Goal: Transaction & Acquisition: Book appointment/travel/reservation

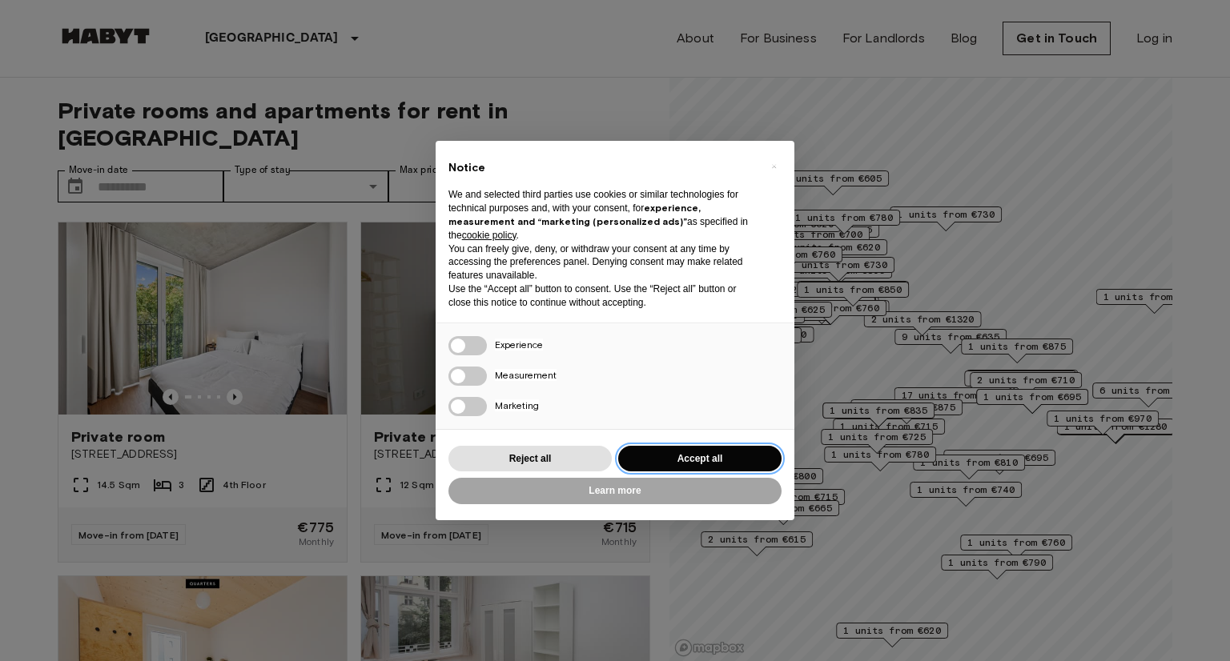
click at [681, 456] on button "Accept all" at bounding box center [699, 459] width 163 height 26
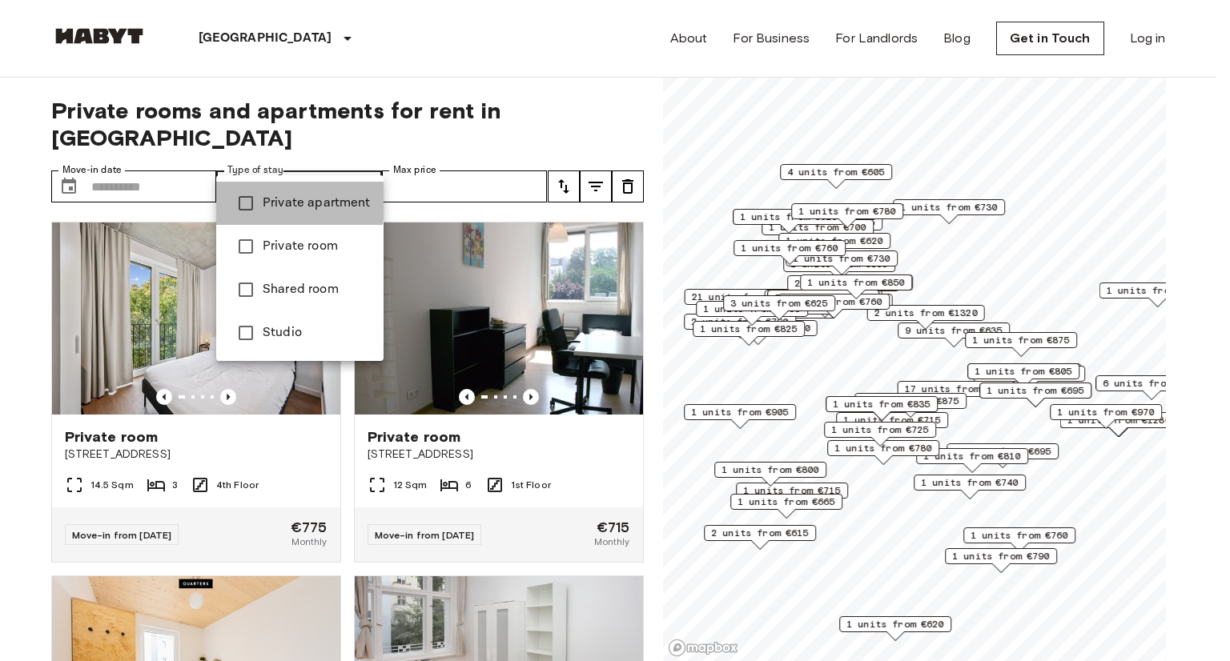
click at [271, 201] on span "Private apartment" at bounding box center [317, 203] width 108 height 19
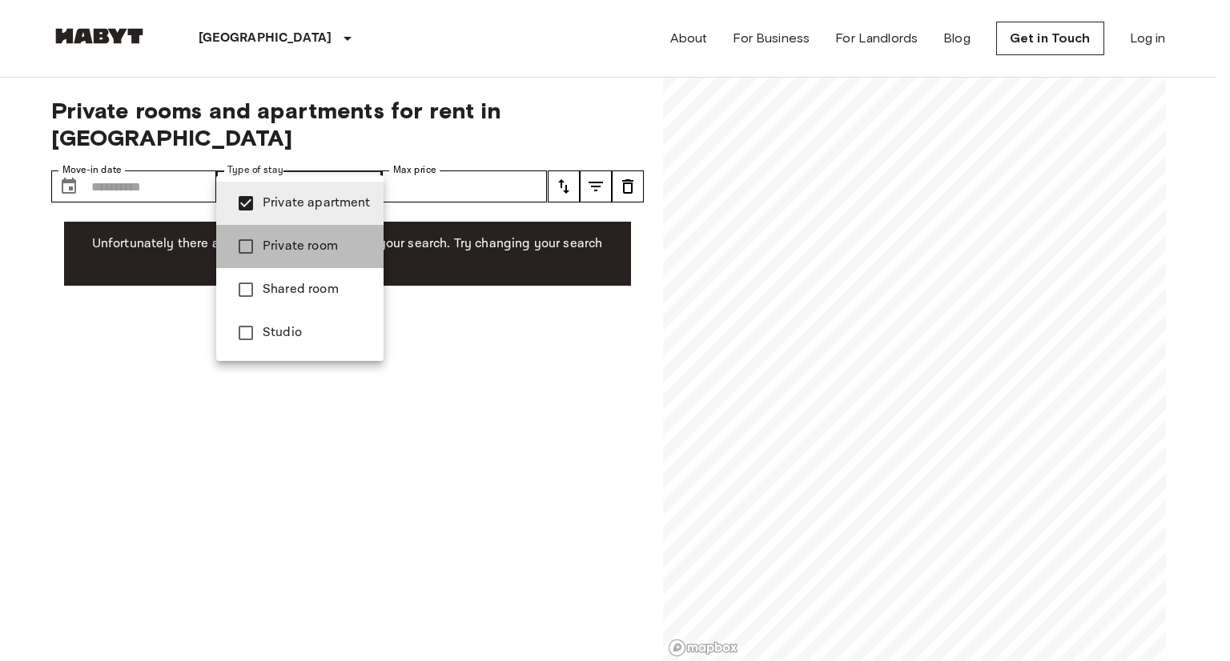
click at [270, 237] on span "Private room" at bounding box center [317, 246] width 108 height 19
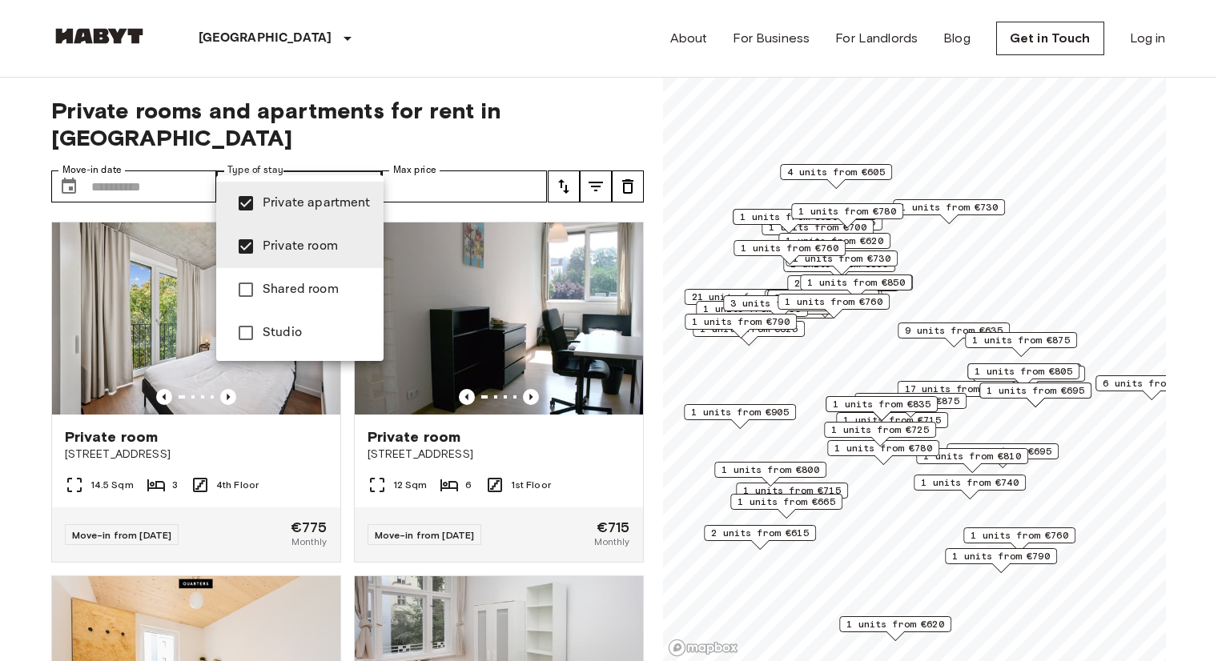
click at [274, 320] on li "Studio" at bounding box center [299, 333] width 167 height 43
type input "**********"
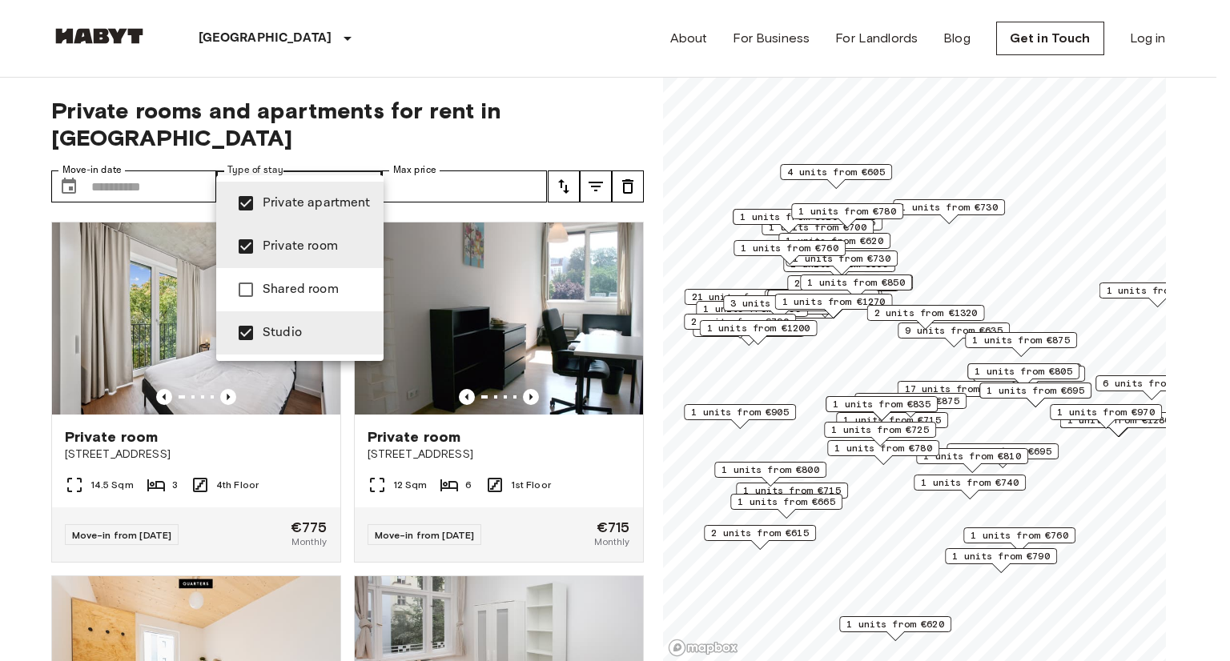
click at [428, 155] on div at bounding box center [615, 330] width 1230 height 661
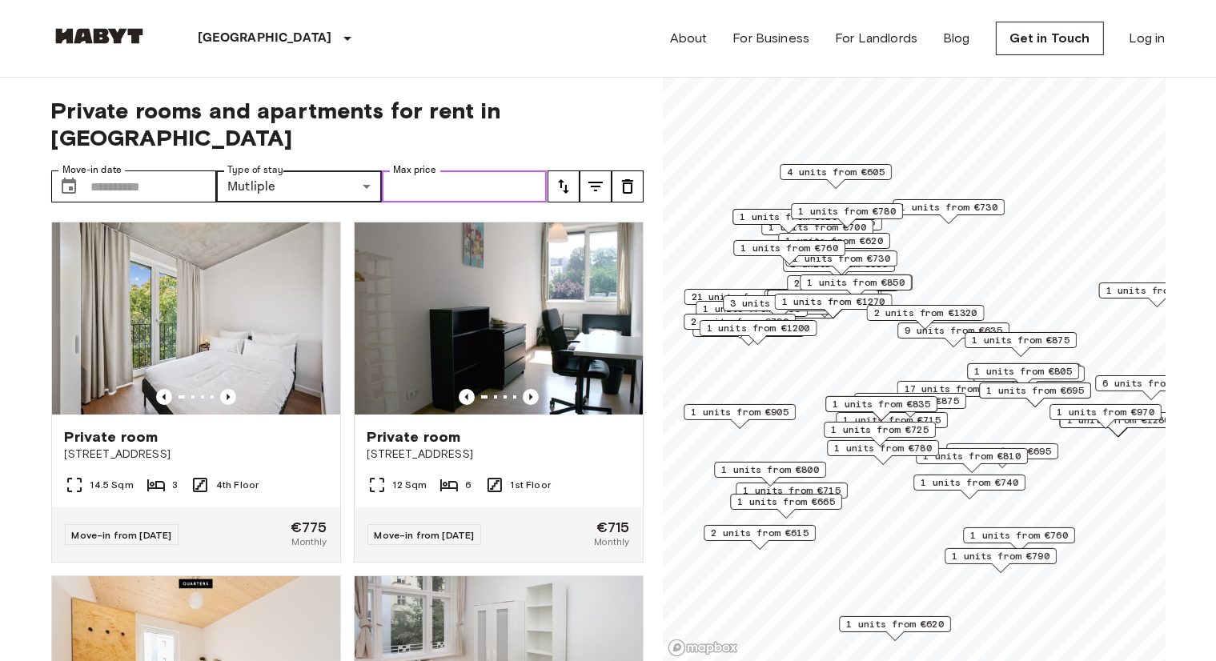
click at [452, 171] on input "Max price" at bounding box center [465, 187] width 166 height 32
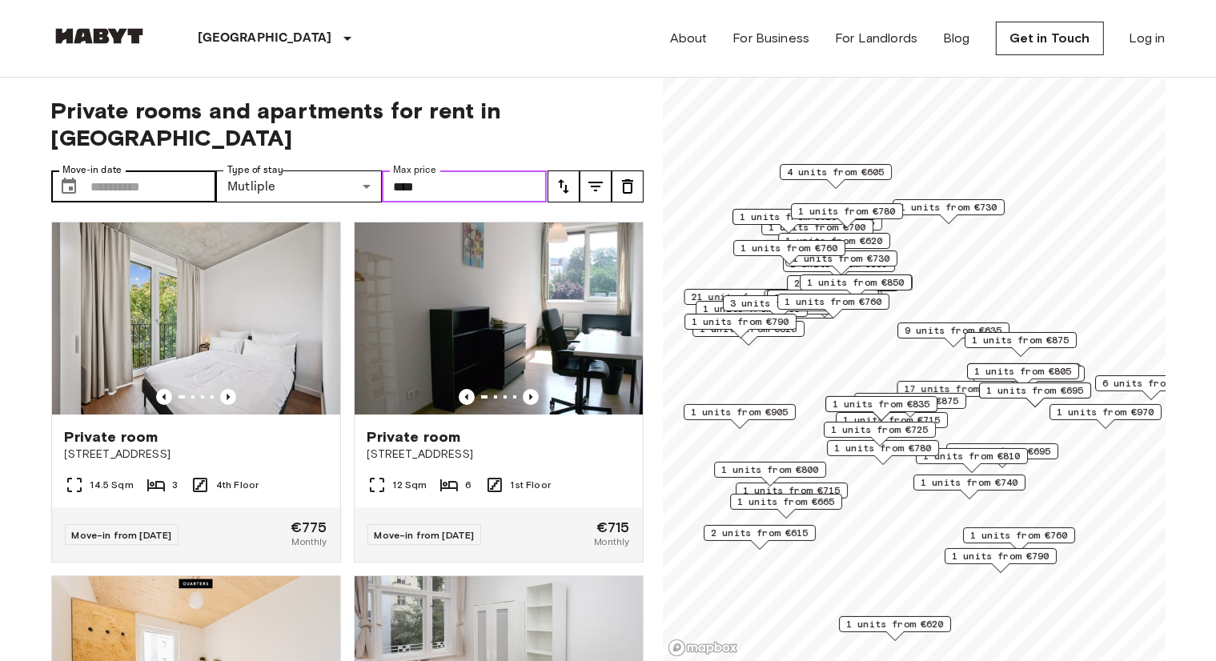
type input "****"
click at [145, 171] on input "Move-in date" at bounding box center [154, 187] width 126 height 32
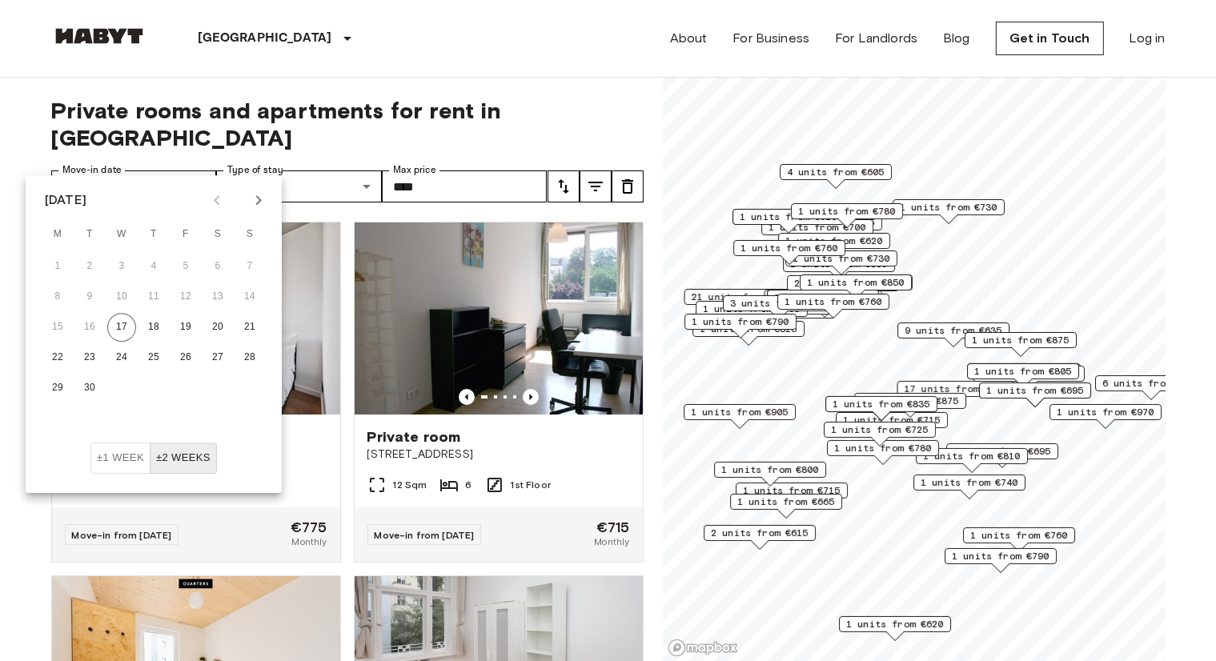
click at [263, 196] on icon "Next month" at bounding box center [258, 200] width 19 height 19
click at [177, 388] on button "31" at bounding box center [185, 388] width 29 height 29
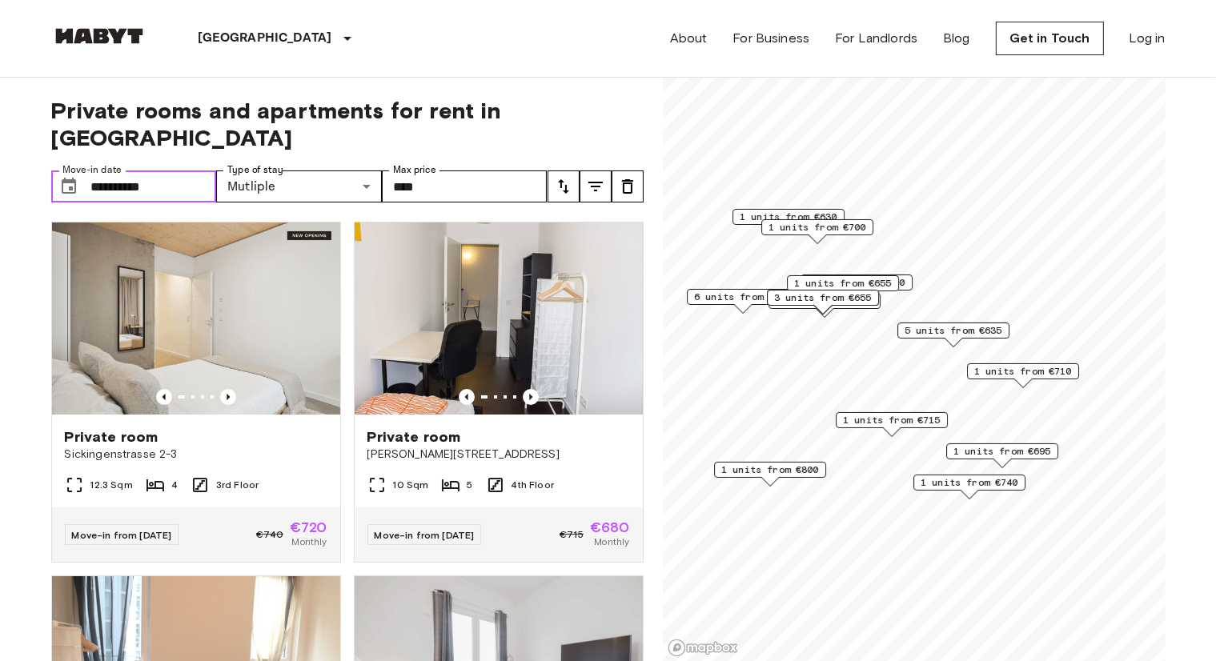
click at [739, 296] on span "6 units from €655" at bounding box center [743, 297] width 98 height 14
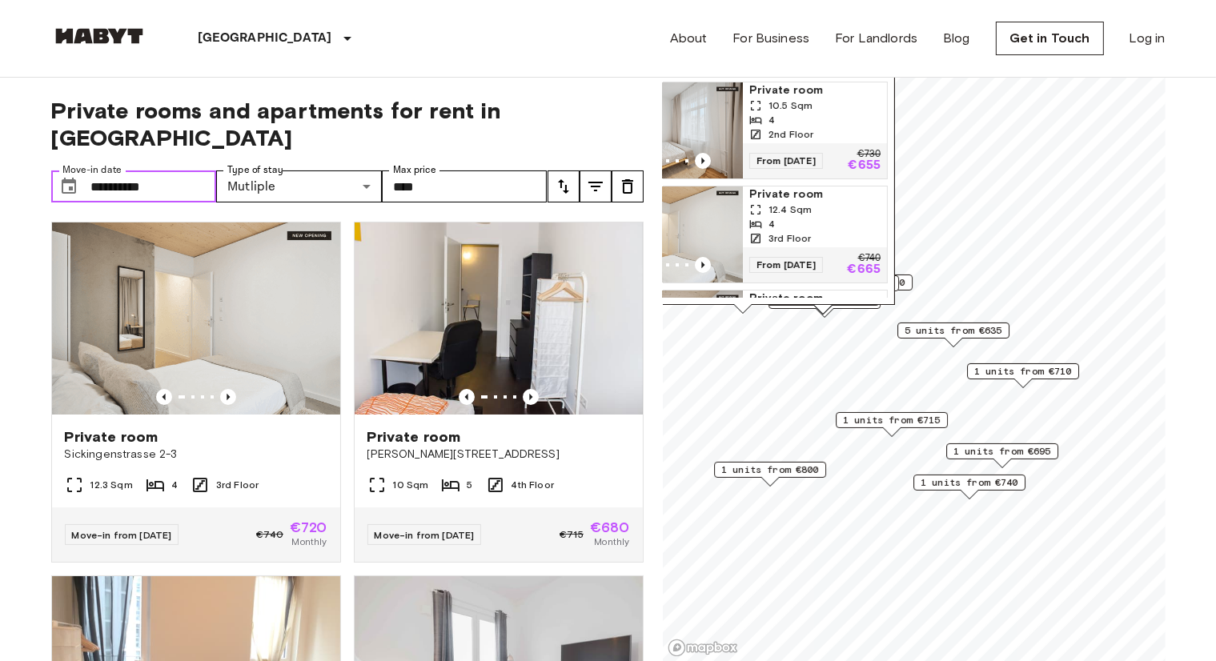
click at [734, 309] on div "Map marker" at bounding box center [743, 308] width 18 height 9
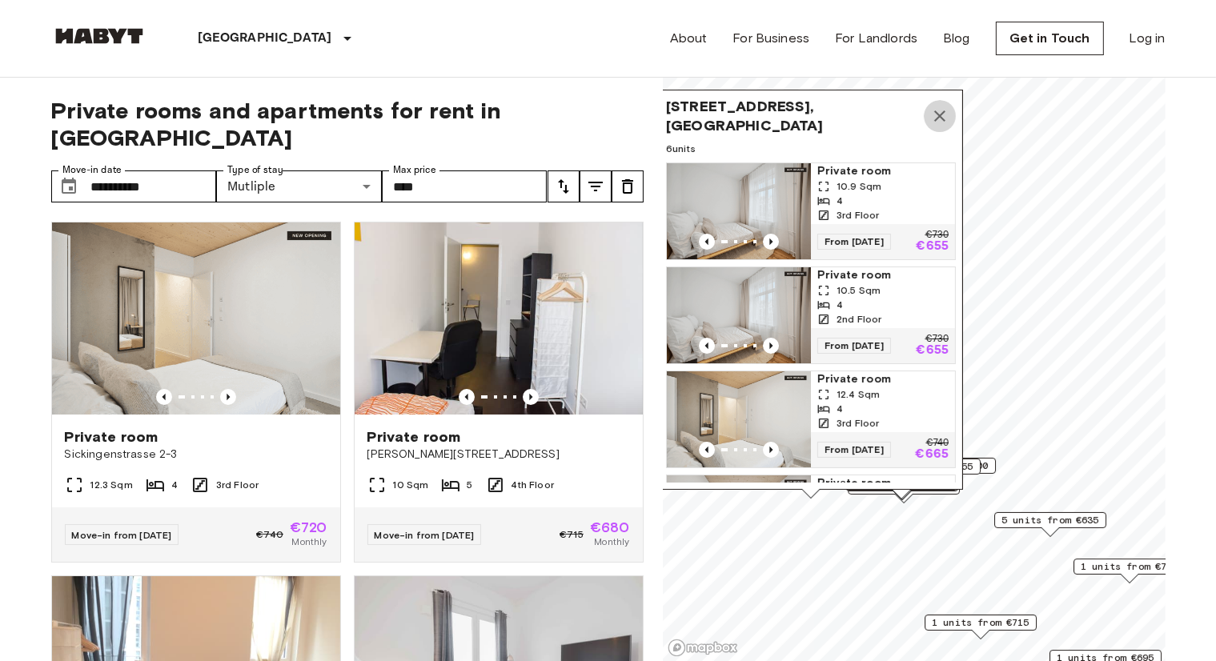
click at [941, 123] on icon "Map marker" at bounding box center [940, 116] width 19 height 19
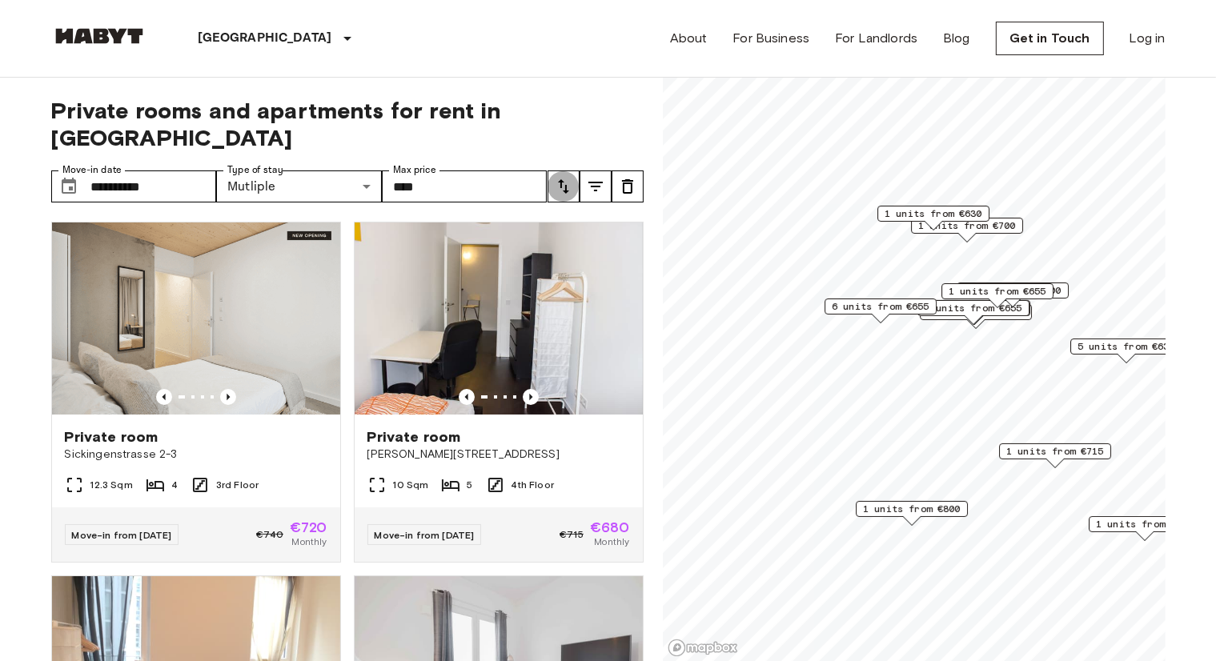
click at [565, 177] on icon "tune" at bounding box center [563, 186] width 19 height 19
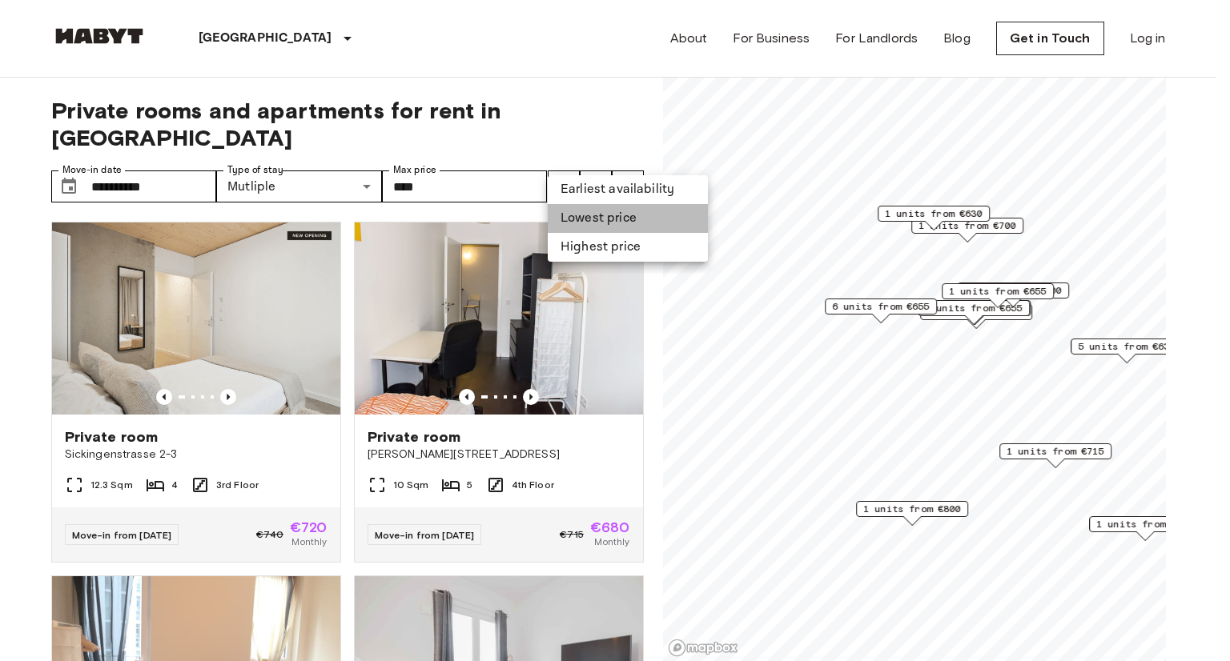
click at [598, 214] on li "Lowest price" at bounding box center [628, 218] width 160 height 29
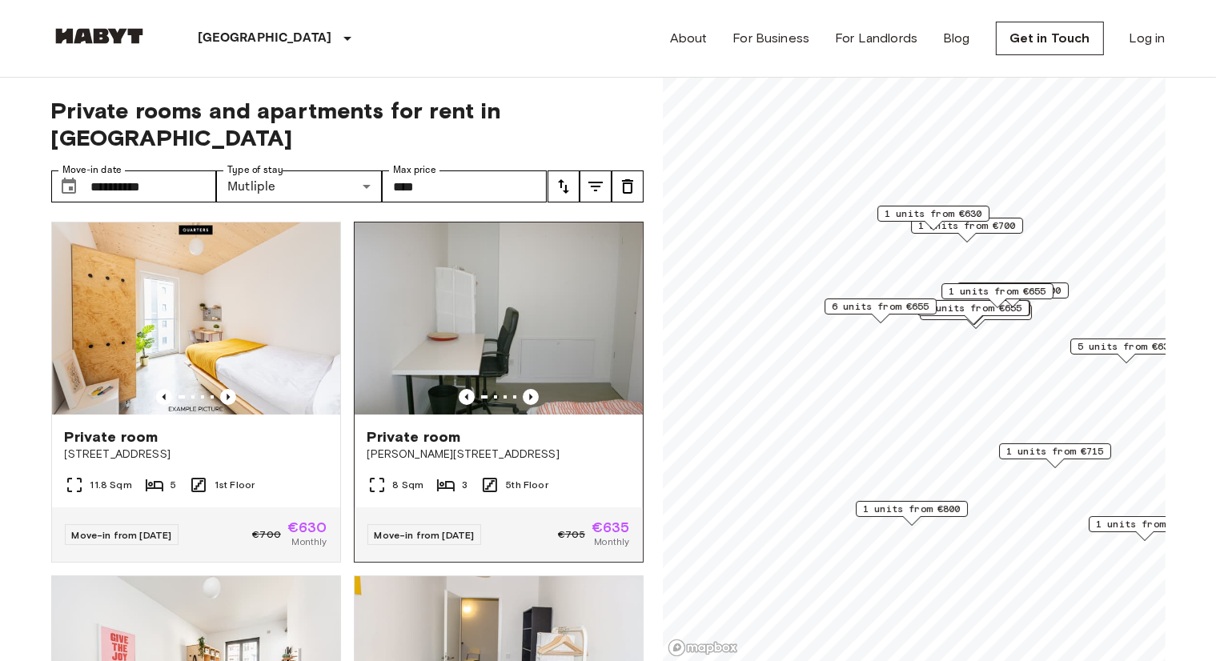
click at [363, 431] on div "Private room Bernhard-Weiß-Straße 1-3" at bounding box center [499, 445] width 288 height 61
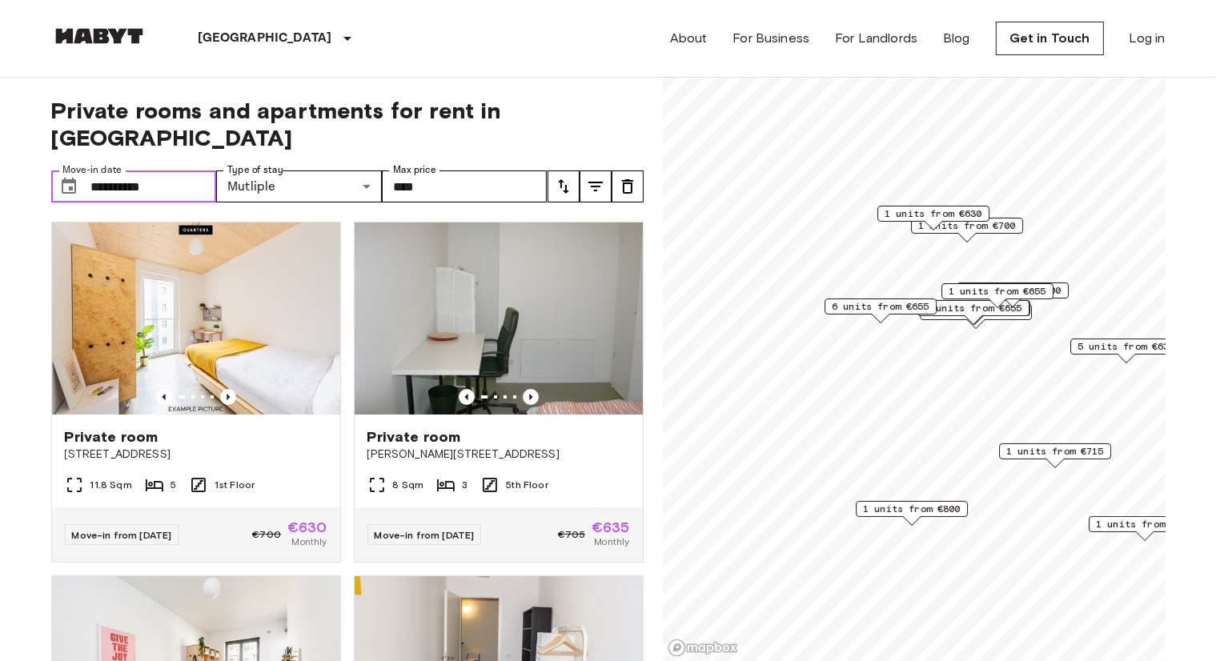
click at [143, 171] on input "**********" at bounding box center [154, 187] width 126 height 32
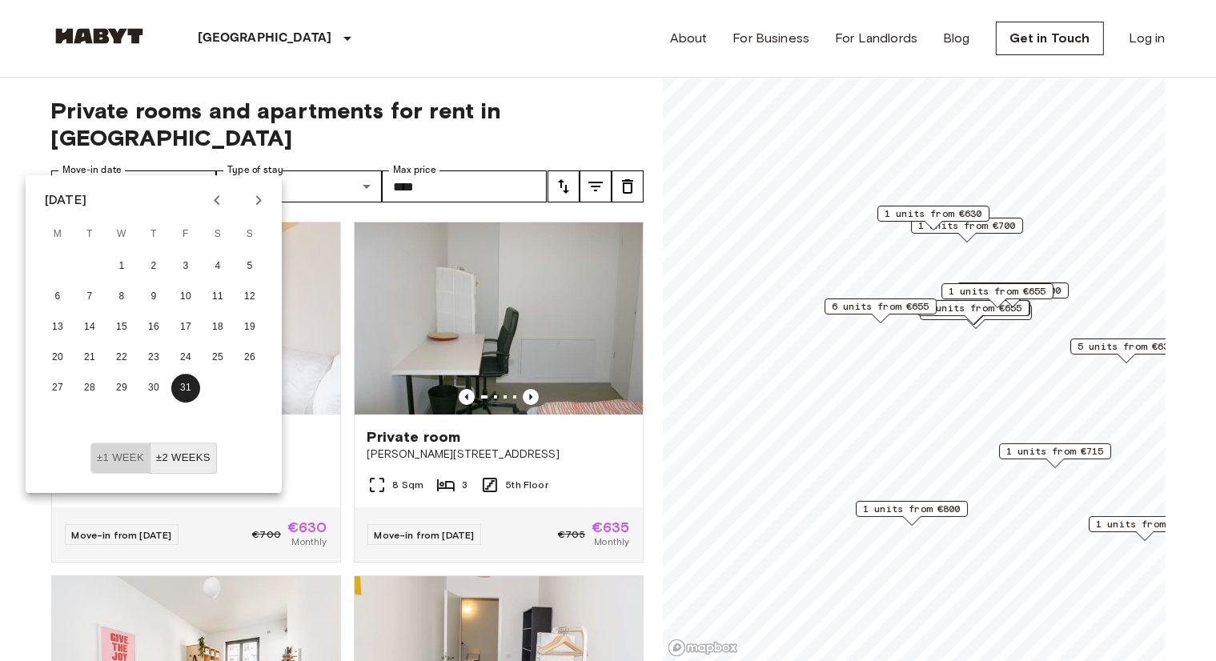
click at [109, 465] on button "±1 week" at bounding box center [120, 458] width 60 height 31
click at [54, 354] on button "20" at bounding box center [57, 358] width 29 height 29
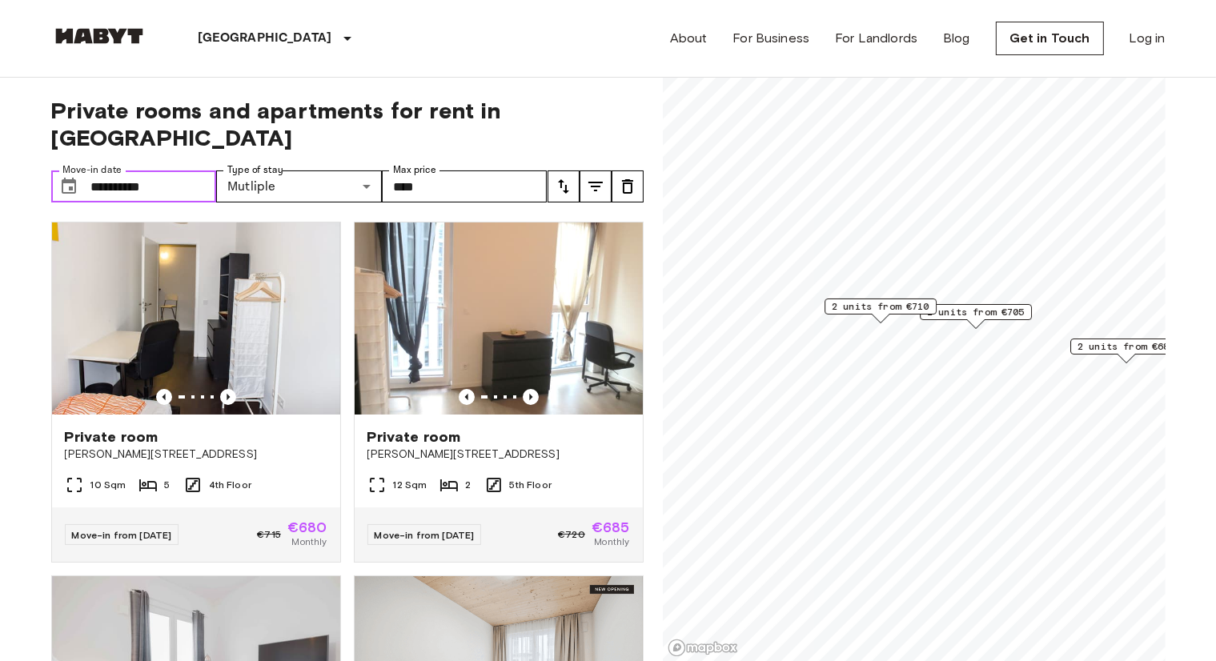
click at [876, 307] on span "2 units from €710" at bounding box center [881, 307] width 98 height 14
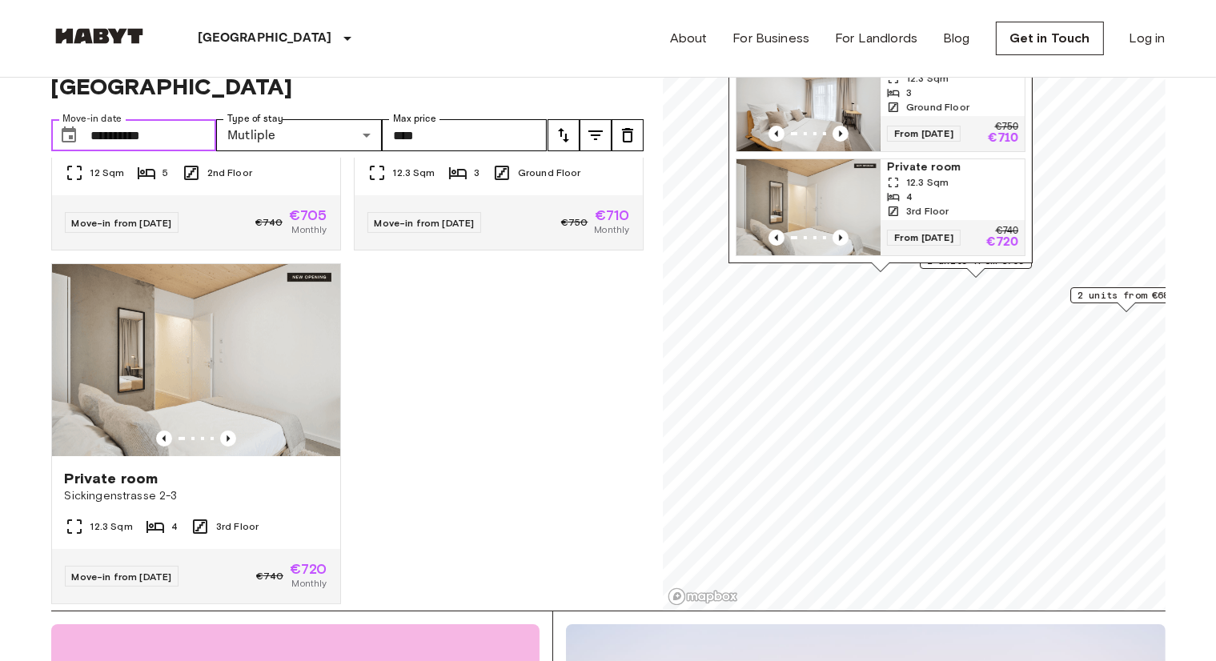
scroll to position [615, 0]
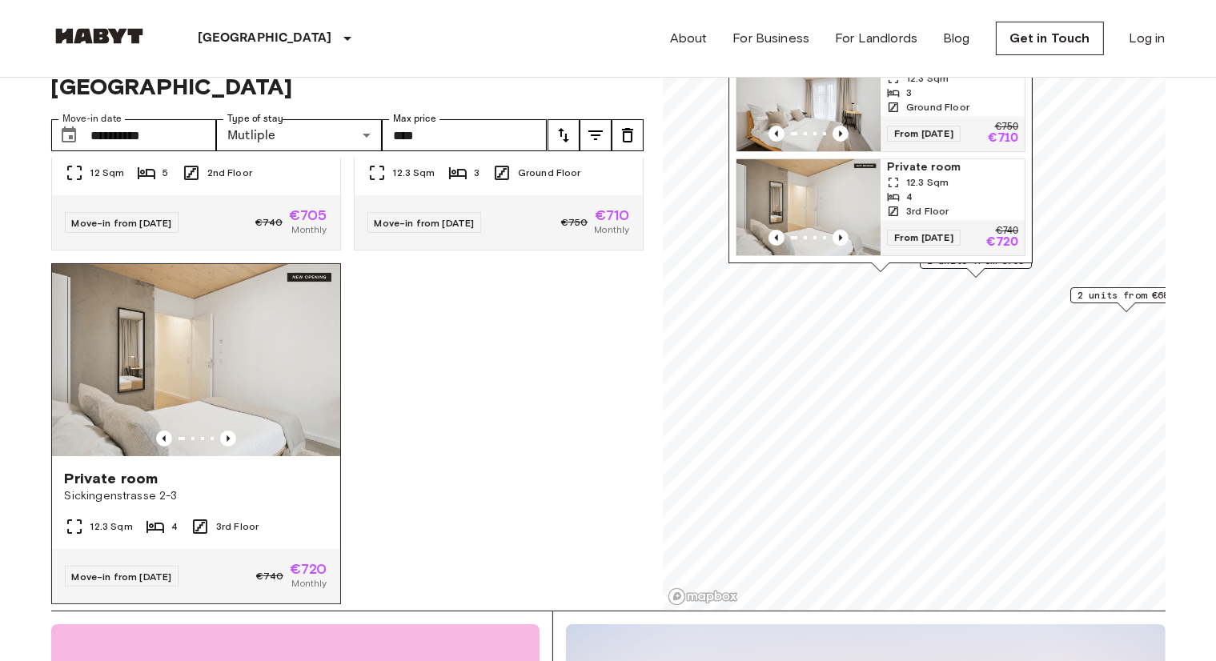
click at [143, 469] on span "Private room" at bounding box center [112, 478] width 94 height 19
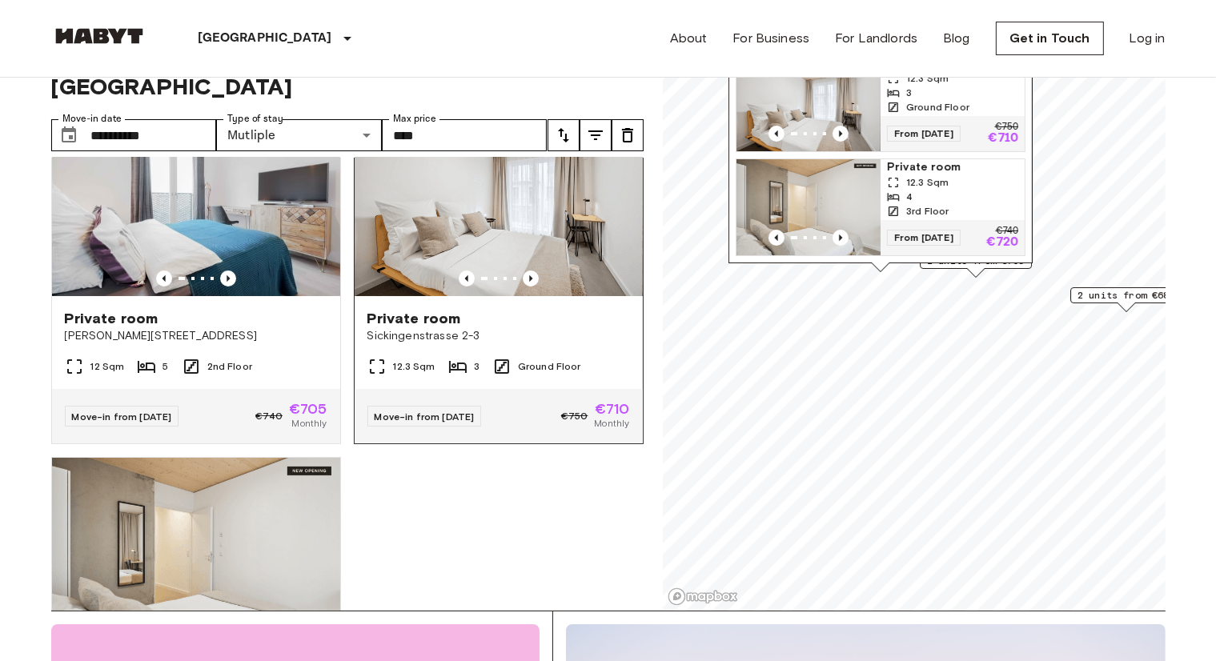
scroll to position [420, 0]
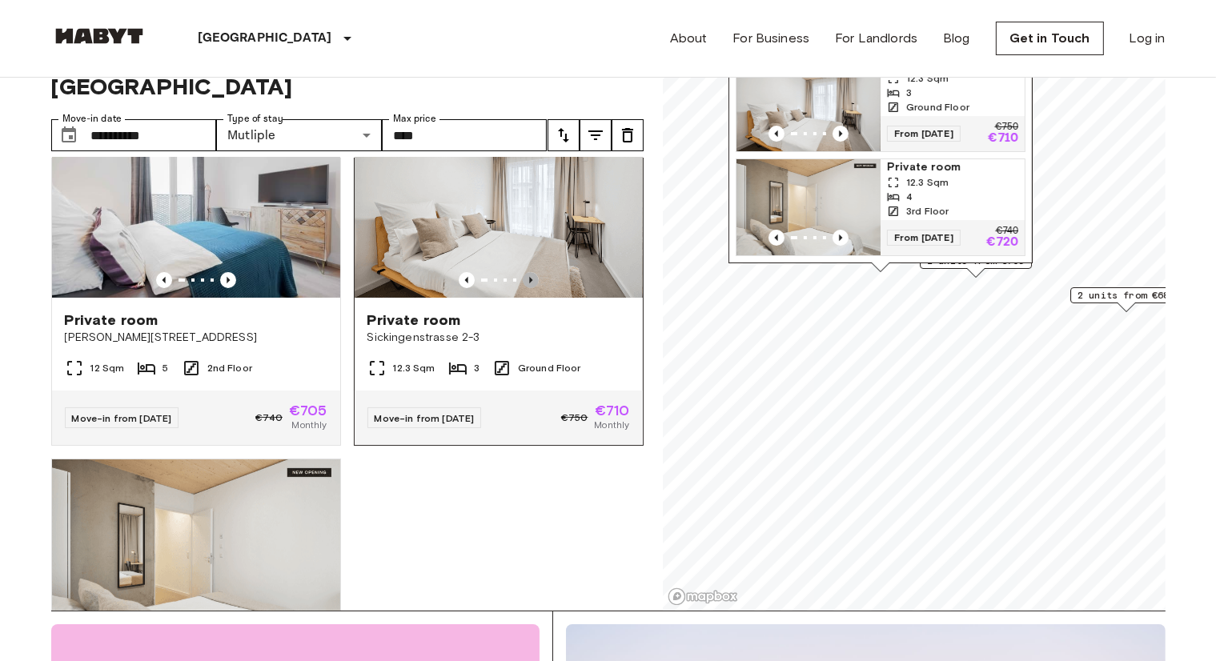
click at [525, 272] on icon "Previous image" at bounding box center [531, 280] width 16 height 16
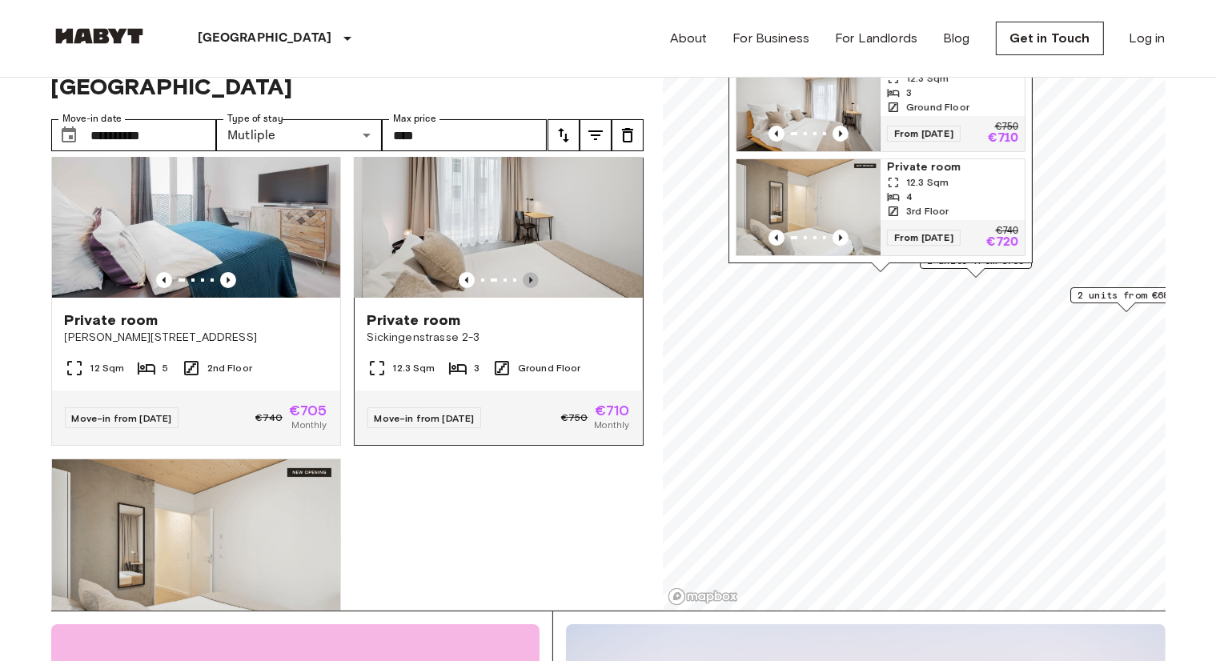
click at [525, 272] on icon "Previous image" at bounding box center [531, 280] width 16 height 16
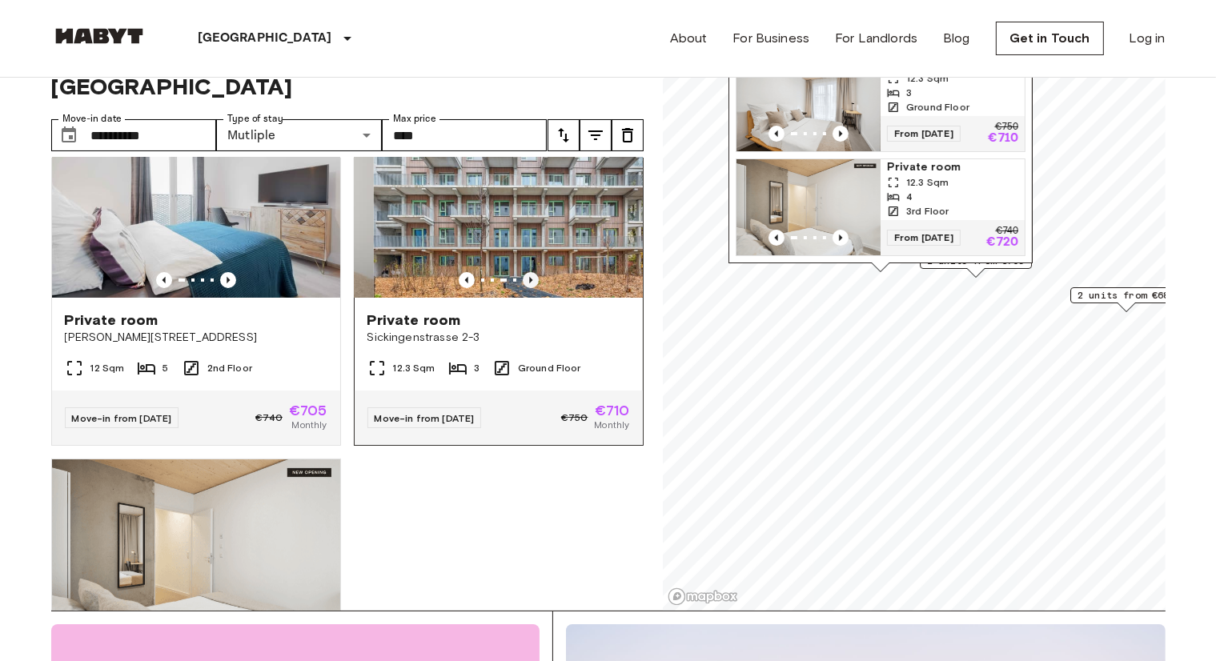
click at [525, 272] on icon "Previous image" at bounding box center [531, 280] width 16 height 16
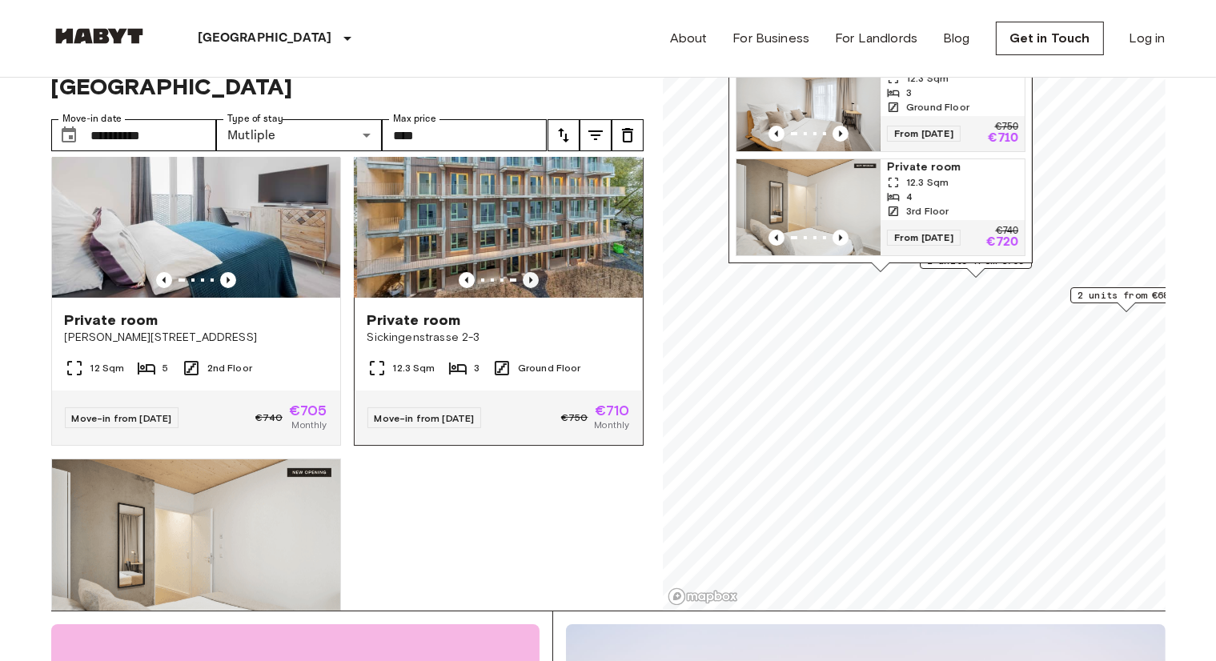
click at [525, 272] on icon "Previous image" at bounding box center [531, 280] width 16 height 16
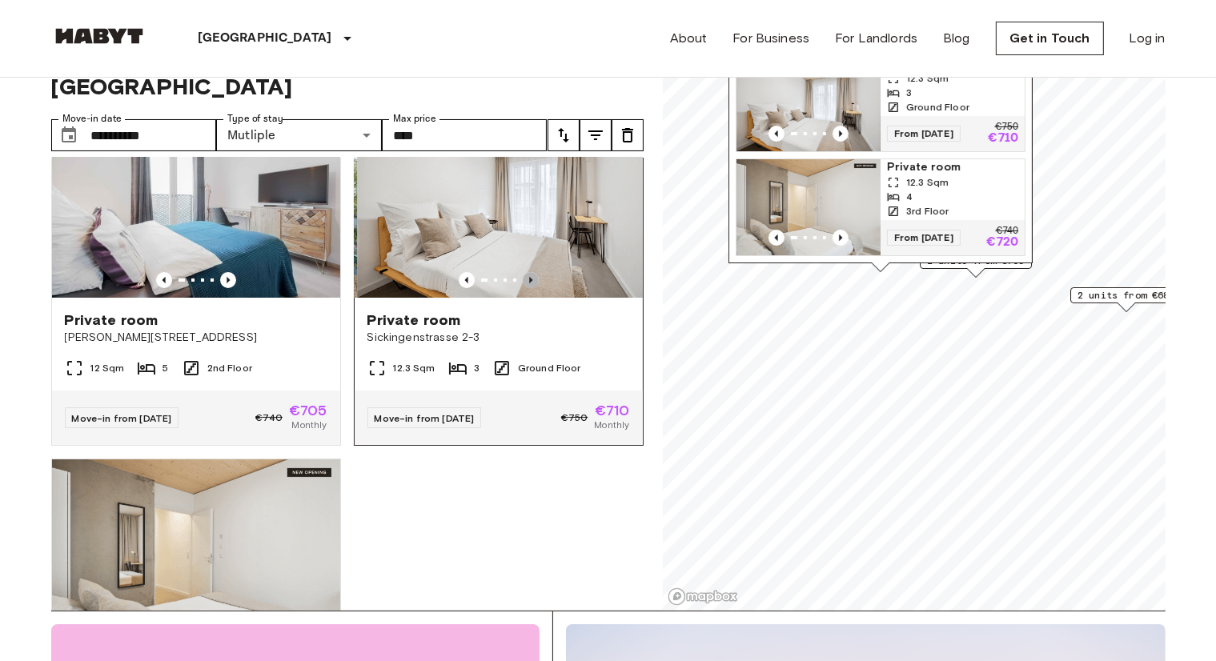
click at [525, 272] on icon "Previous image" at bounding box center [531, 280] width 16 height 16
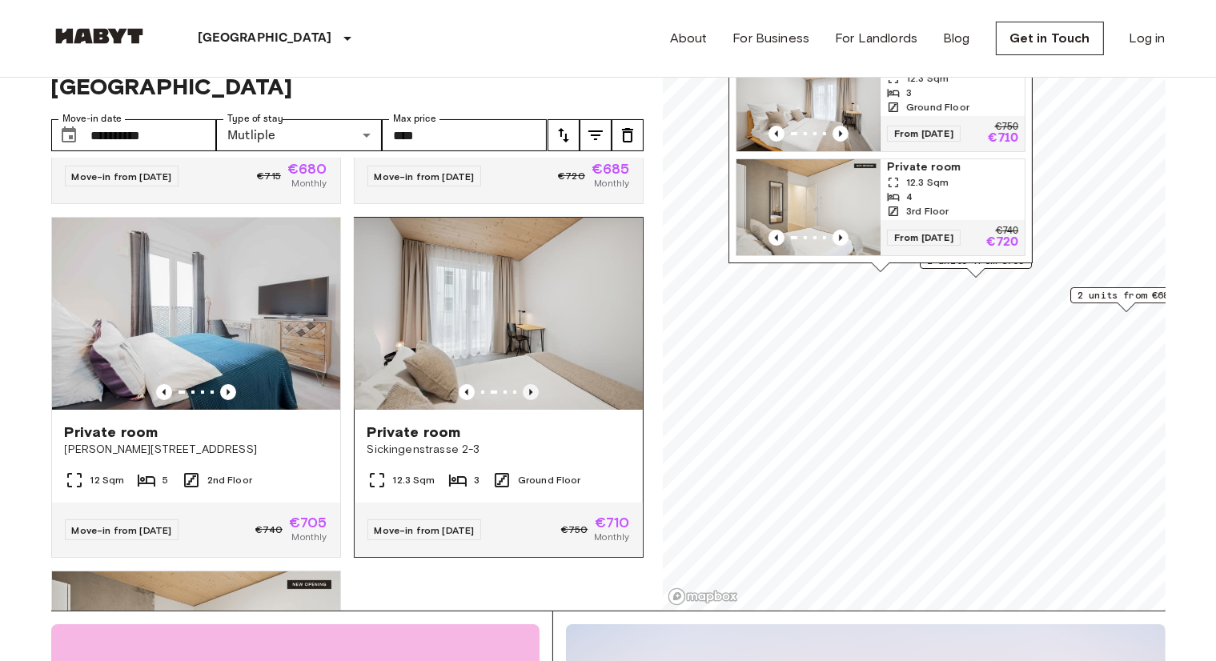
scroll to position [307, 0]
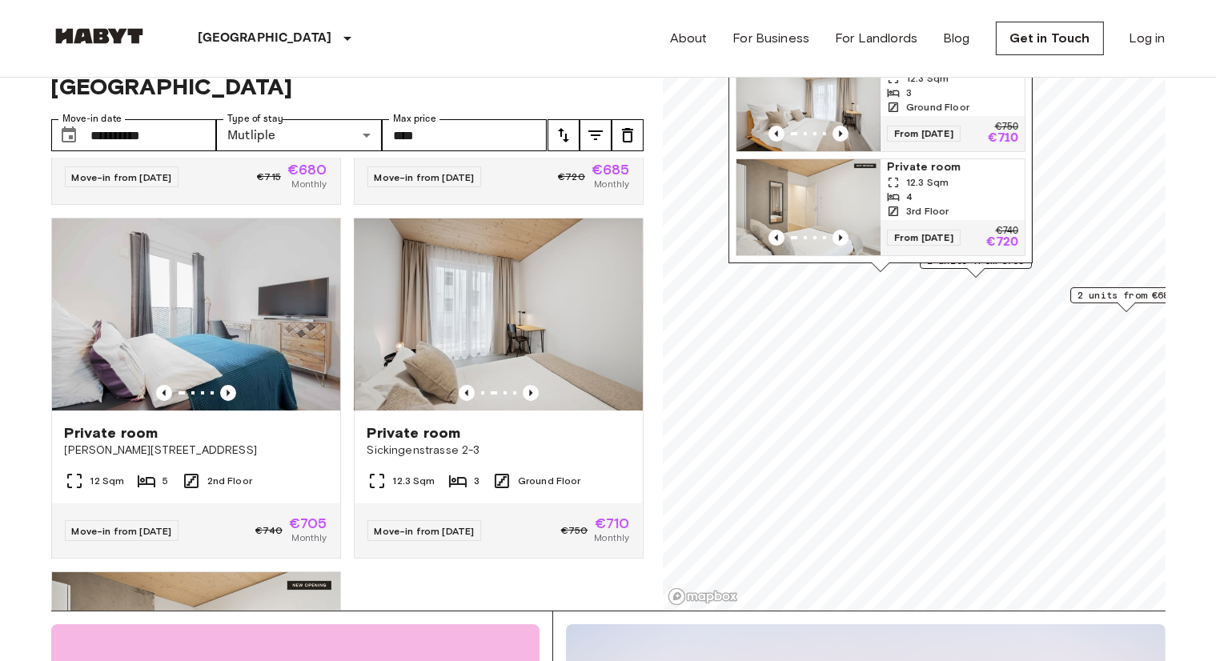
click at [988, 268] on div "Sickingenstrasse 2-3, 10553, Berlin, GER 2 units Private room 12.3 Sqm 3 Ground…" at bounding box center [881, 127] width 304 height 291
click at [979, 267] on div "Sickingenstrasse 2-3, 10553, Berlin, GER 2 units Private room 12.3 Sqm 3 Ground…" at bounding box center [881, 127] width 304 height 291
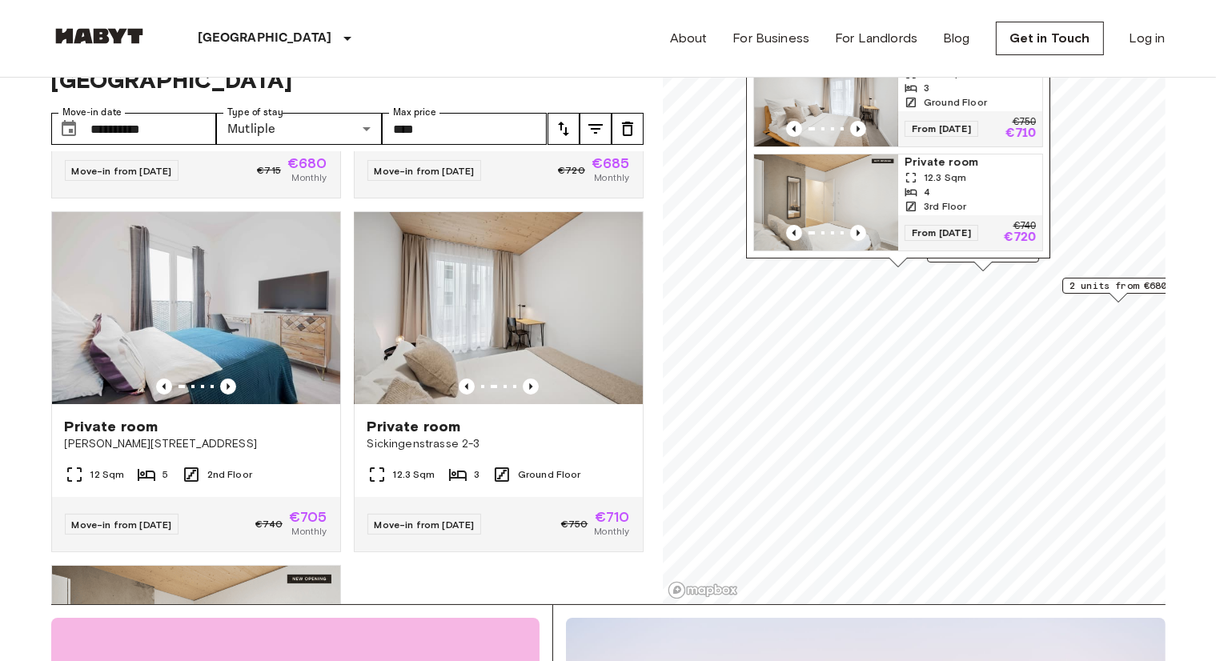
scroll to position [0, 0]
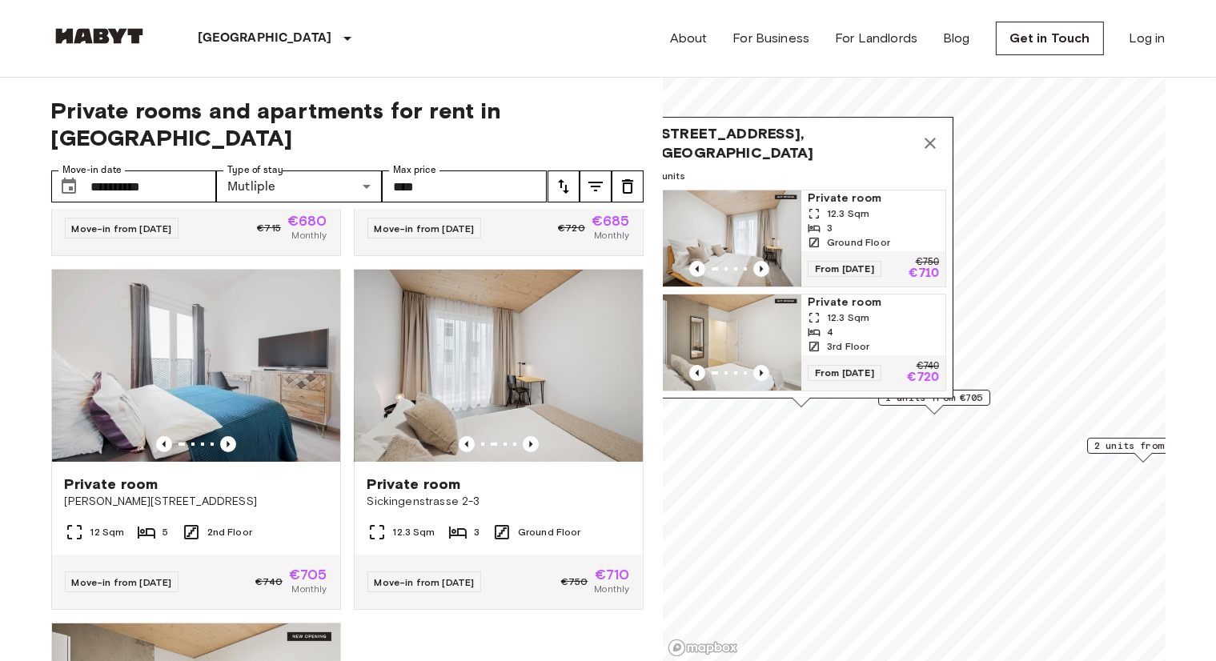
click at [935, 134] on icon "Map marker" at bounding box center [930, 143] width 19 height 19
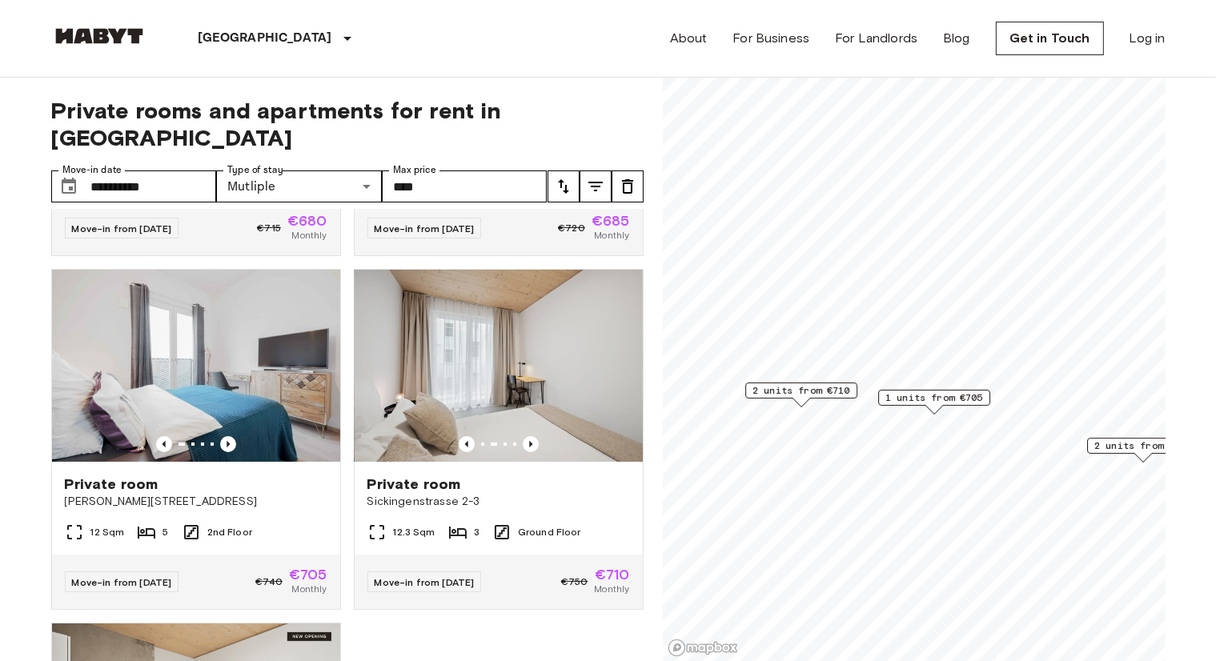
click at [947, 394] on span "1 units from €705" at bounding box center [935, 398] width 98 height 14
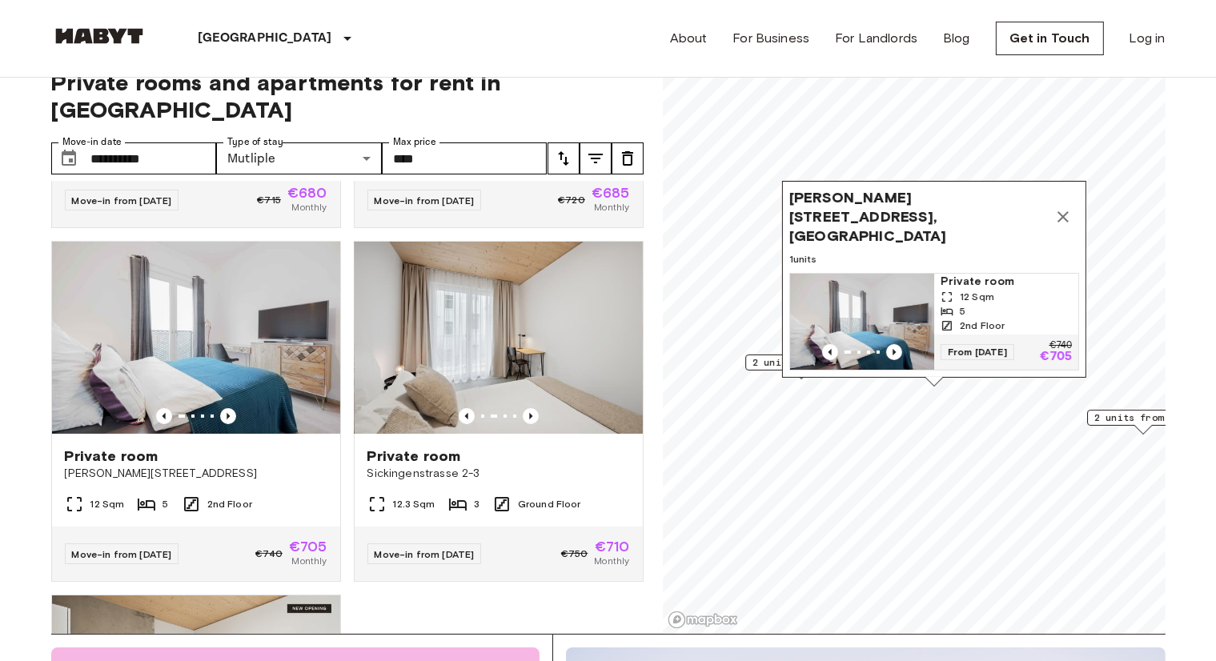
scroll to position [26, 0]
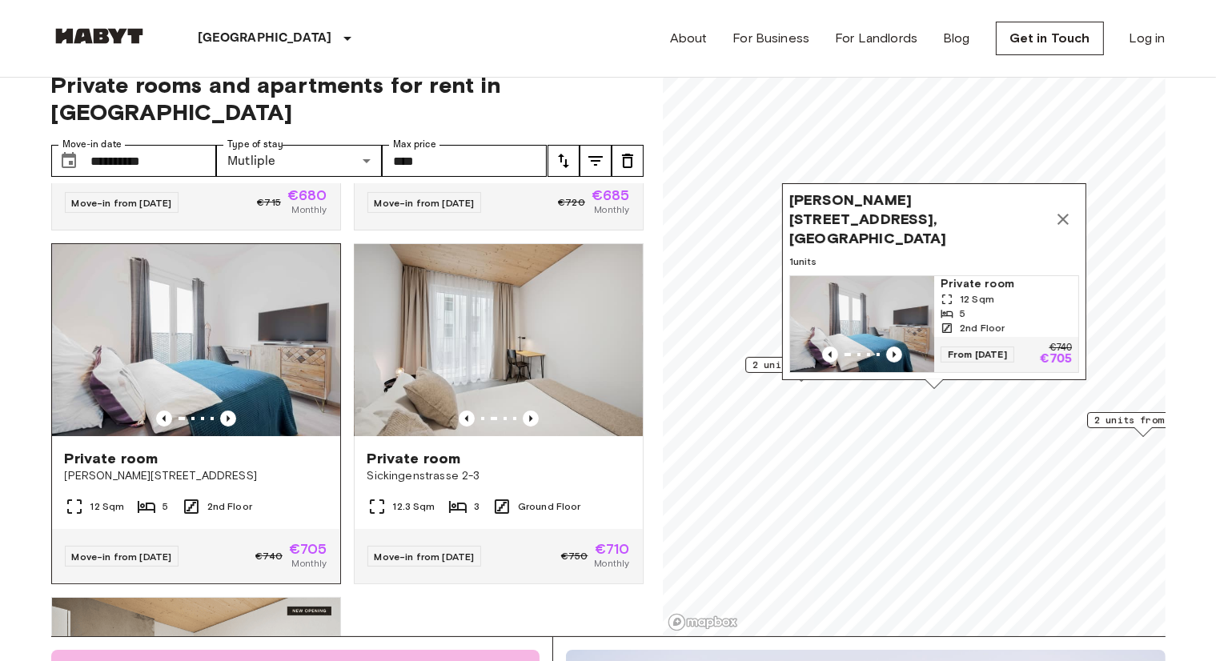
click at [195, 529] on div "Move-in from 19 Oct 25 €740 €705 Monthly" at bounding box center [196, 556] width 288 height 54
click at [1060, 215] on icon "Map marker" at bounding box center [1063, 219] width 19 height 19
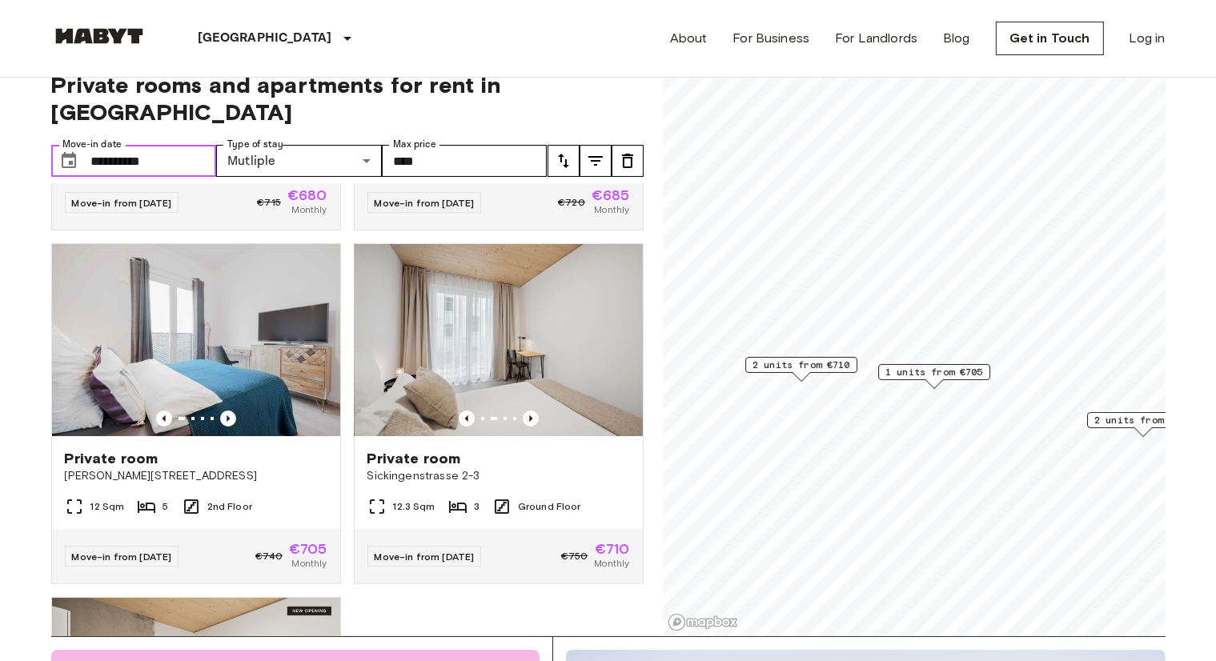
click at [160, 145] on input "**********" at bounding box center [154, 161] width 126 height 32
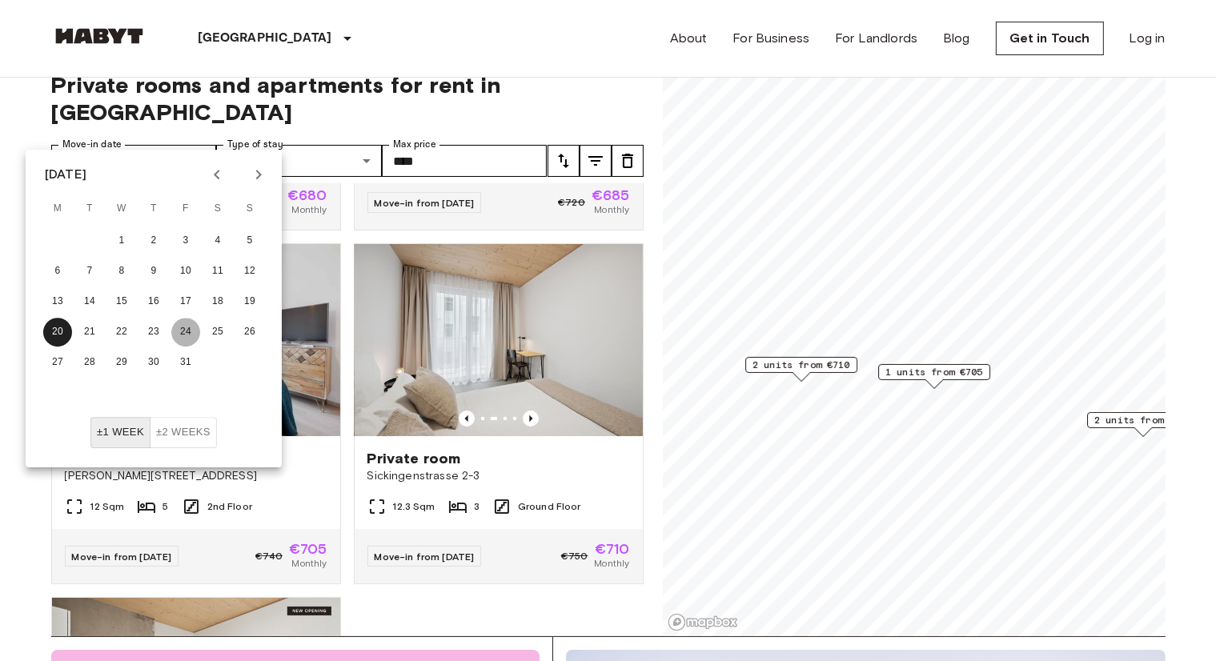
click at [176, 332] on button "24" at bounding box center [185, 332] width 29 height 29
type input "**********"
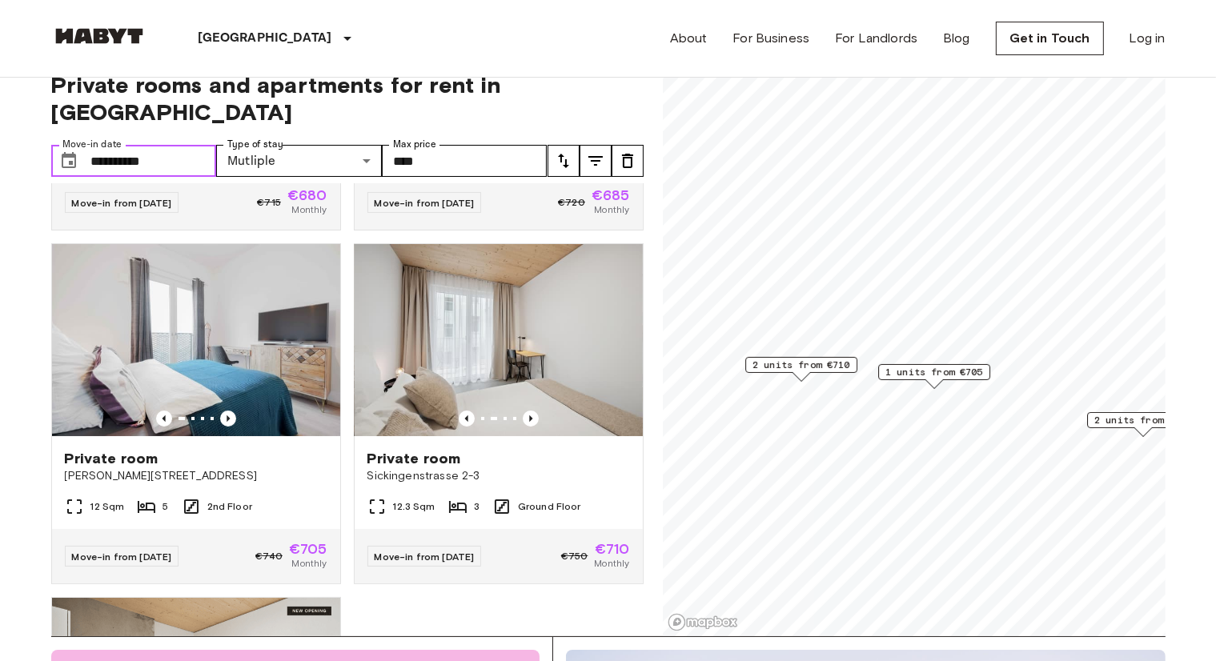
click at [199, 145] on input "**********" at bounding box center [154, 161] width 126 height 32
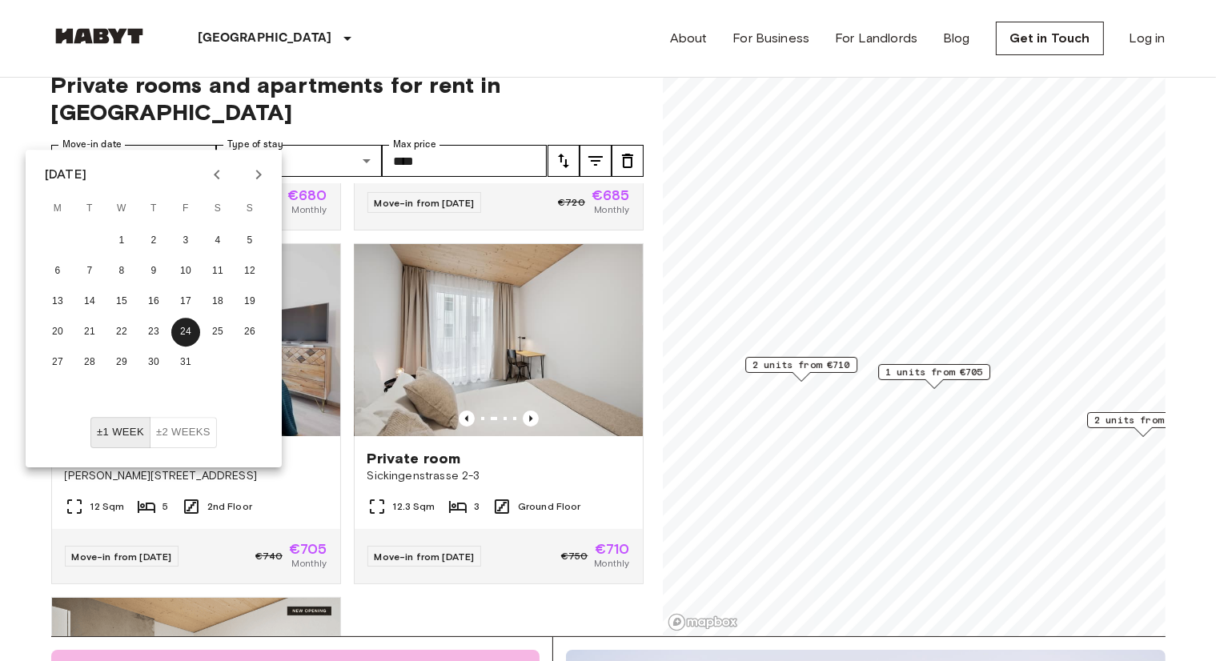
click at [462, 115] on div "**********" at bounding box center [347, 344] width 593 height 585
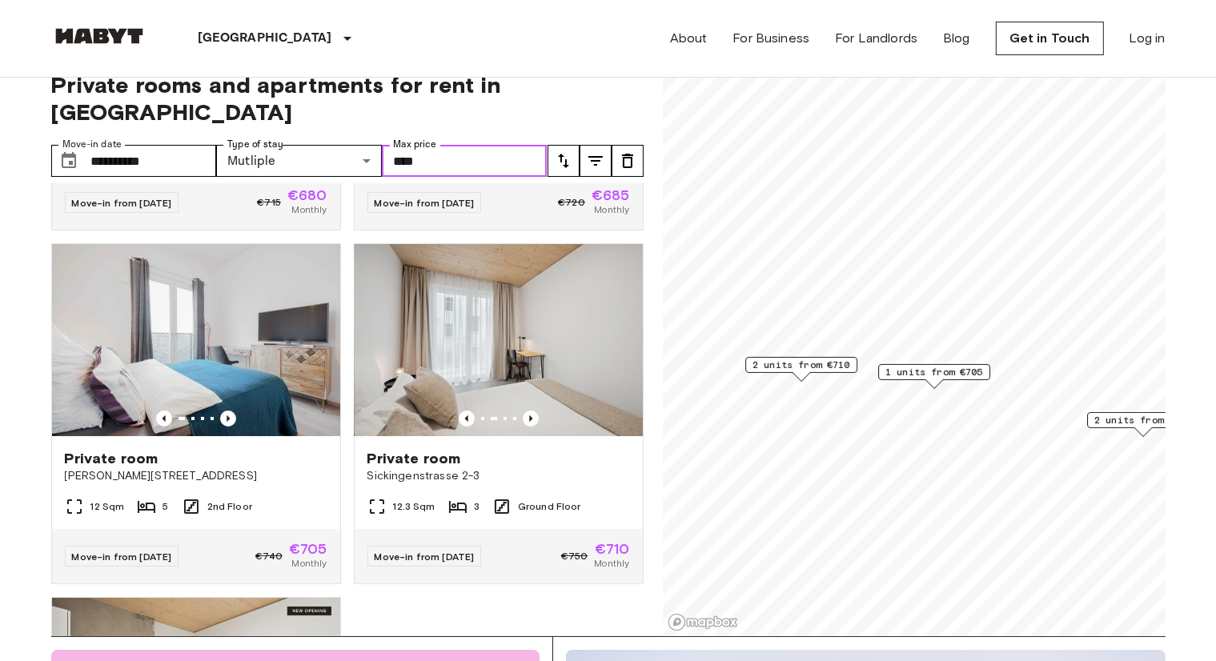
click at [471, 145] on input "****" at bounding box center [465, 161] width 166 height 32
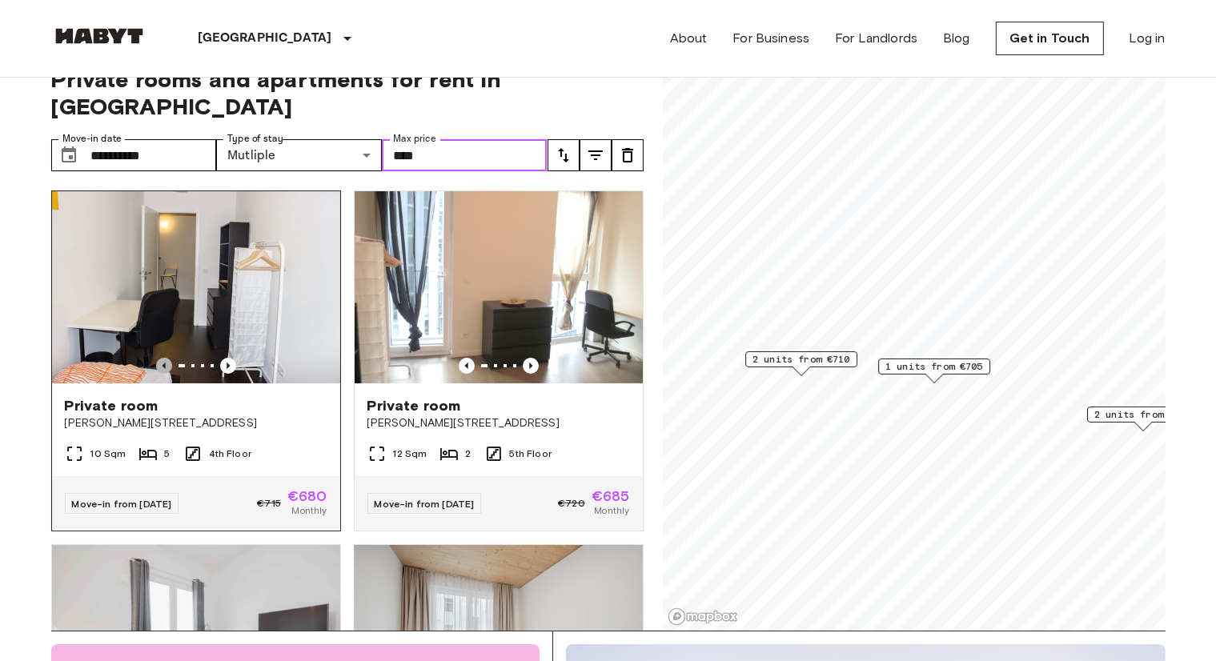
click at [162, 363] on icon "Previous image" at bounding box center [163, 366] width 3 height 6
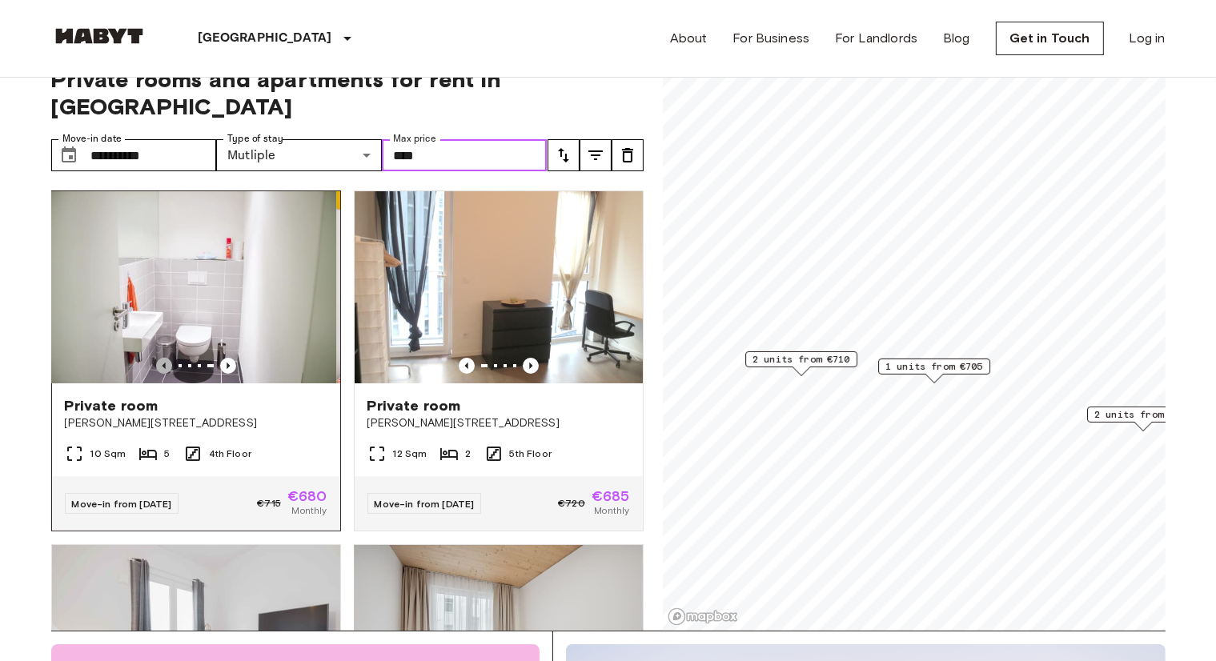
click at [162, 363] on icon "Previous image" at bounding box center [163, 366] width 3 height 6
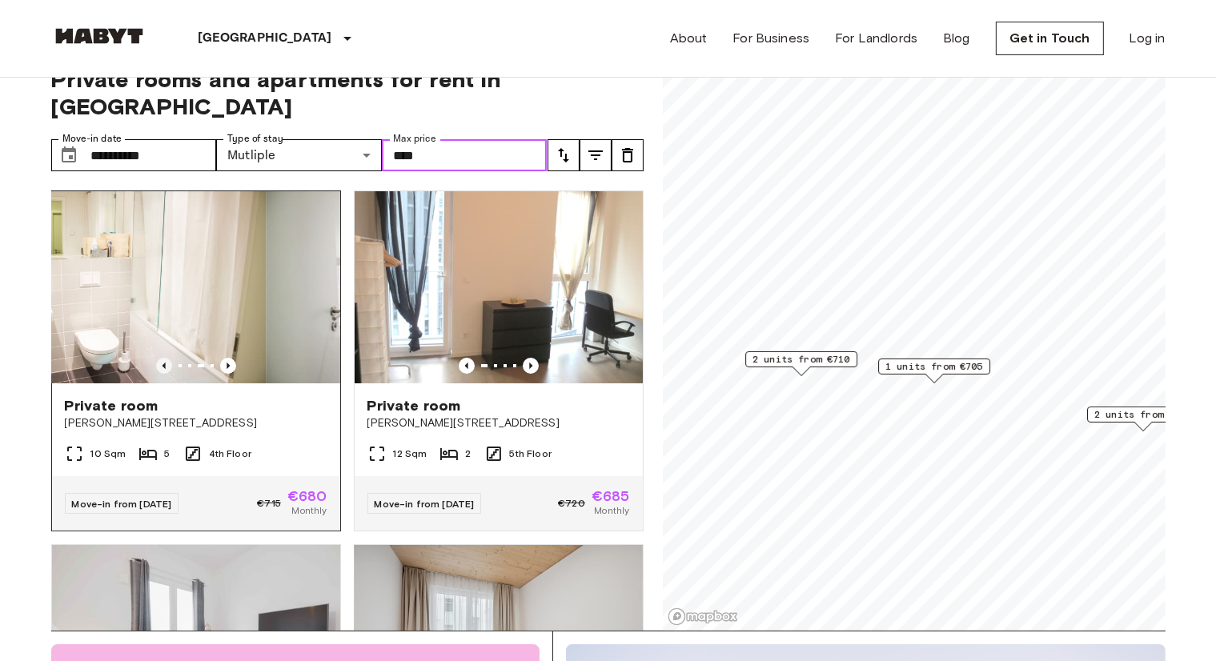
click at [162, 363] on icon "Previous image" at bounding box center [163, 366] width 3 height 6
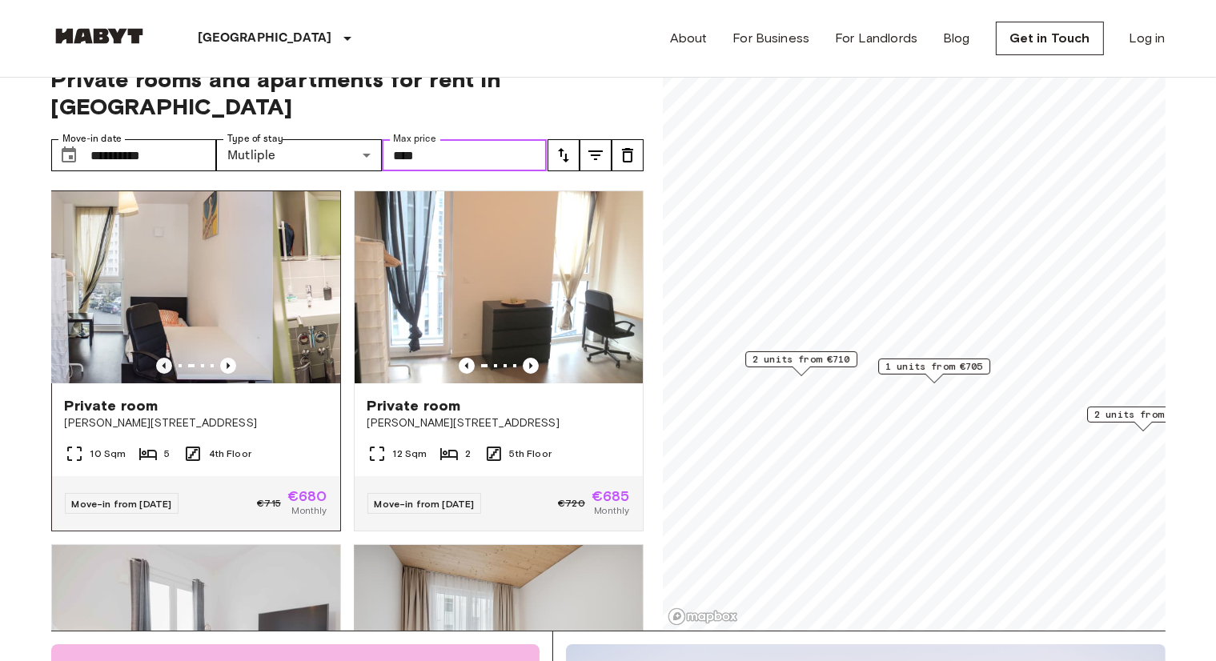
click at [162, 363] on icon "Previous image" at bounding box center [163, 366] width 3 height 6
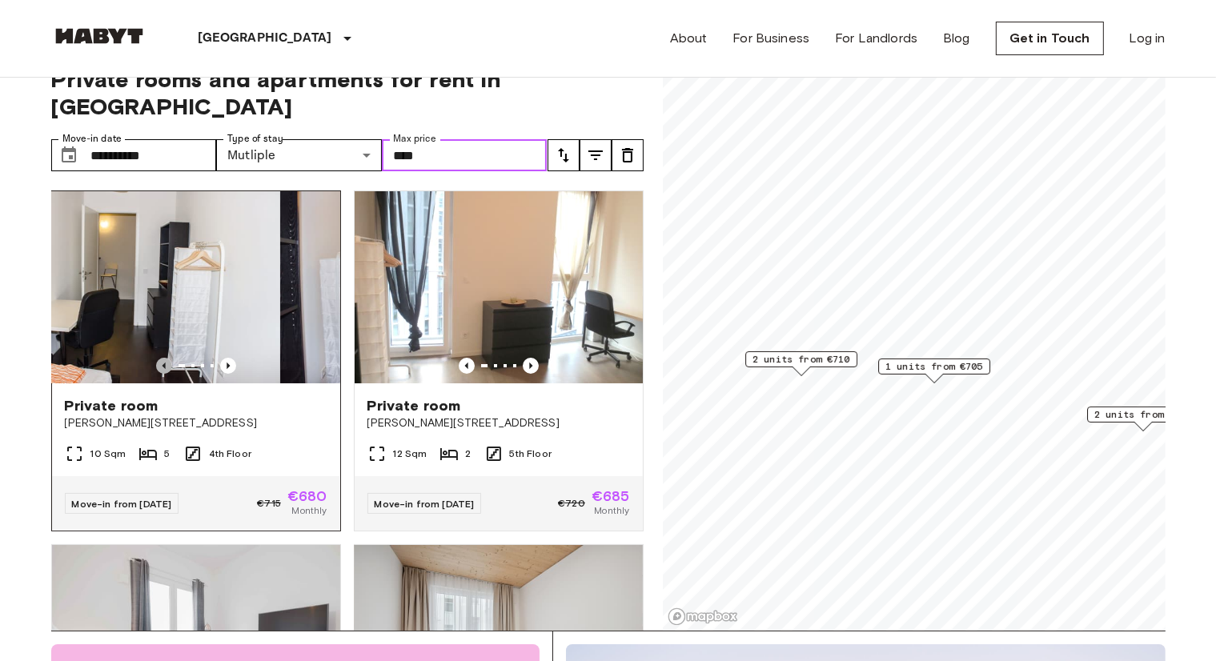
click at [162, 363] on icon "Previous image" at bounding box center [163, 366] width 3 height 6
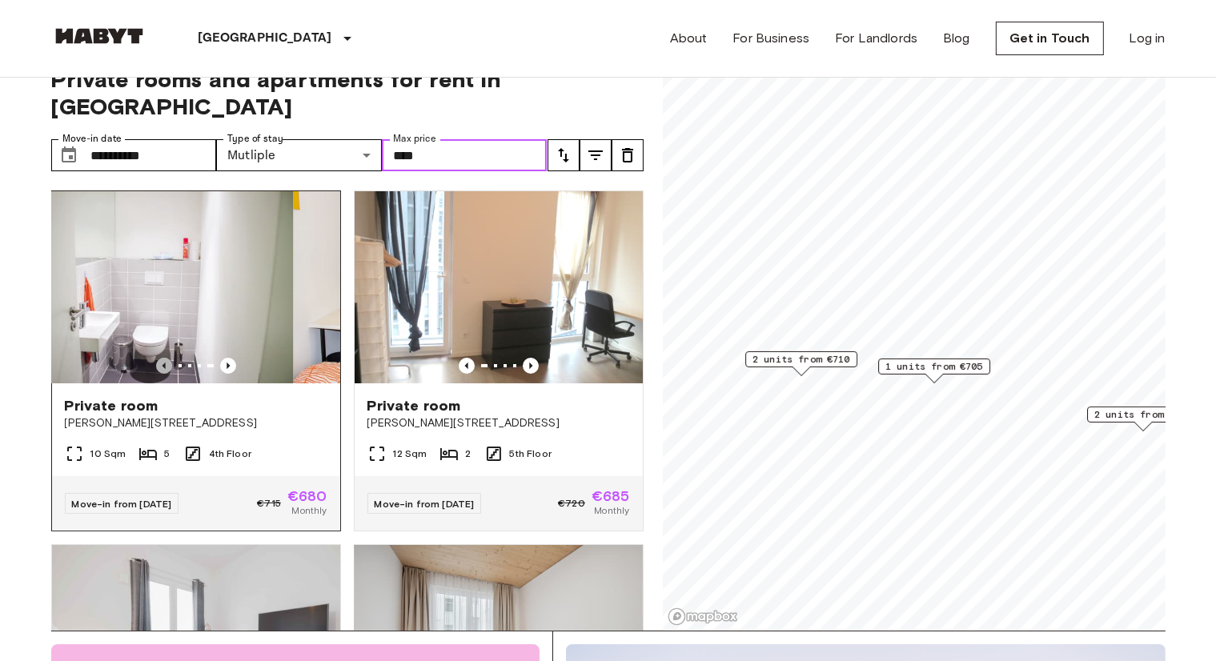
click at [162, 363] on icon "Previous image" at bounding box center [163, 366] width 3 height 6
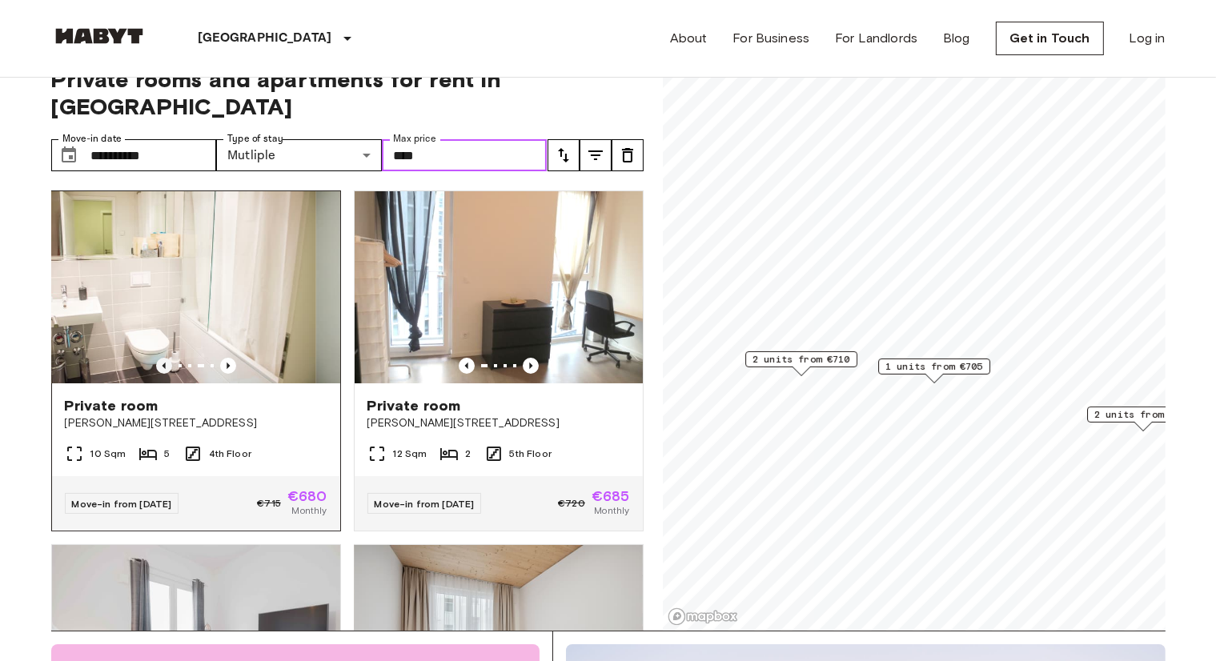
click at [162, 363] on icon "Previous image" at bounding box center [163, 366] width 3 height 6
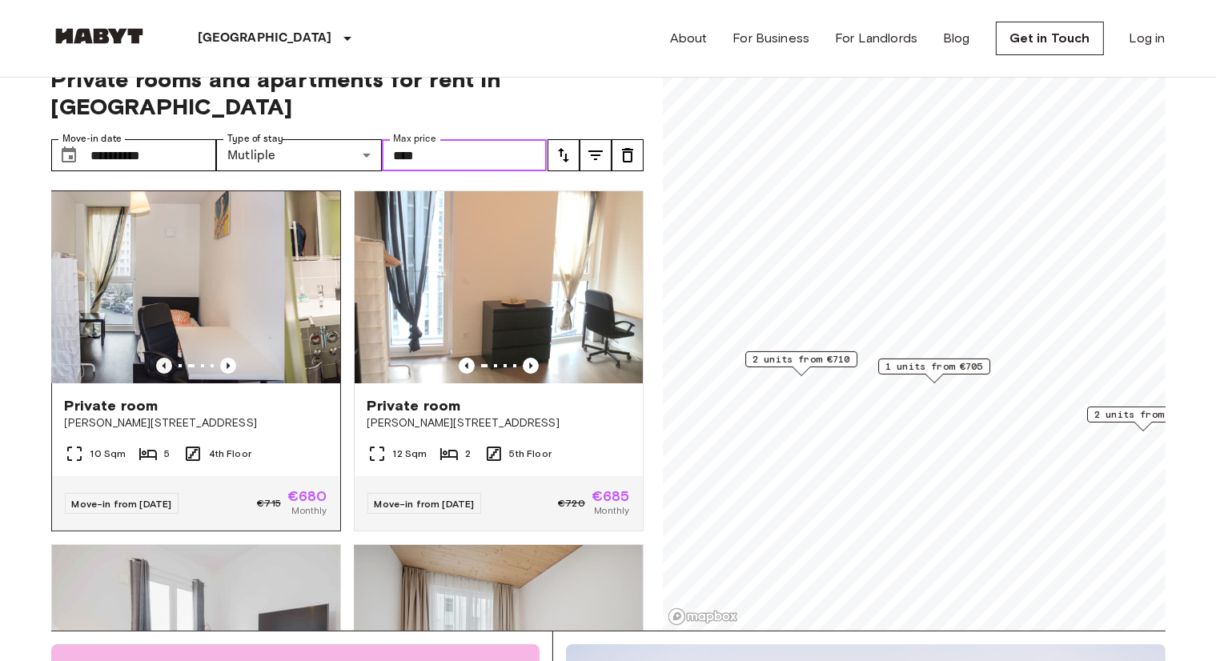
click at [162, 363] on icon "Previous image" at bounding box center [163, 366] width 3 height 6
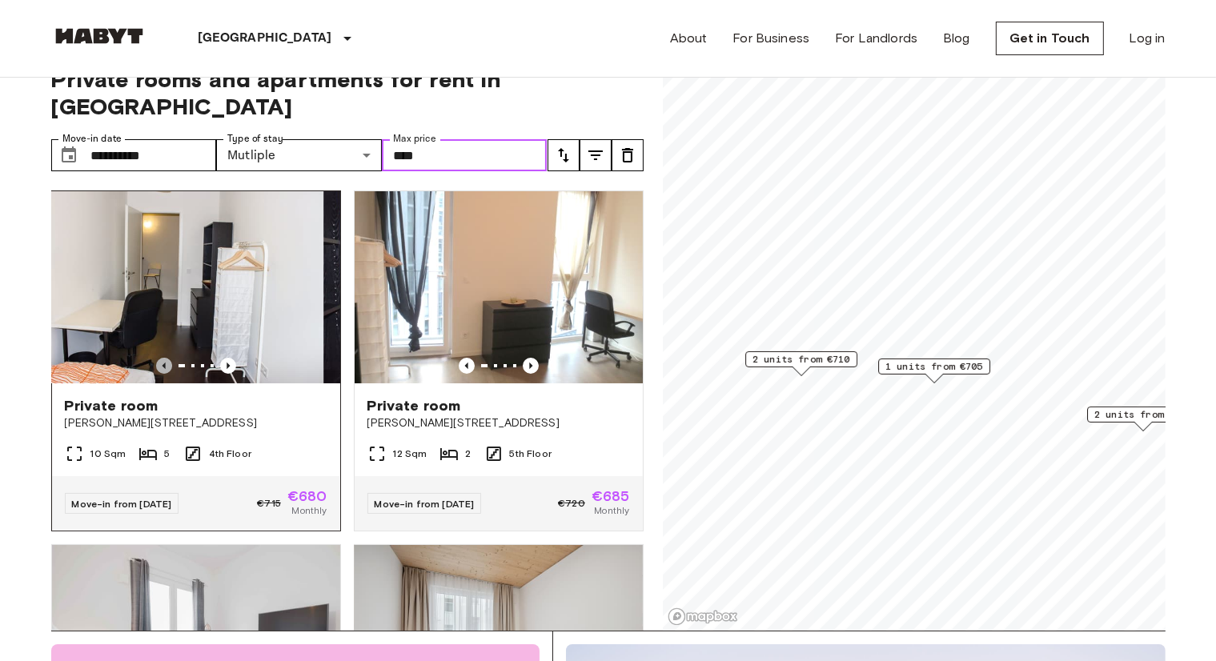
click at [162, 363] on icon "Previous image" at bounding box center [163, 366] width 3 height 6
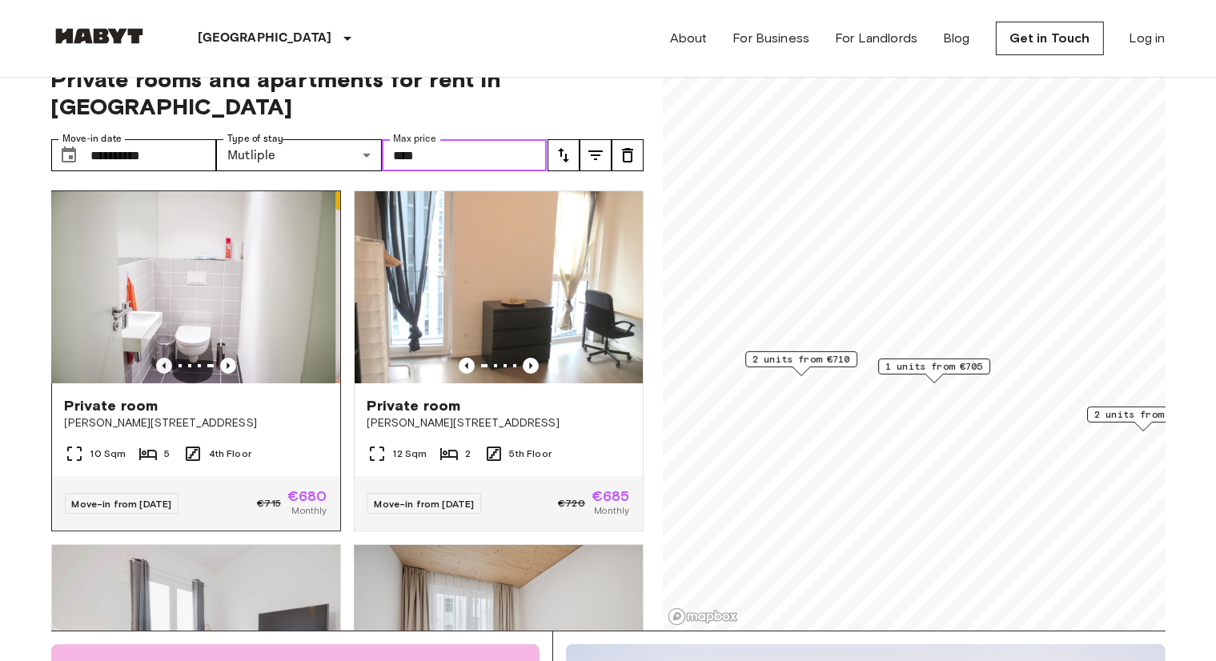
click at [162, 363] on icon "Previous image" at bounding box center [163, 366] width 3 height 6
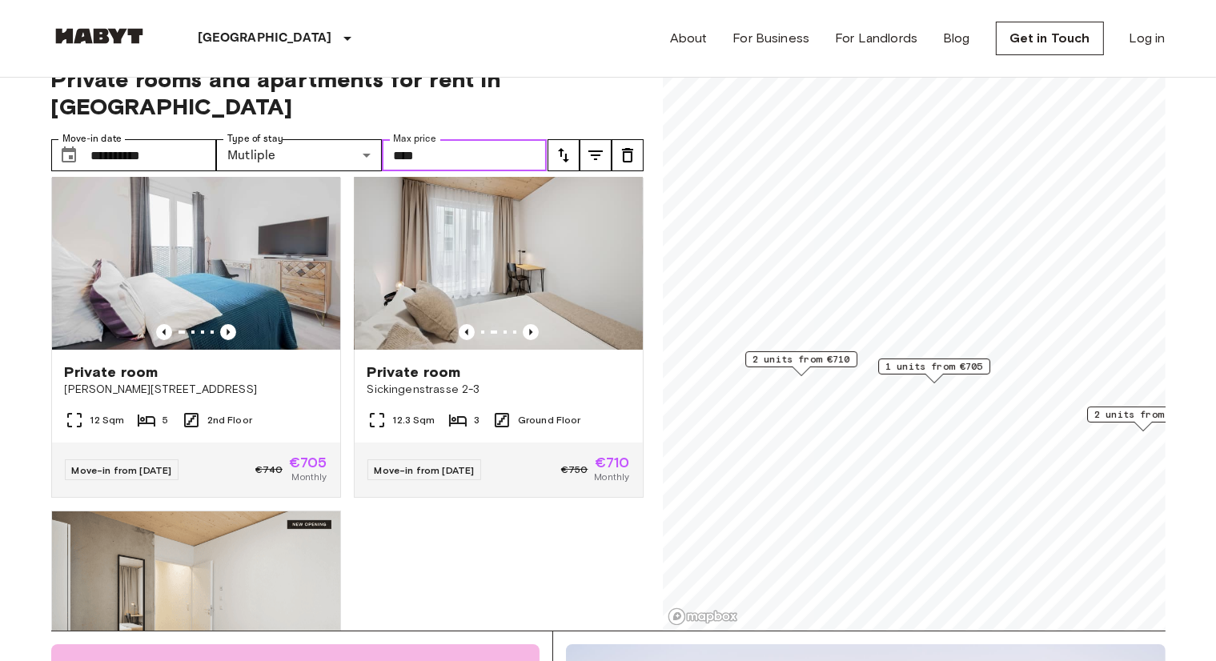
scroll to position [360, 0]
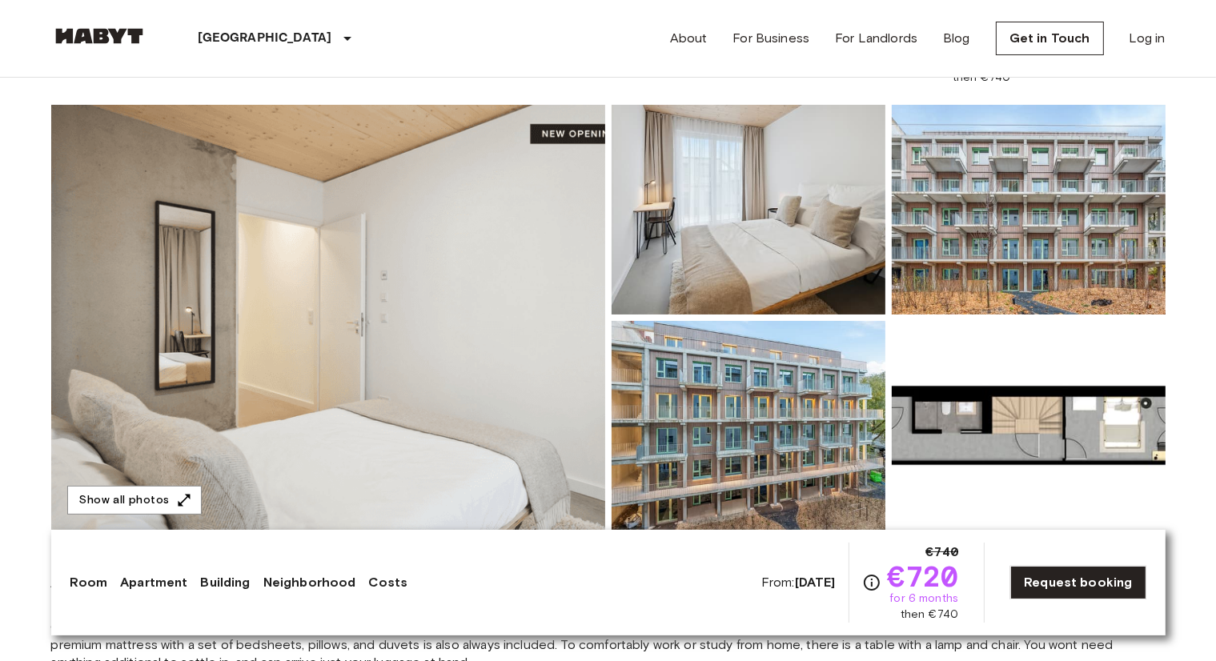
scroll to position [120, 0]
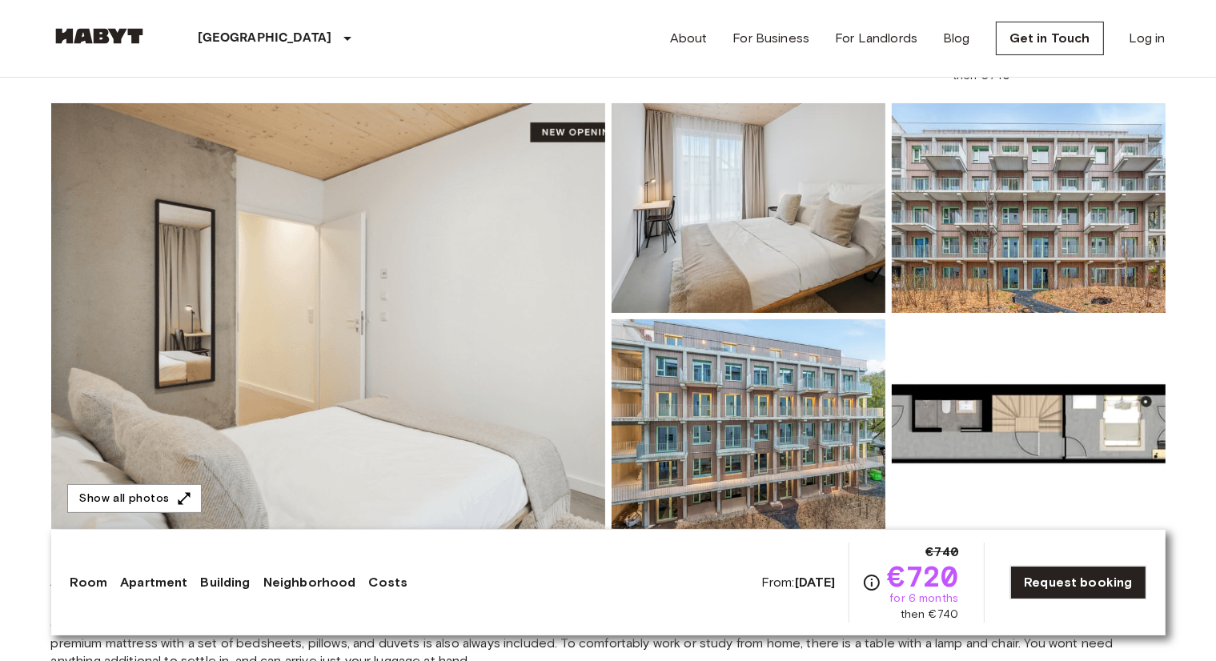
click at [965, 411] on img at bounding box center [1029, 425] width 274 height 210
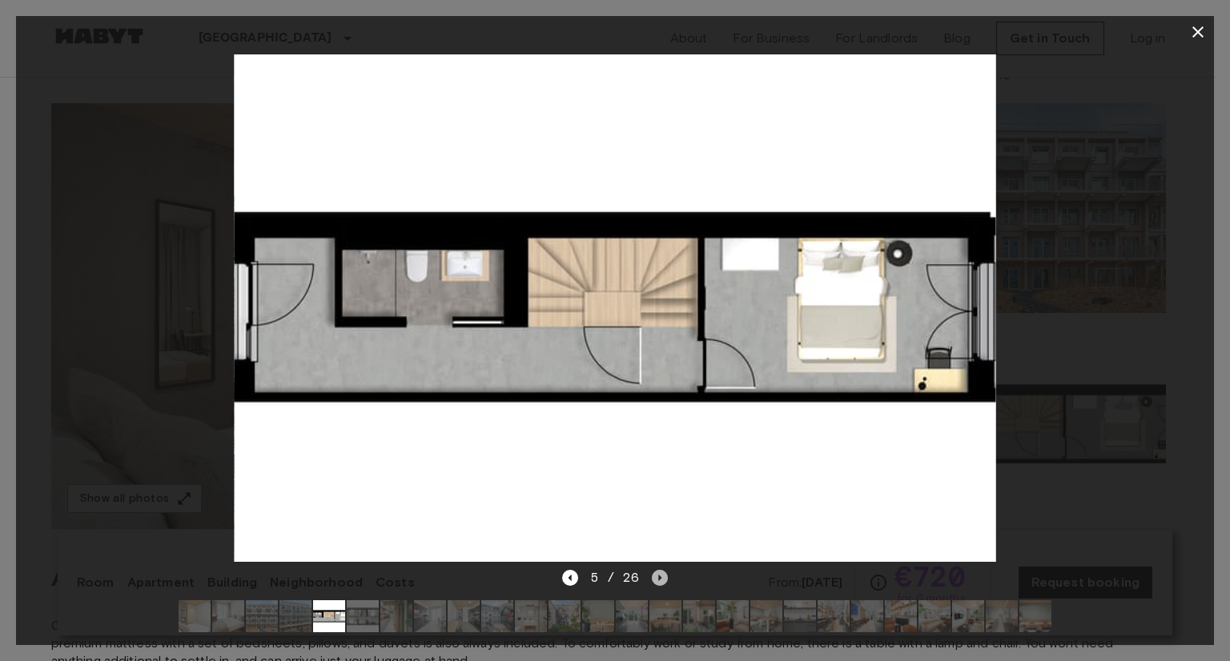
click at [659, 575] on icon "Next image" at bounding box center [660, 578] width 3 height 6
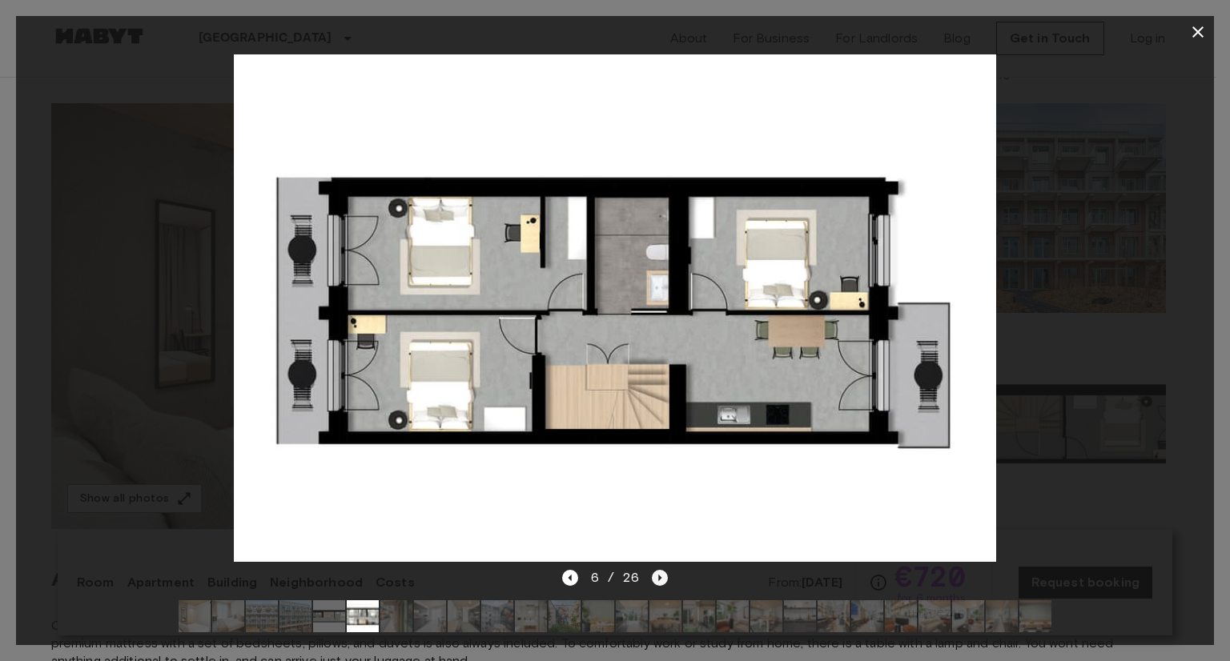
click at [659, 575] on icon "Next image" at bounding box center [660, 578] width 3 height 6
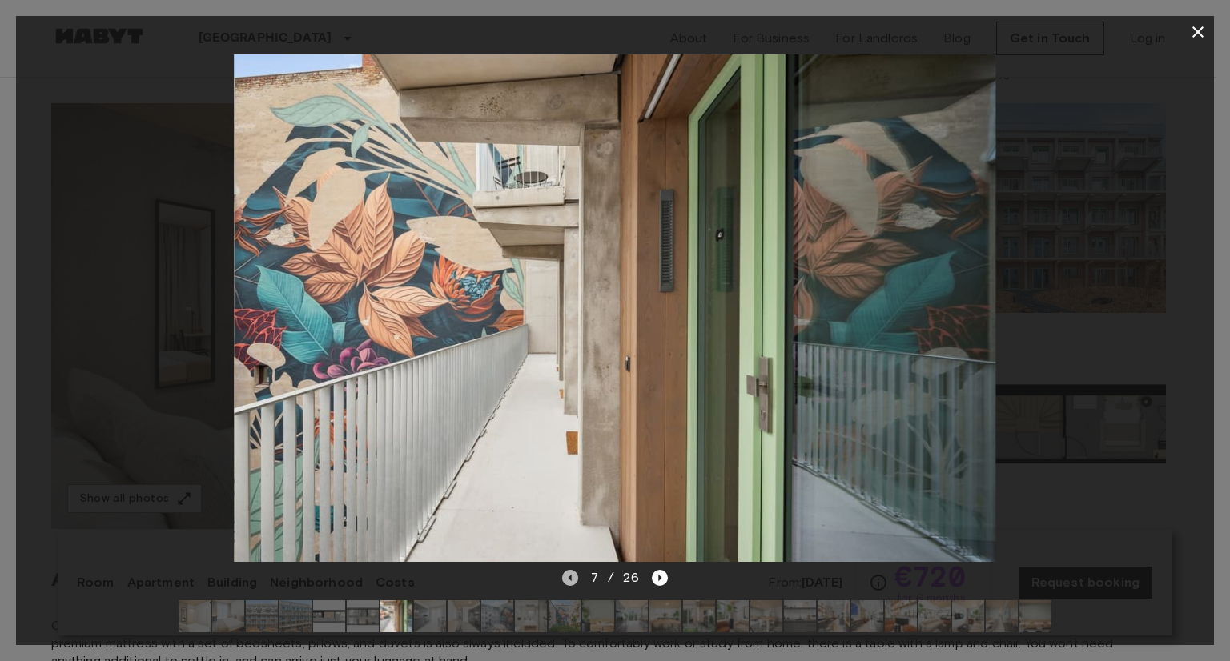
click at [567, 570] on icon "Previous image" at bounding box center [570, 578] width 16 height 16
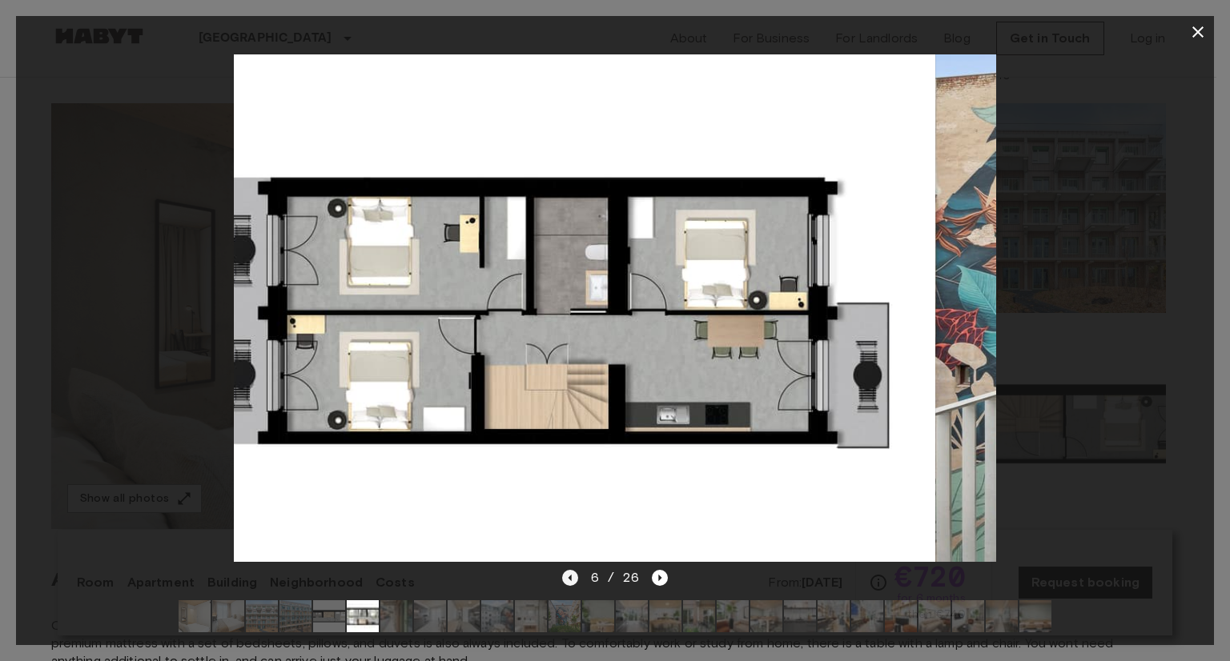
click at [567, 570] on icon "Previous image" at bounding box center [570, 578] width 16 height 16
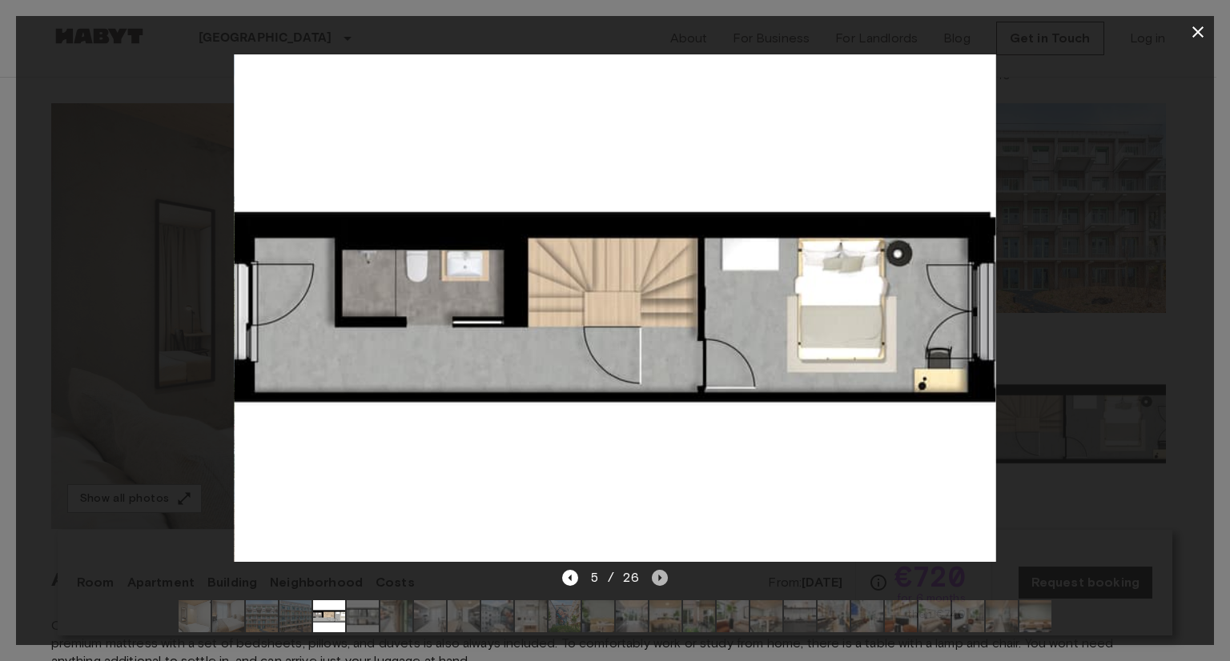
click at [657, 570] on icon "Next image" at bounding box center [660, 578] width 16 height 16
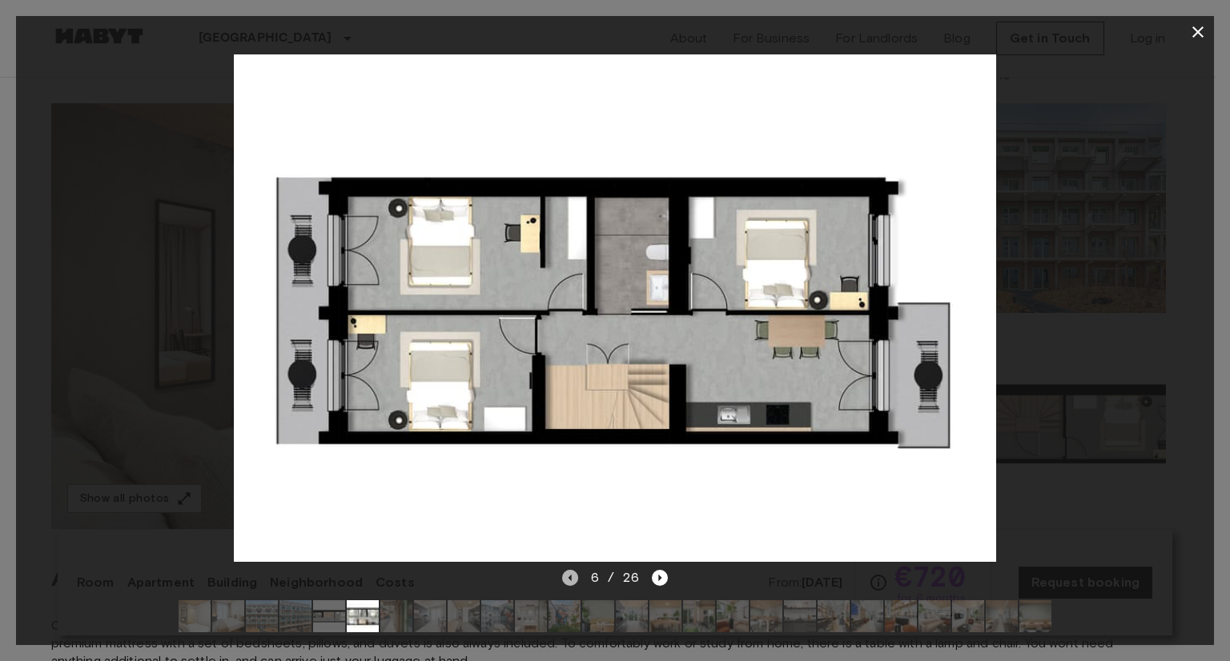
click at [570, 575] on icon "Previous image" at bounding box center [569, 578] width 3 height 6
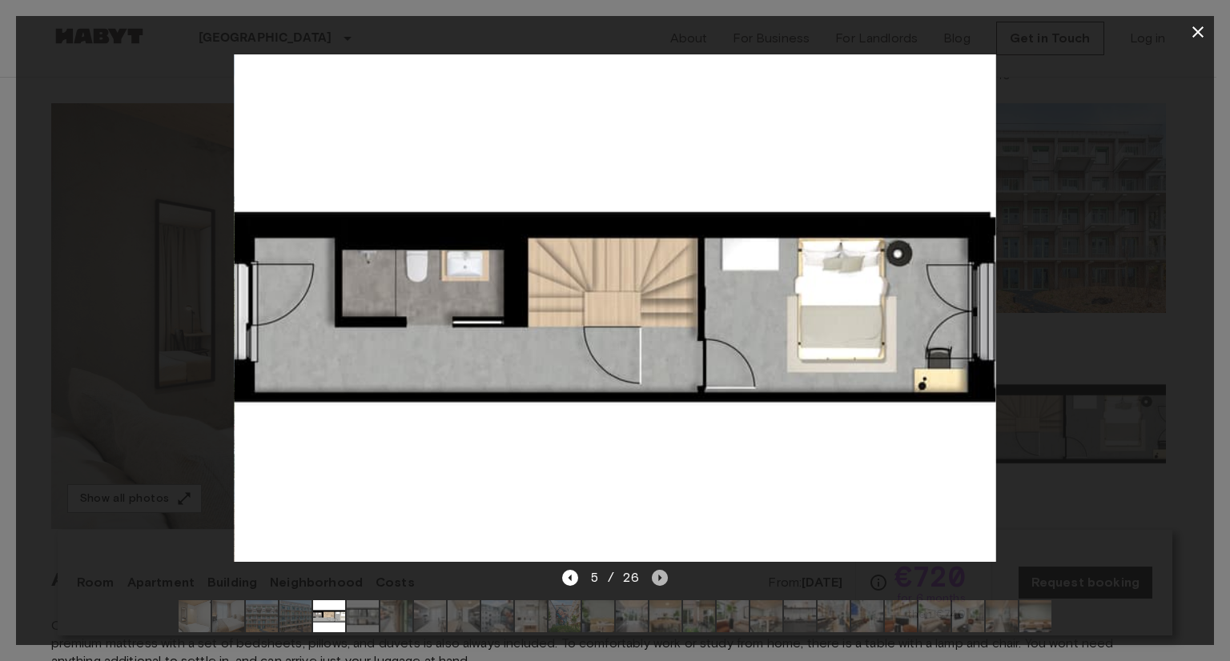
click at [653, 570] on icon "Next image" at bounding box center [660, 578] width 16 height 16
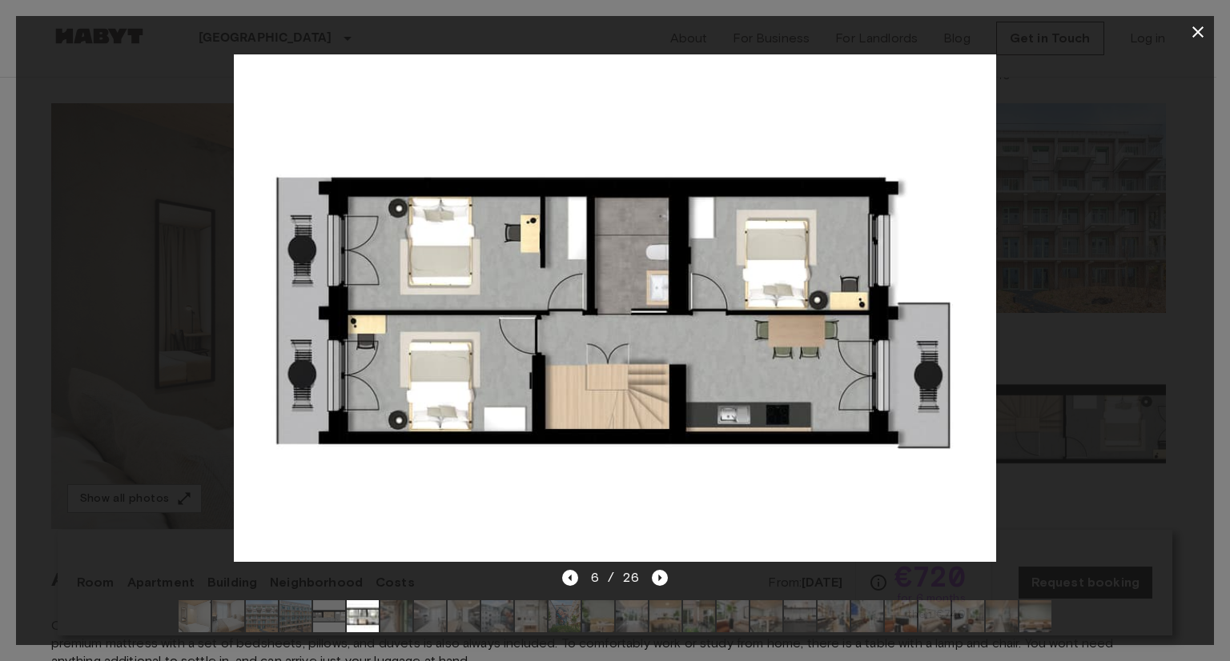
click at [623, 475] on img at bounding box center [615, 308] width 762 height 508
click at [661, 570] on icon "Next image" at bounding box center [660, 578] width 16 height 16
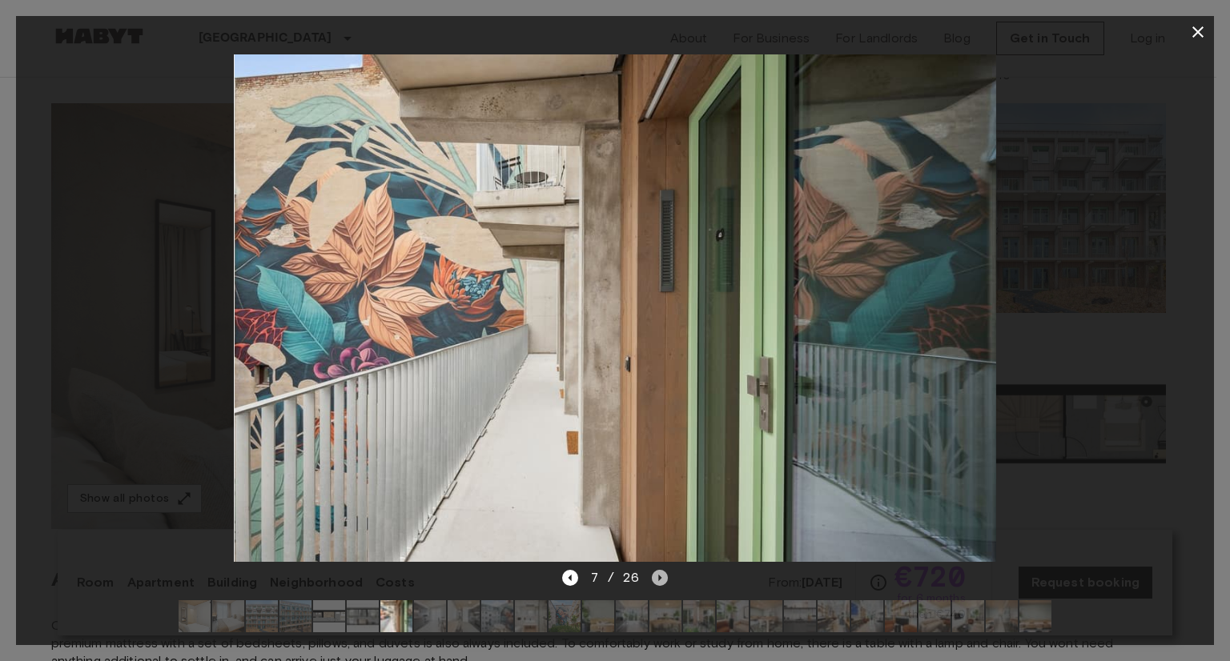
click at [661, 570] on icon "Next image" at bounding box center [660, 578] width 16 height 16
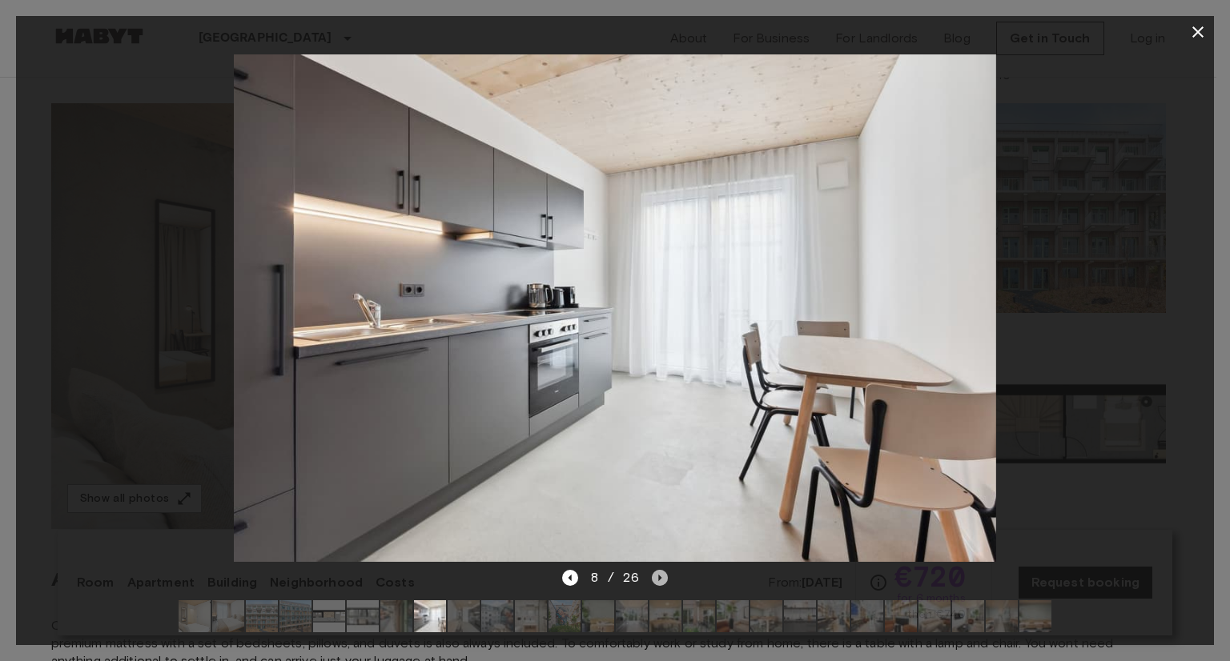
click at [661, 570] on icon "Next image" at bounding box center [660, 578] width 16 height 16
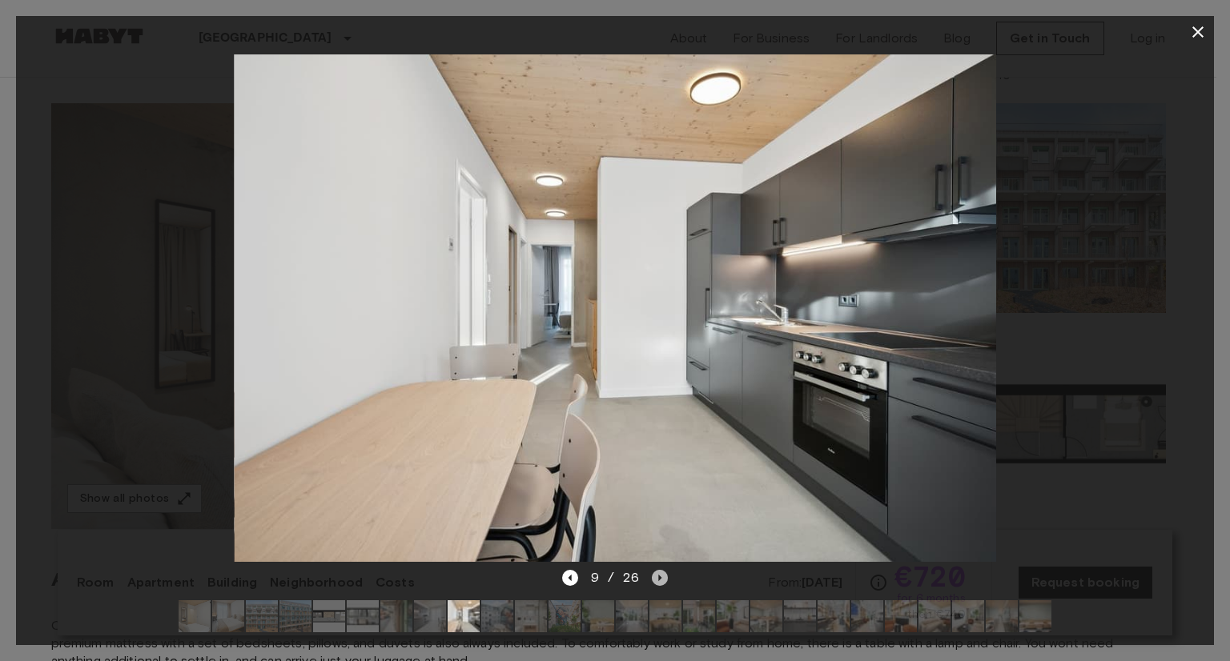
click at [661, 570] on icon "Next image" at bounding box center [660, 578] width 16 height 16
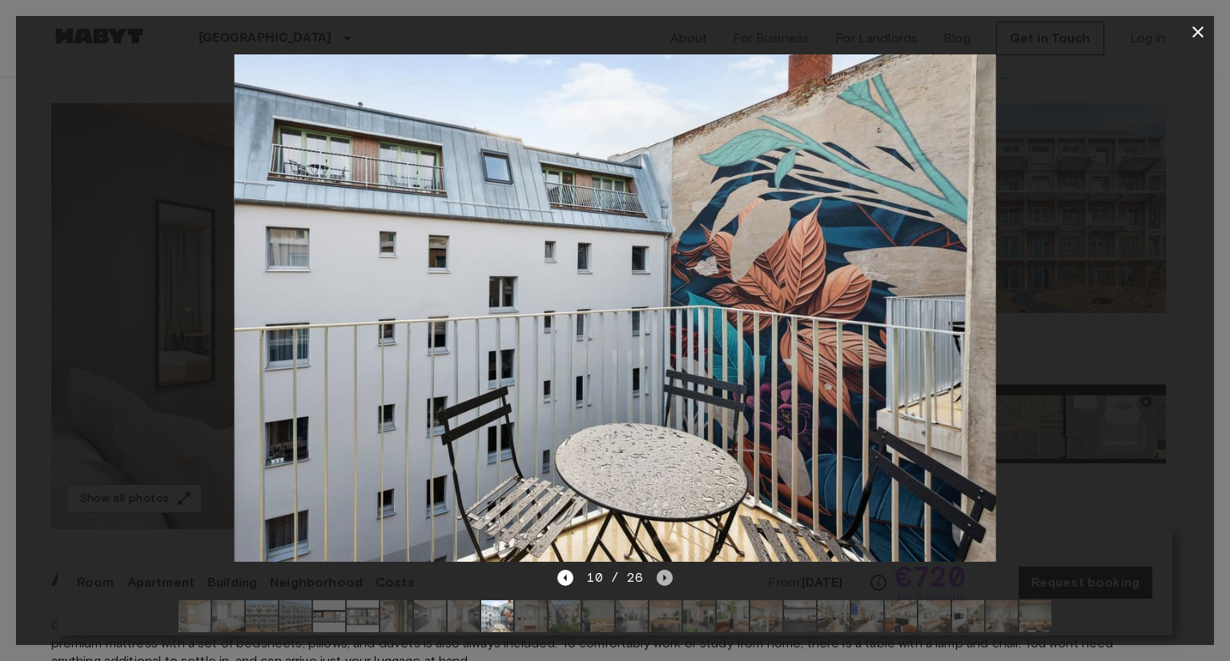
click at [661, 570] on icon "Next image" at bounding box center [665, 578] width 16 height 16
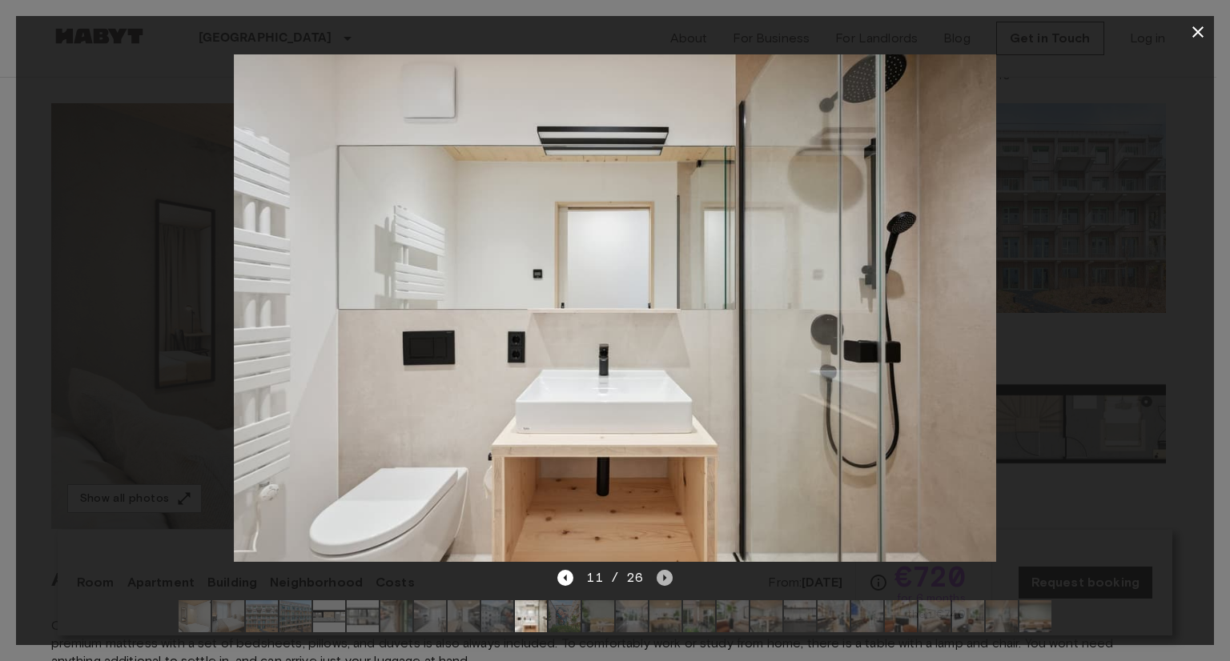
click at [661, 570] on icon "Next image" at bounding box center [665, 578] width 16 height 16
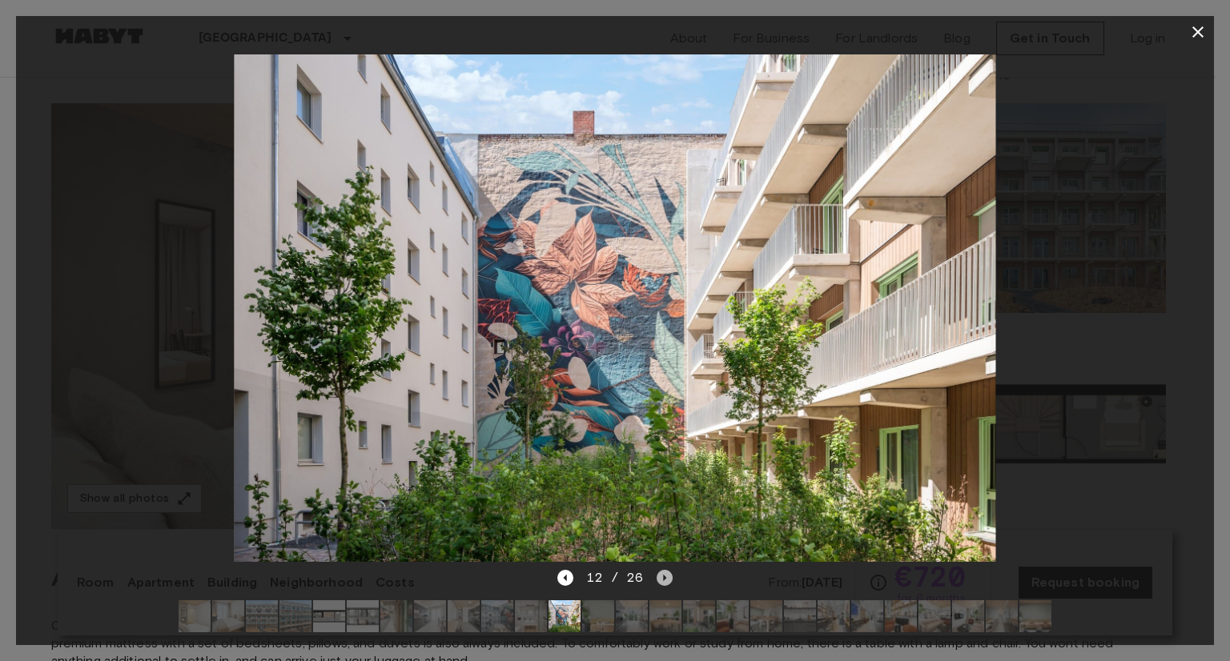
click at [661, 570] on icon "Next image" at bounding box center [665, 578] width 16 height 16
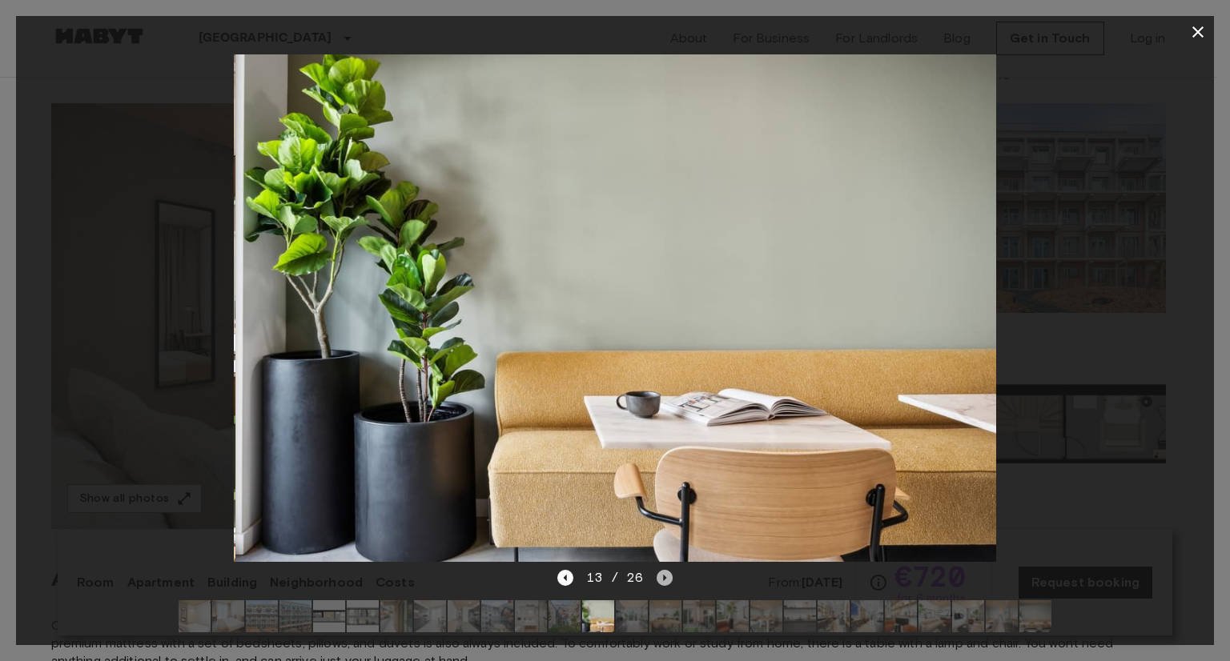
click at [661, 570] on icon "Next image" at bounding box center [665, 578] width 16 height 16
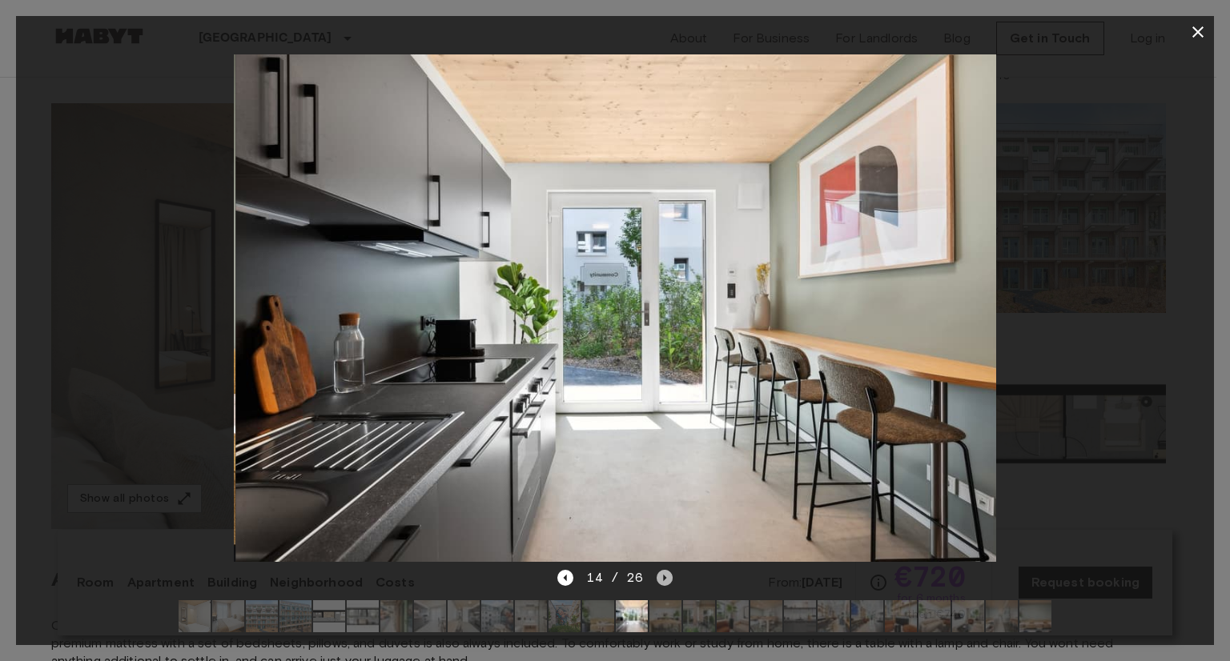
click at [661, 570] on icon "Next image" at bounding box center [665, 578] width 16 height 16
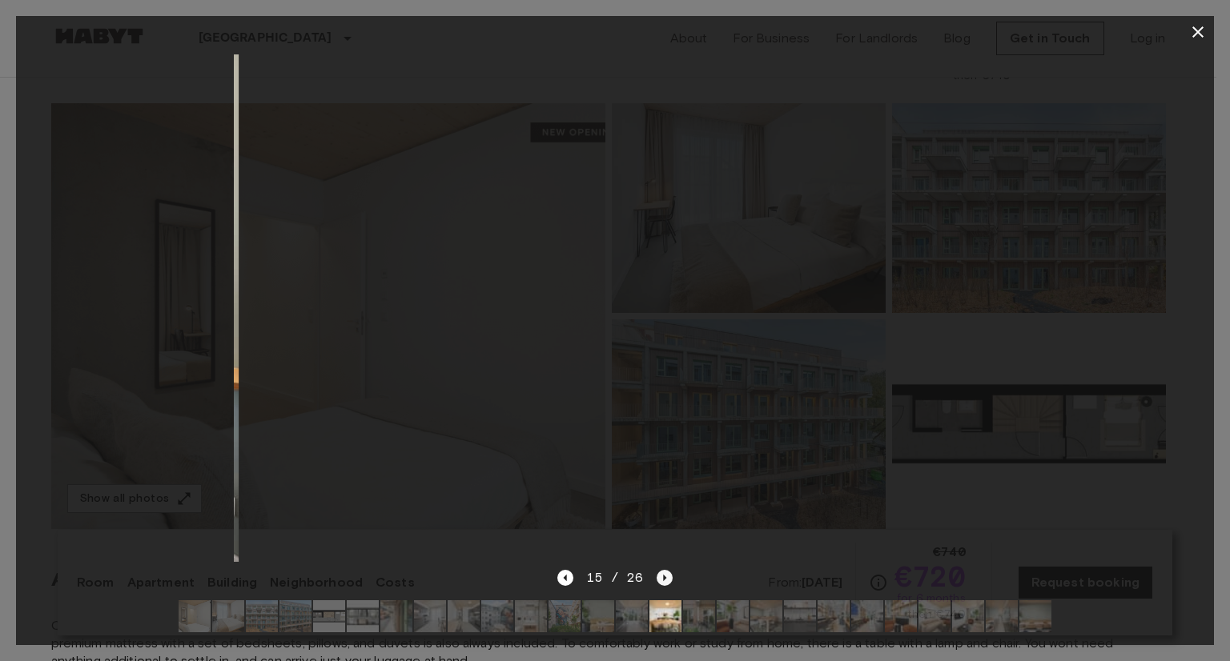
click at [661, 570] on icon "Next image" at bounding box center [665, 578] width 16 height 16
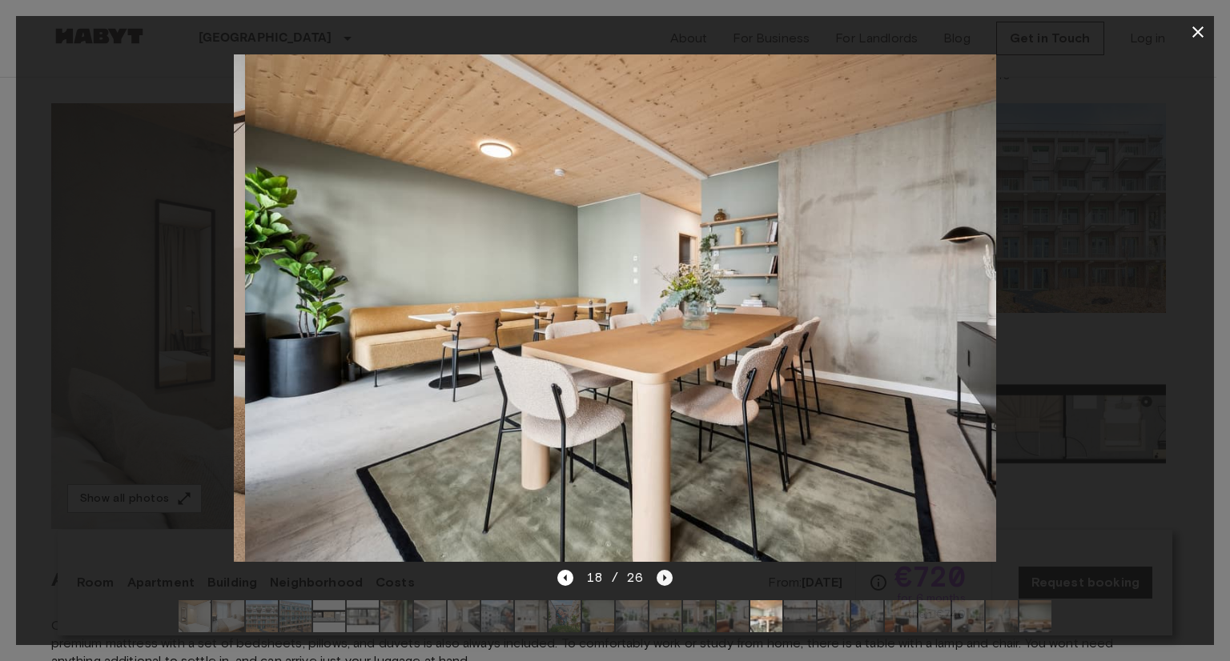
click at [661, 570] on icon "Next image" at bounding box center [665, 578] width 16 height 16
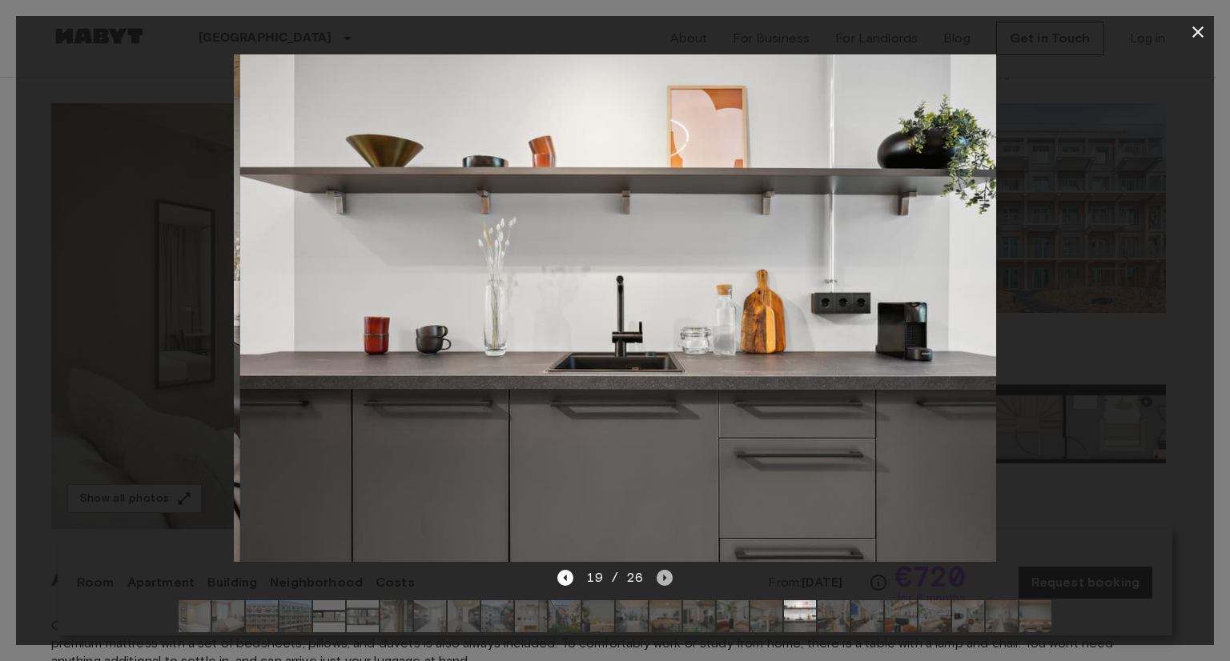
click at [661, 570] on icon "Next image" at bounding box center [665, 578] width 16 height 16
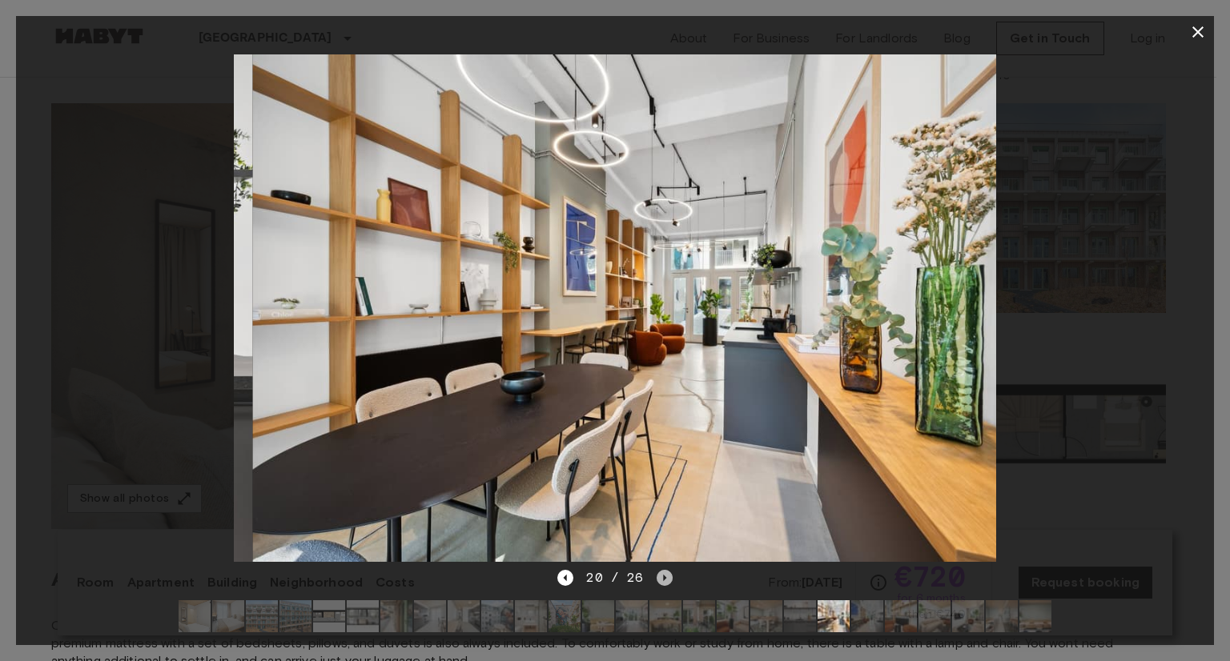
click at [661, 570] on icon "Next image" at bounding box center [665, 578] width 16 height 16
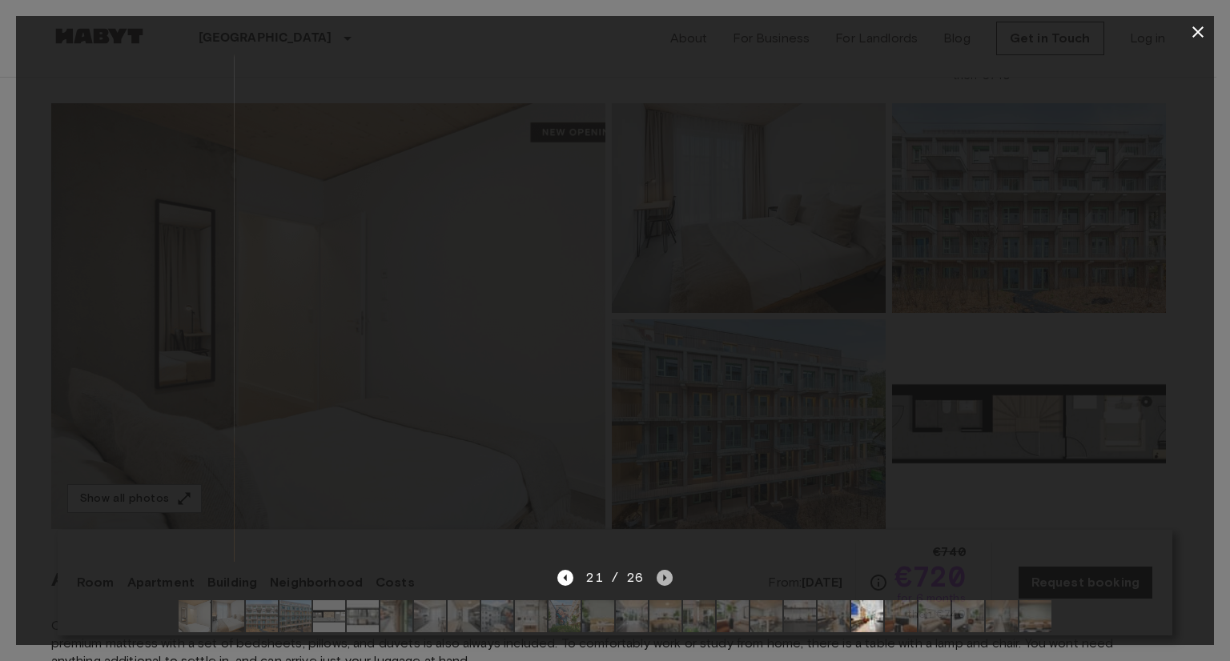
click at [661, 570] on icon "Next image" at bounding box center [665, 578] width 16 height 16
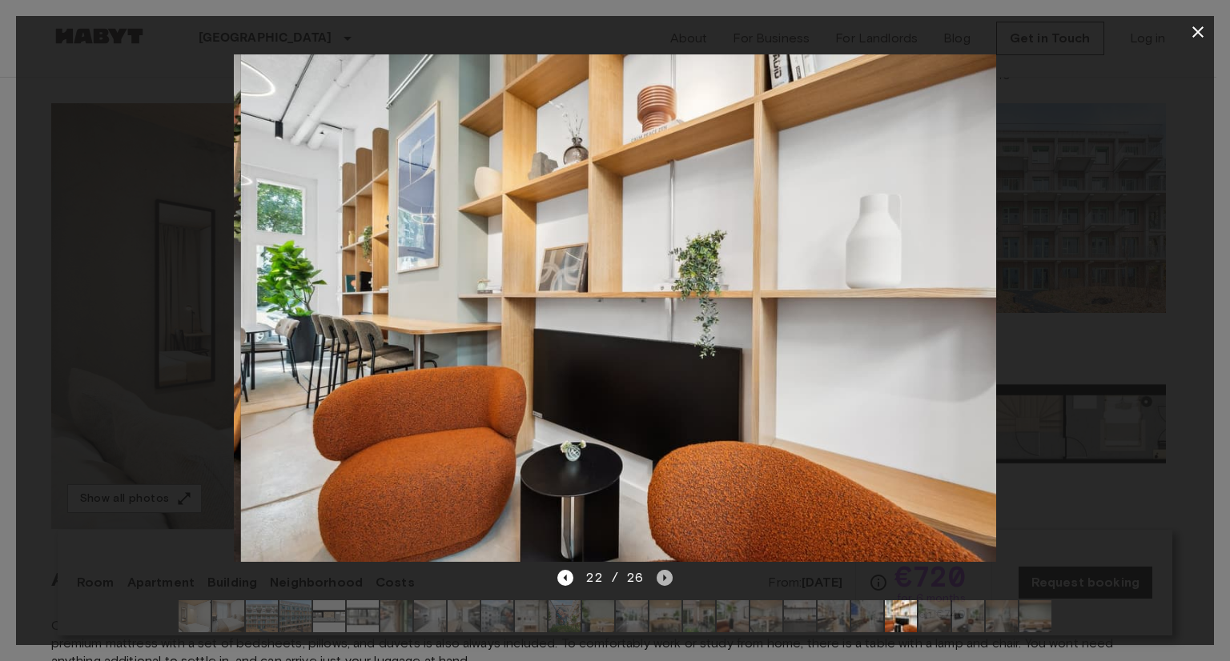
click at [661, 570] on icon "Next image" at bounding box center [665, 578] width 16 height 16
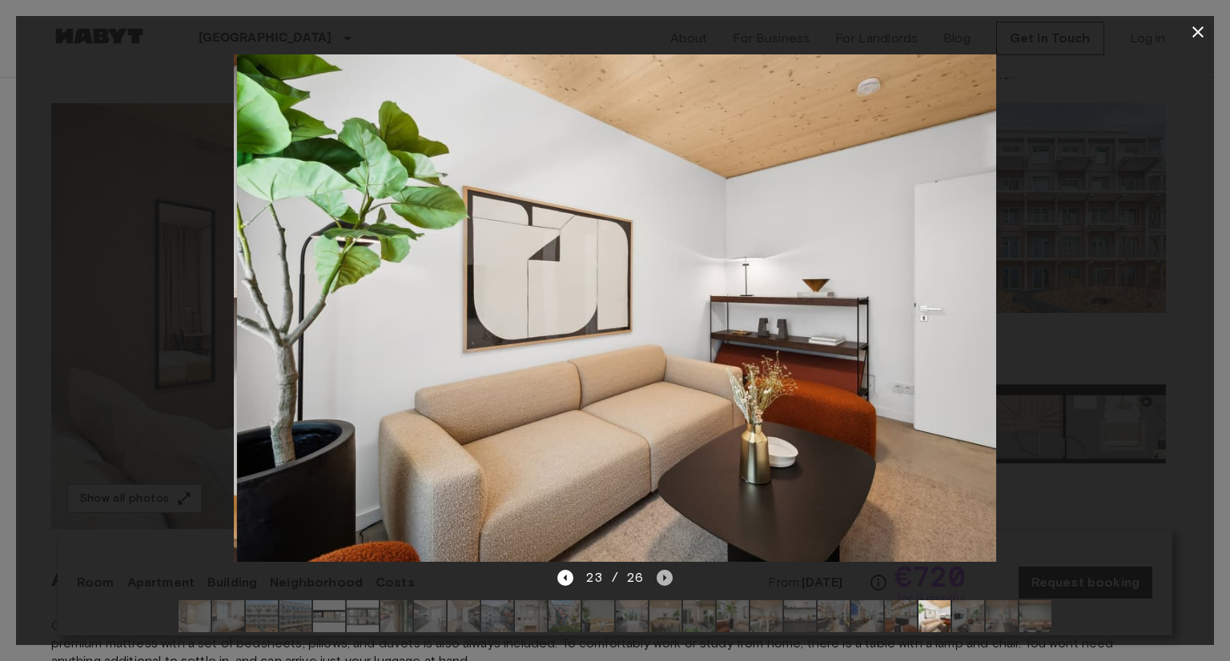
click at [661, 570] on icon "Next image" at bounding box center [665, 578] width 16 height 16
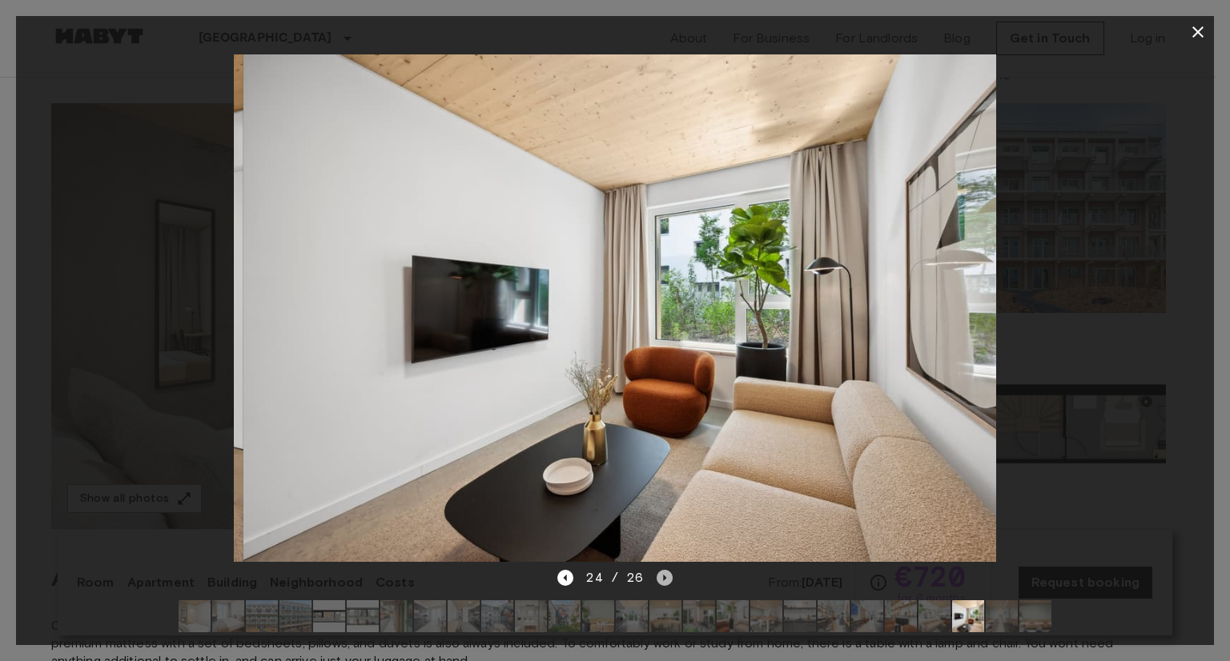
click at [661, 570] on icon "Next image" at bounding box center [665, 578] width 16 height 16
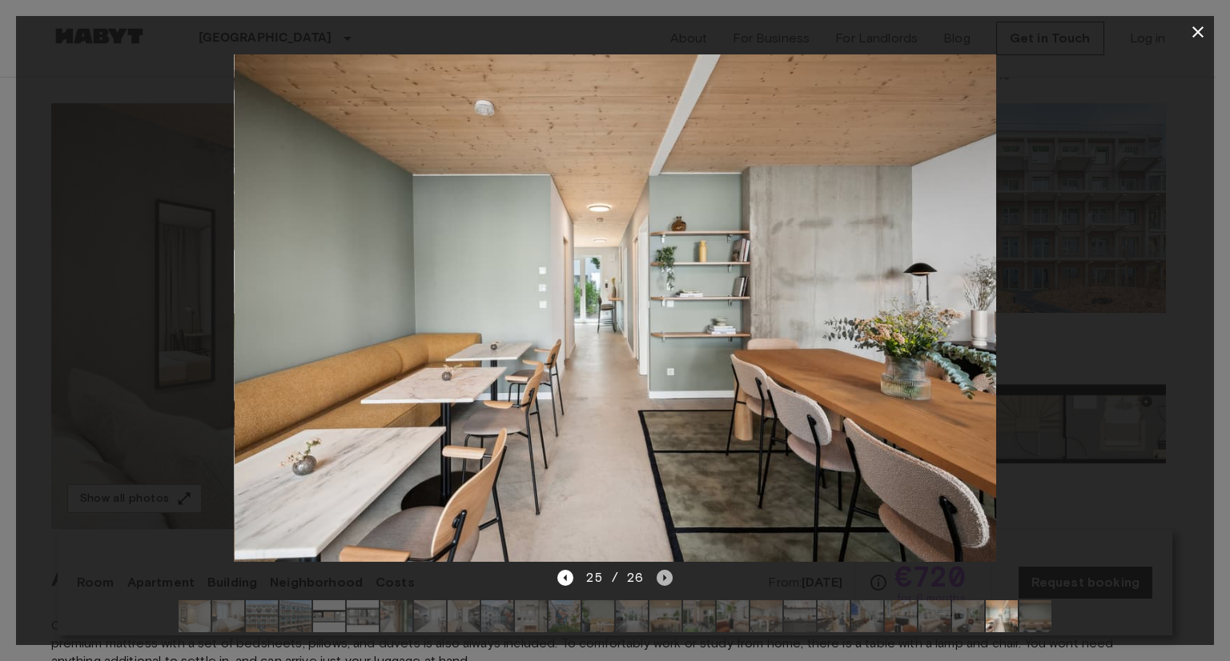
click at [661, 570] on icon "Next image" at bounding box center [665, 578] width 16 height 16
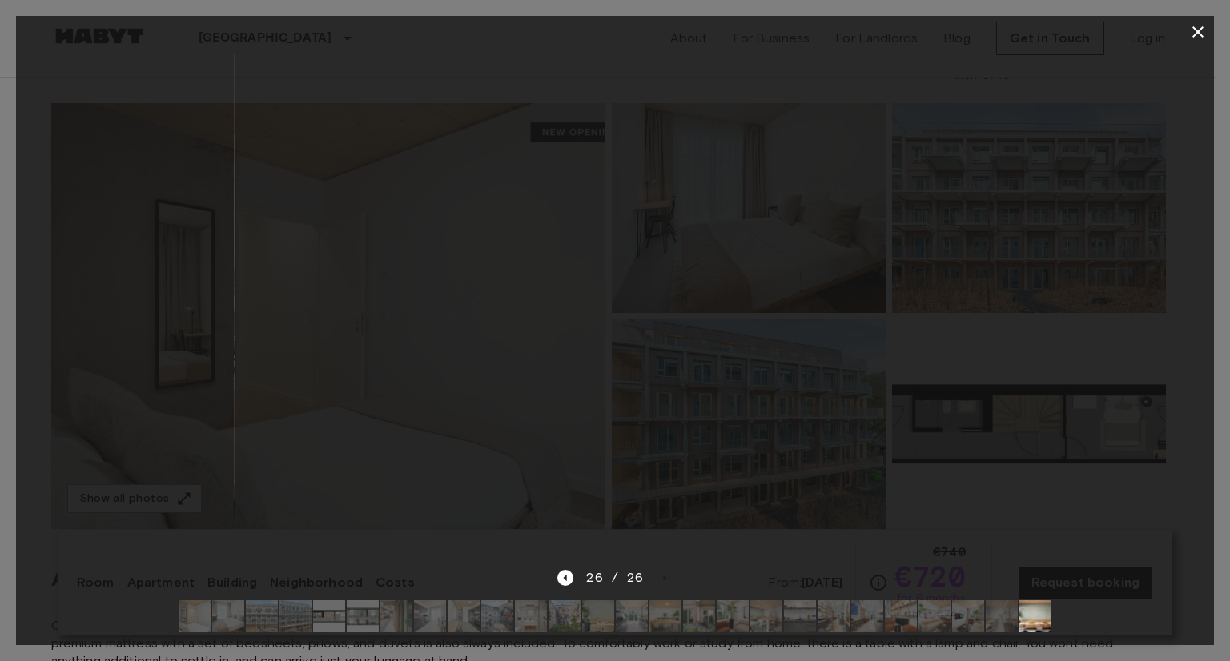
click at [1057, 440] on div at bounding box center [615, 308] width 1198 height 521
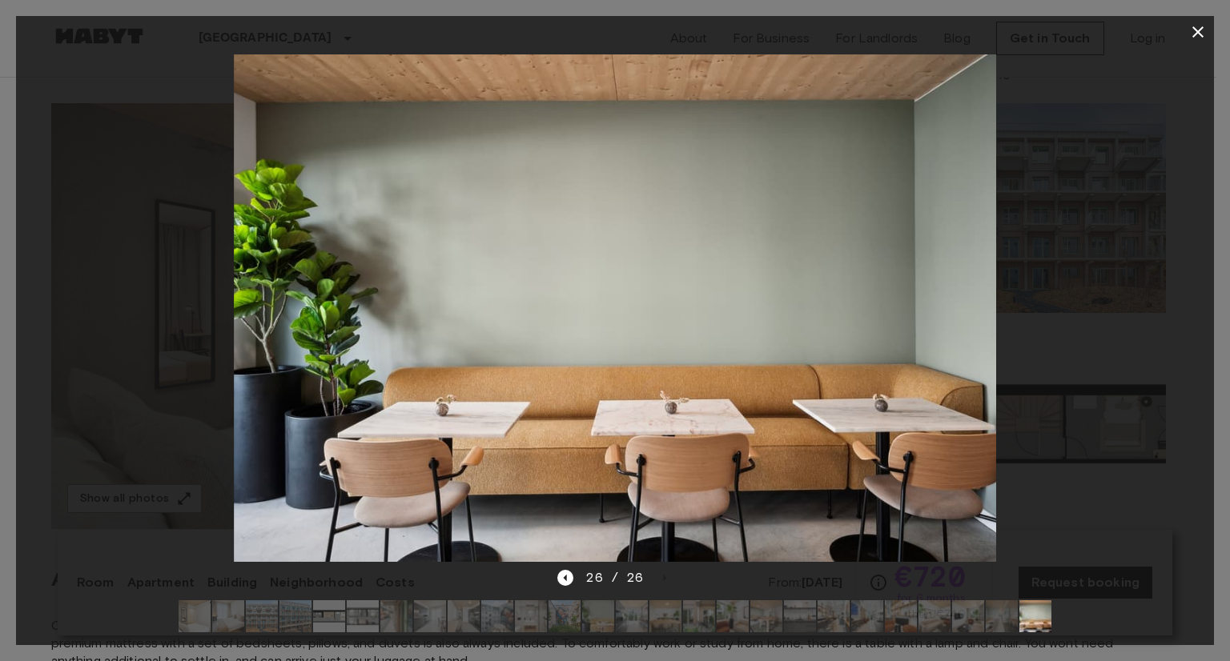
click at [1194, 38] on icon "button" at bounding box center [1197, 31] width 19 height 19
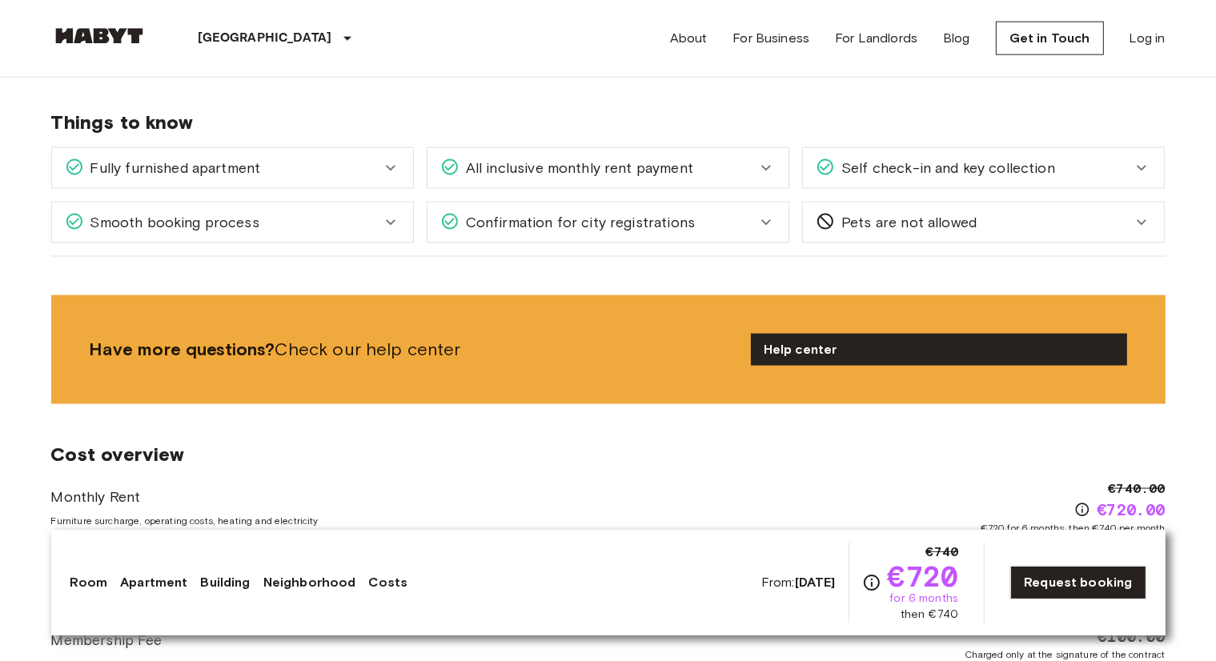
scroll to position [2122, 0]
click at [395, 171] on icon at bounding box center [390, 168] width 19 height 19
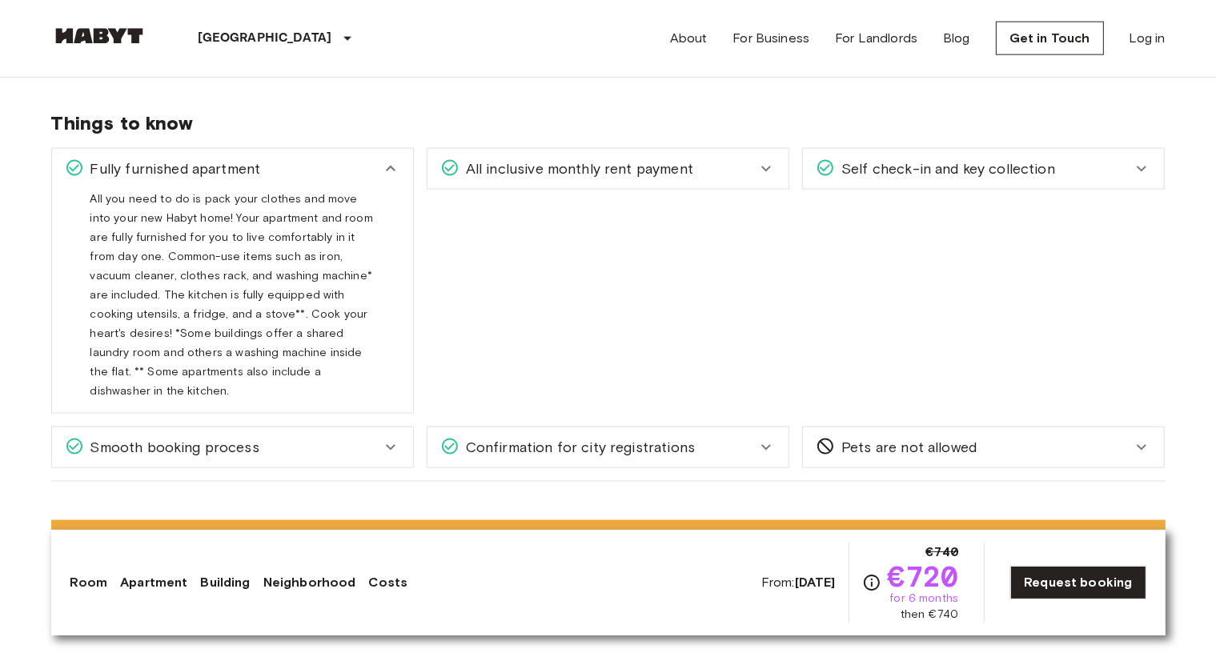
click at [396, 169] on icon at bounding box center [390, 168] width 19 height 19
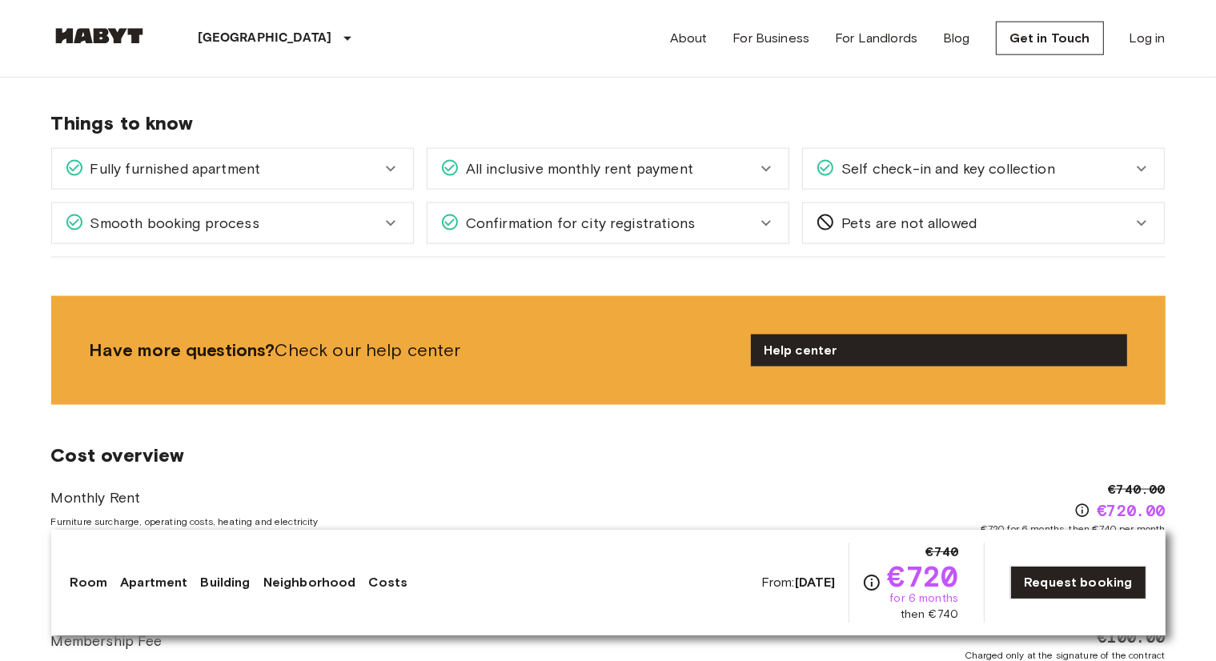
click at [649, 159] on span "All inclusive monthly rent payment" at bounding box center [577, 169] width 234 height 21
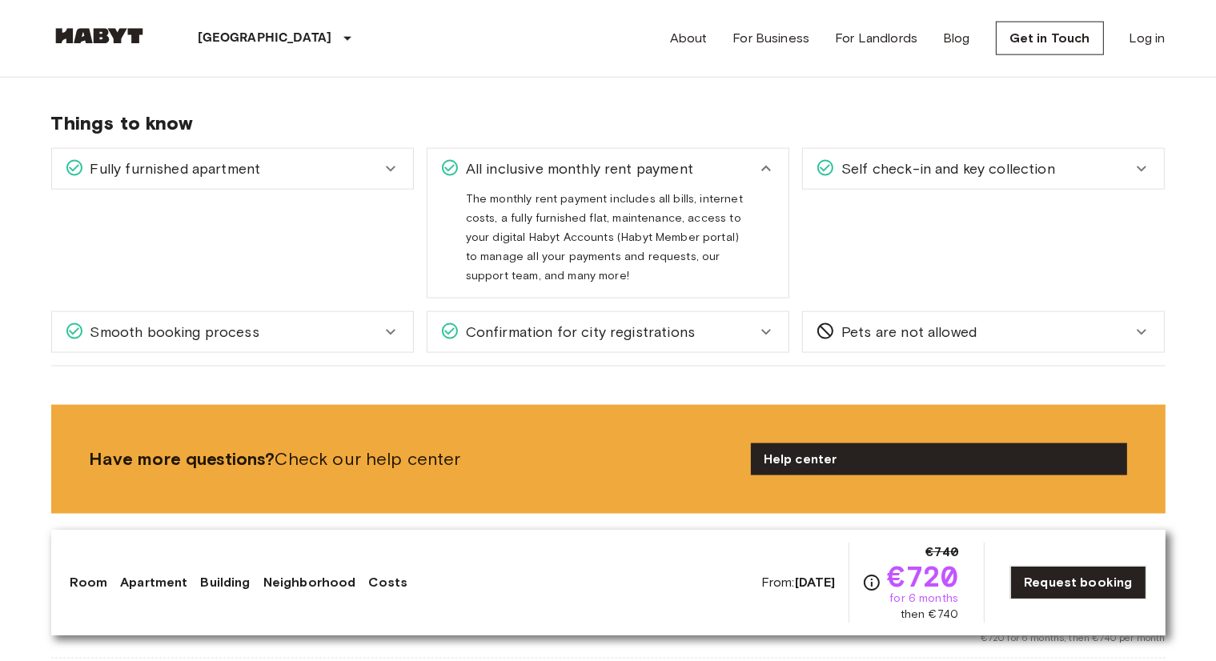
click at [721, 172] on div "All inclusive monthly rent payment" at bounding box center [598, 169] width 316 height 21
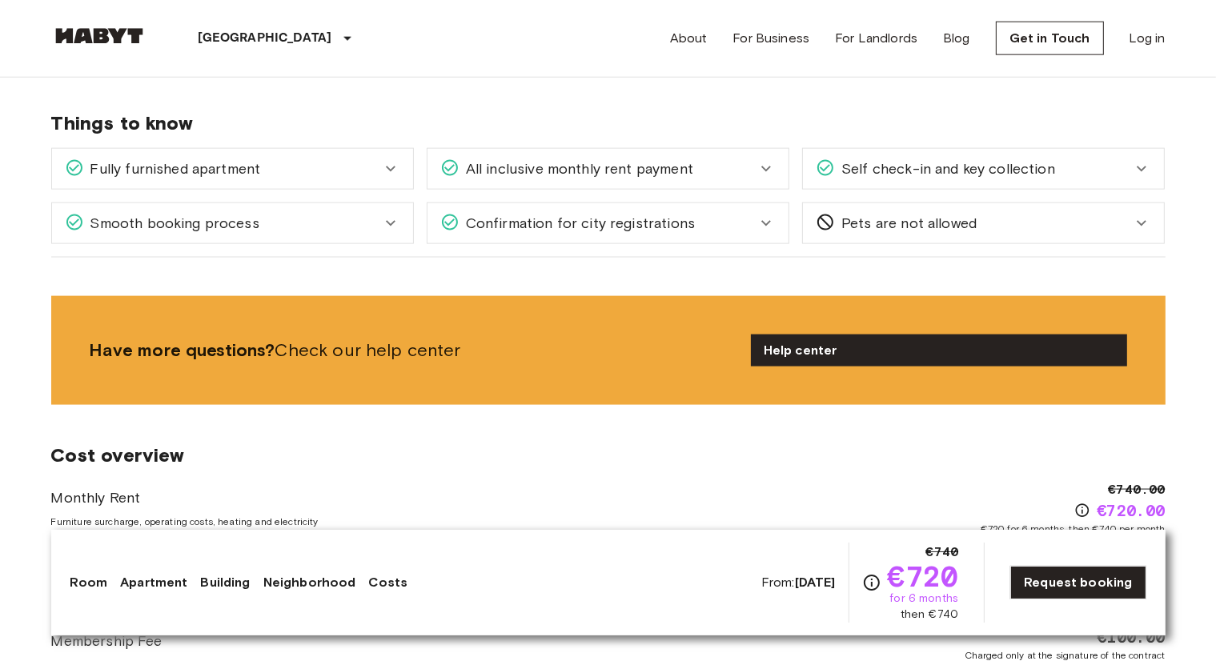
click at [805, 167] on div "Self check-in and key collection" at bounding box center [983, 169] width 361 height 40
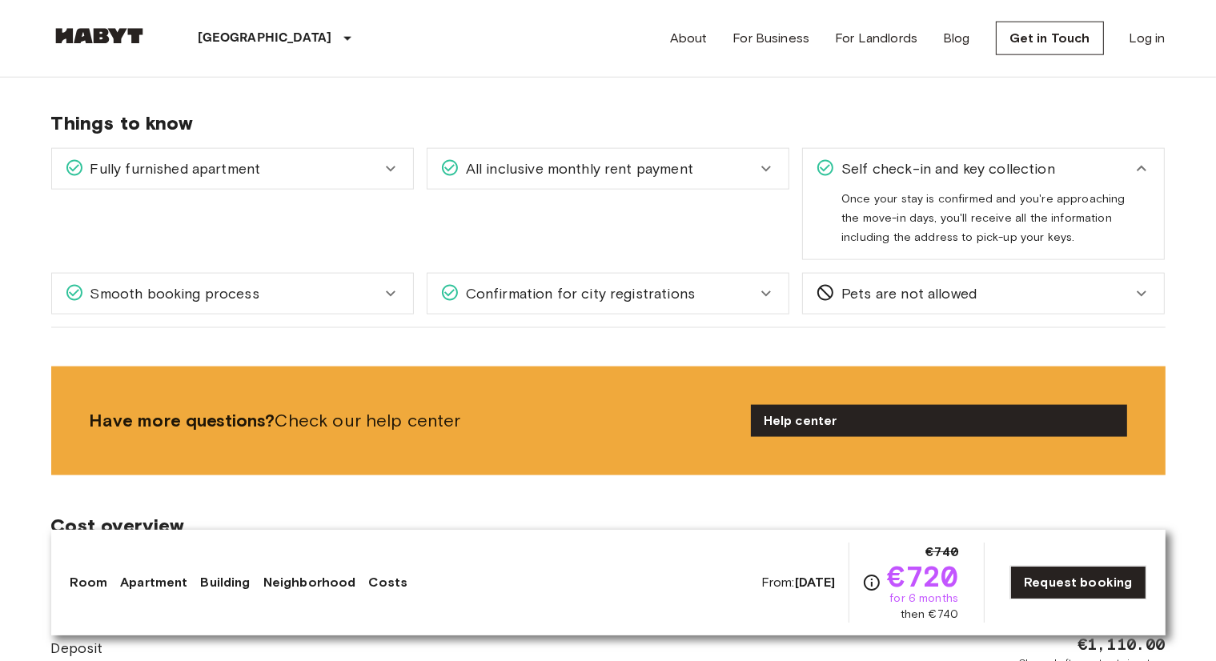
click at [829, 162] on icon at bounding box center [825, 168] width 19 height 19
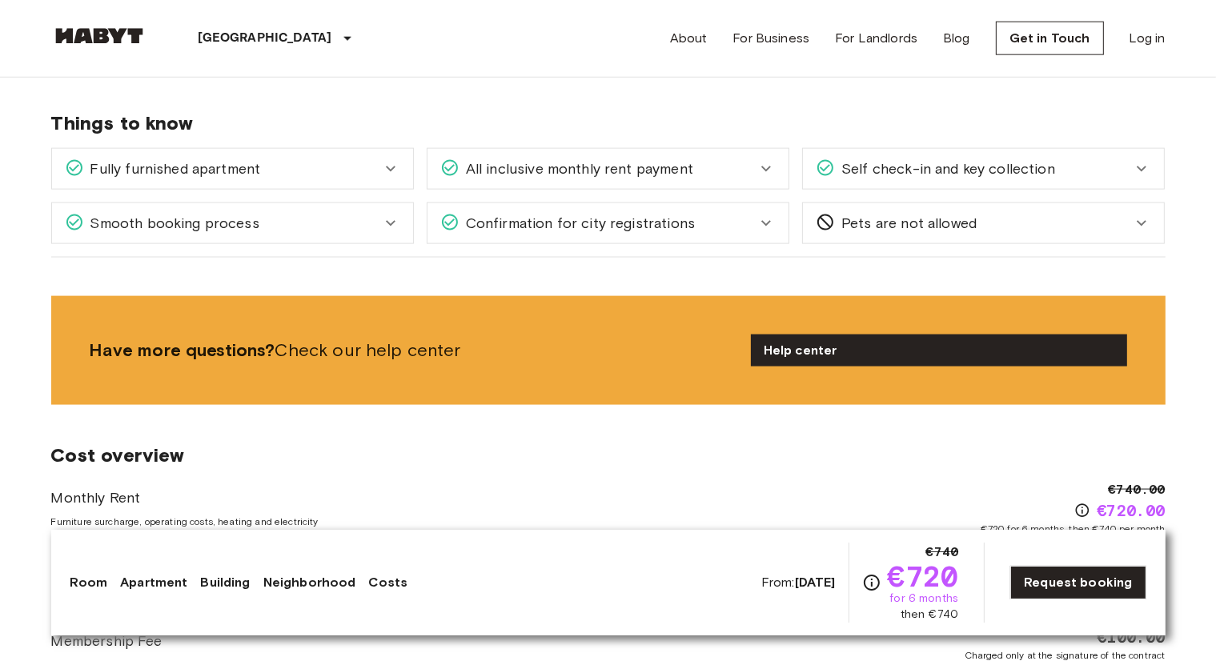
click at [199, 235] on div "Smooth booking process" at bounding box center [232, 223] width 361 height 40
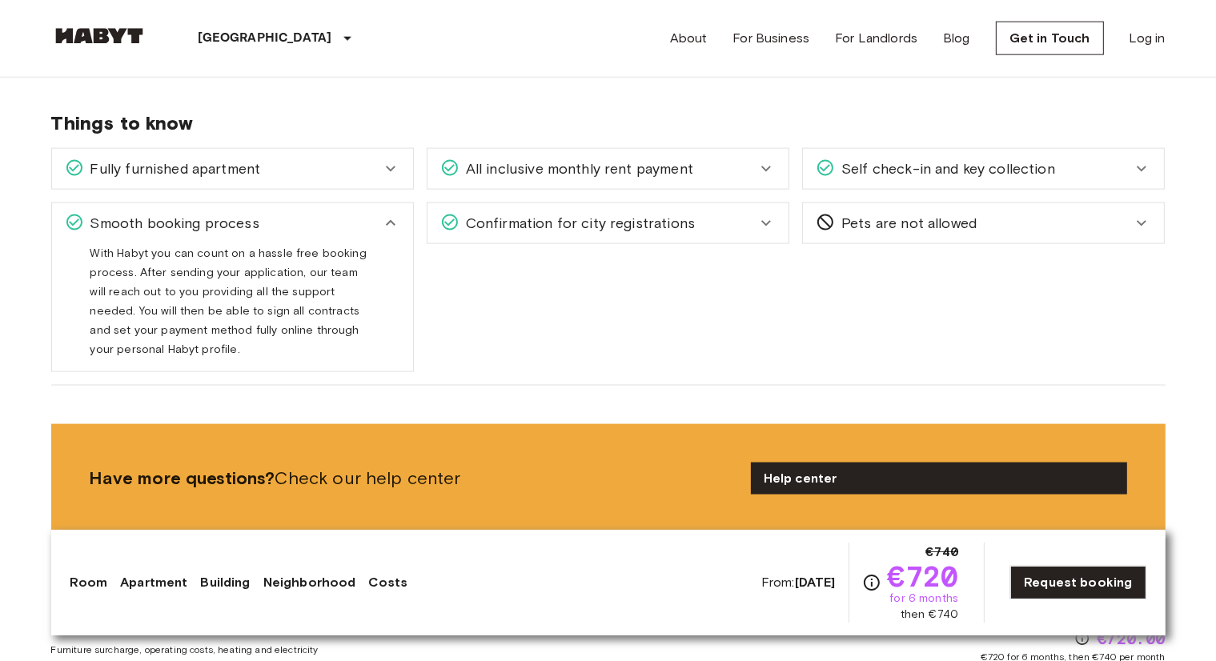
click at [340, 216] on div "Smooth booking process" at bounding box center [223, 223] width 316 height 21
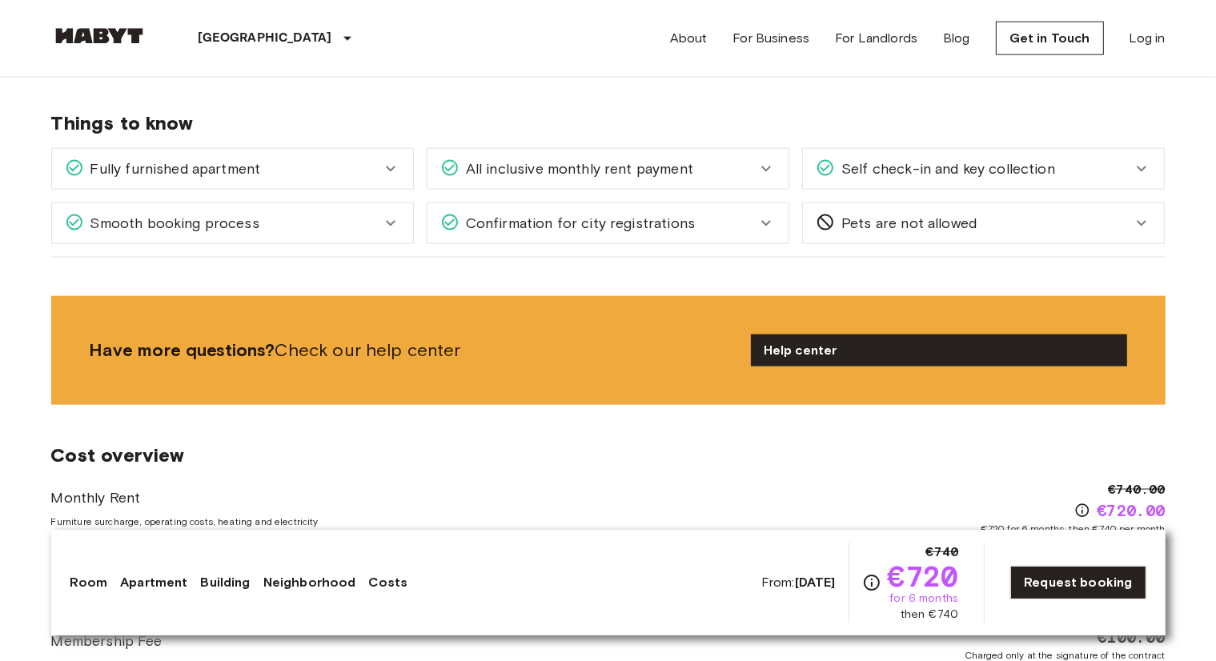
click at [531, 206] on div "Confirmation for city registrations" at bounding box center [608, 223] width 361 height 40
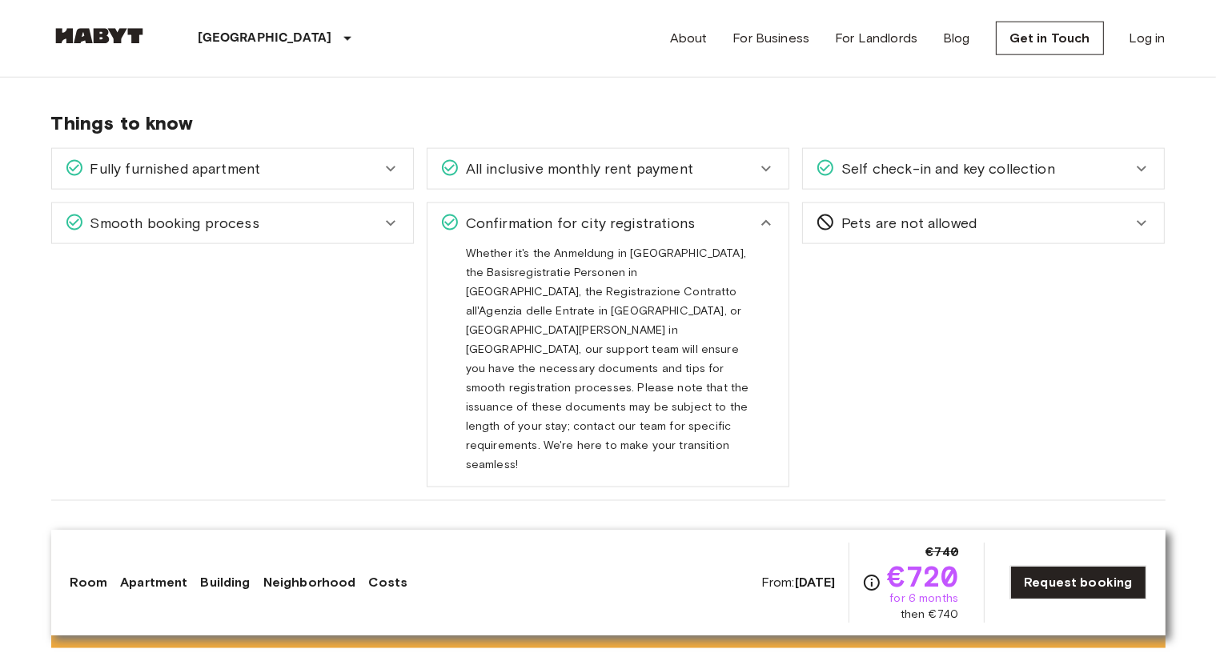
click at [688, 227] on div "Confirmation for city registrations" at bounding box center [598, 223] width 316 height 21
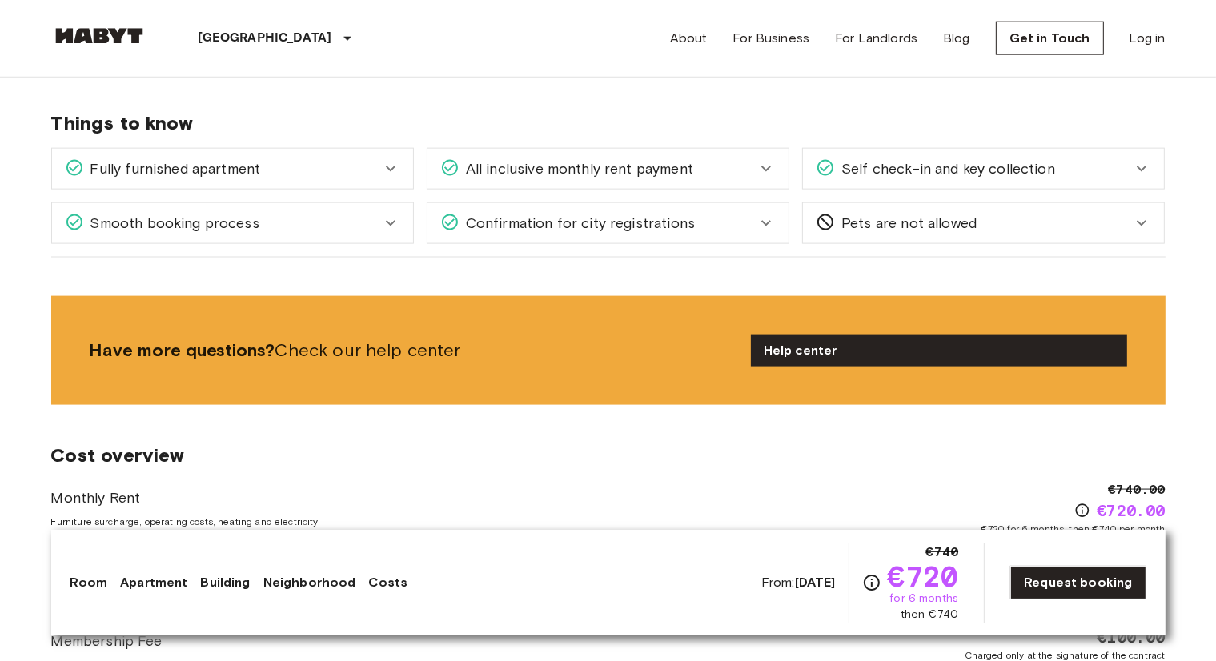
click at [808, 211] on div "Pets are not allowed" at bounding box center [983, 223] width 361 height 40
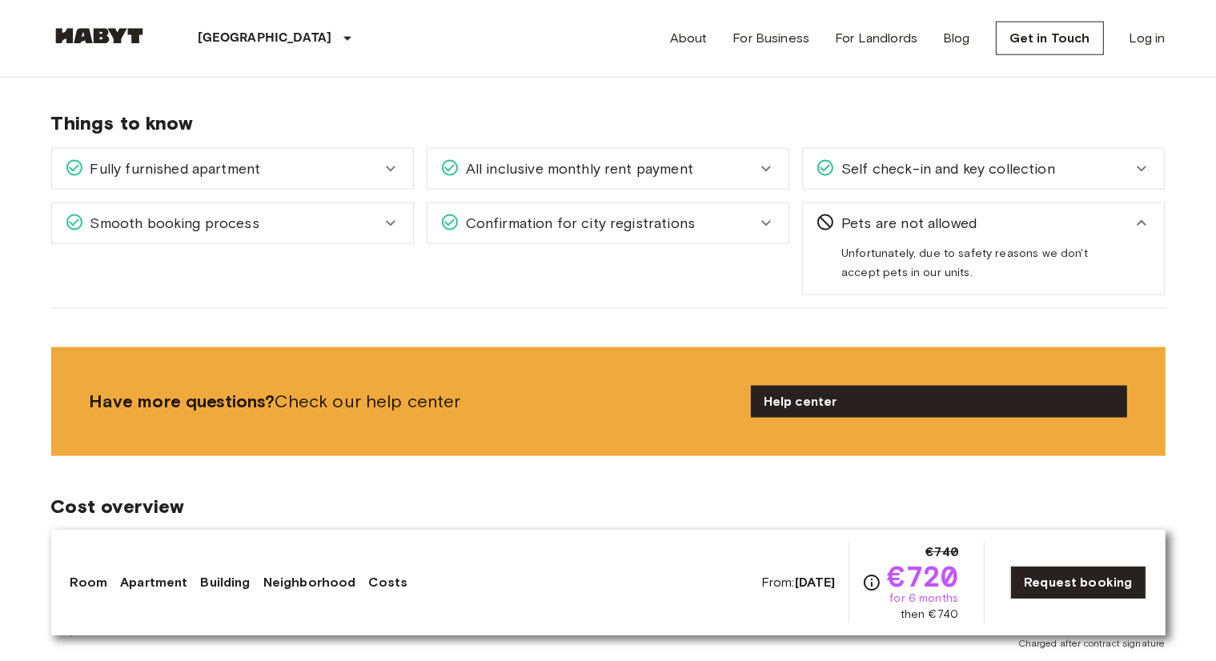
click at [808, 212] on div "Pets are not allowed" at bounding box center [983, 223] width 361 height 40
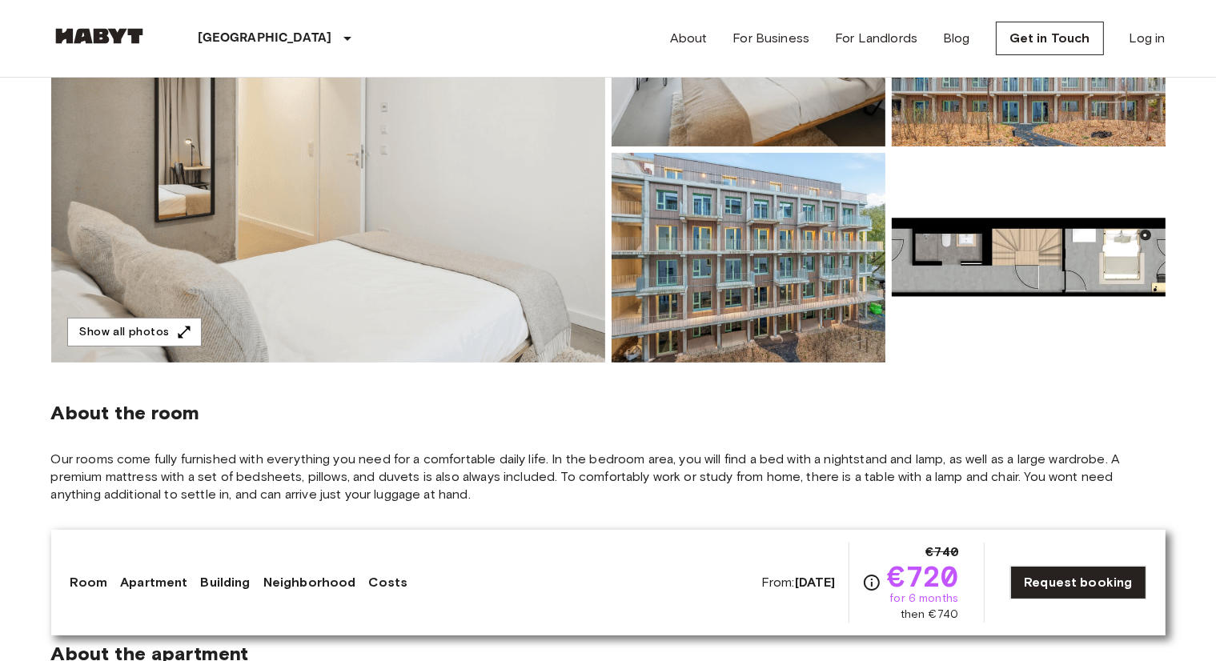
scroll to position [0, 0]
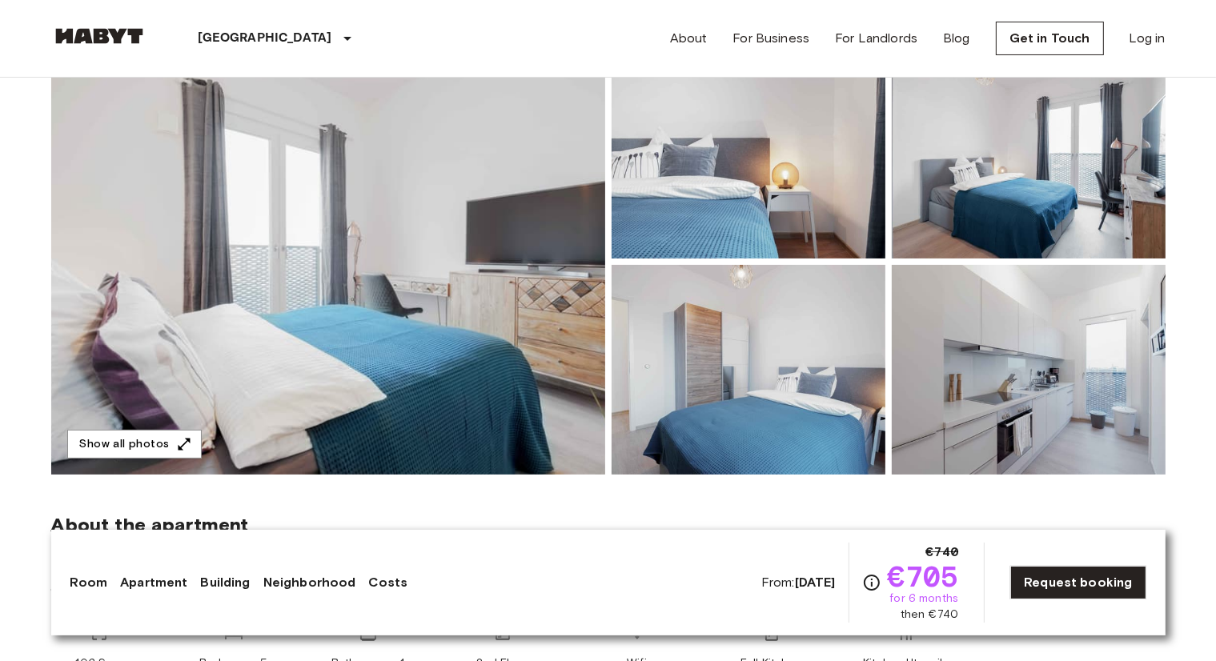
scroll to position [173, 0]
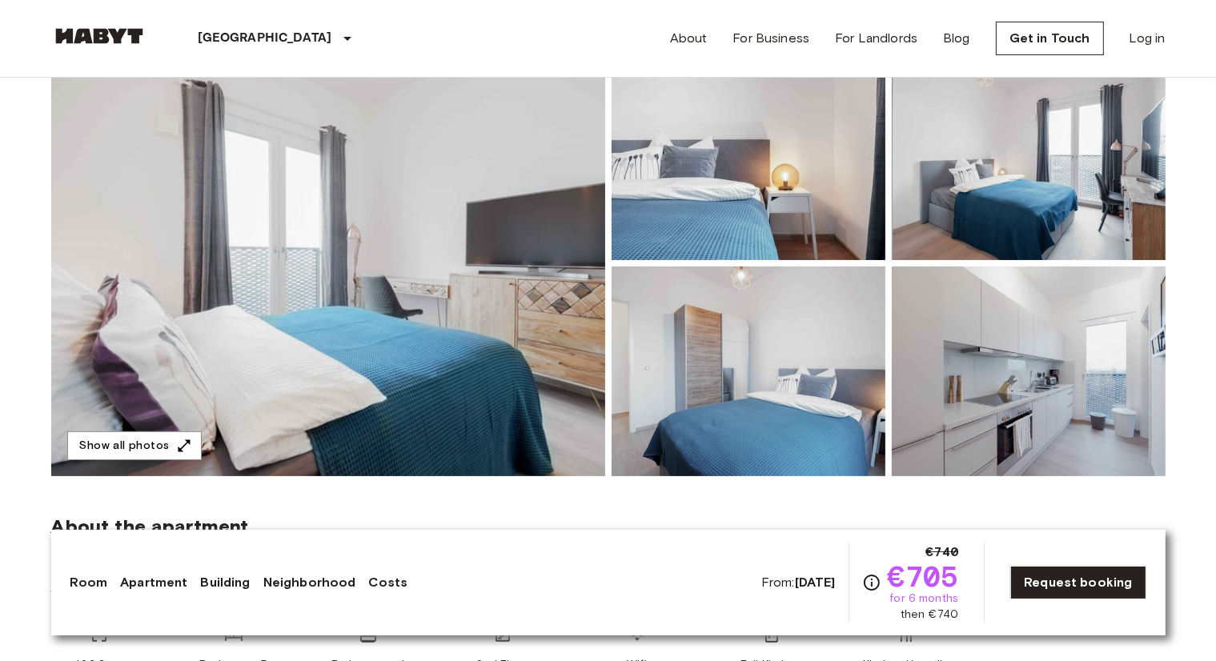
click at [965, 280] on img at bounding box center [1029, 372] width 274 height 210
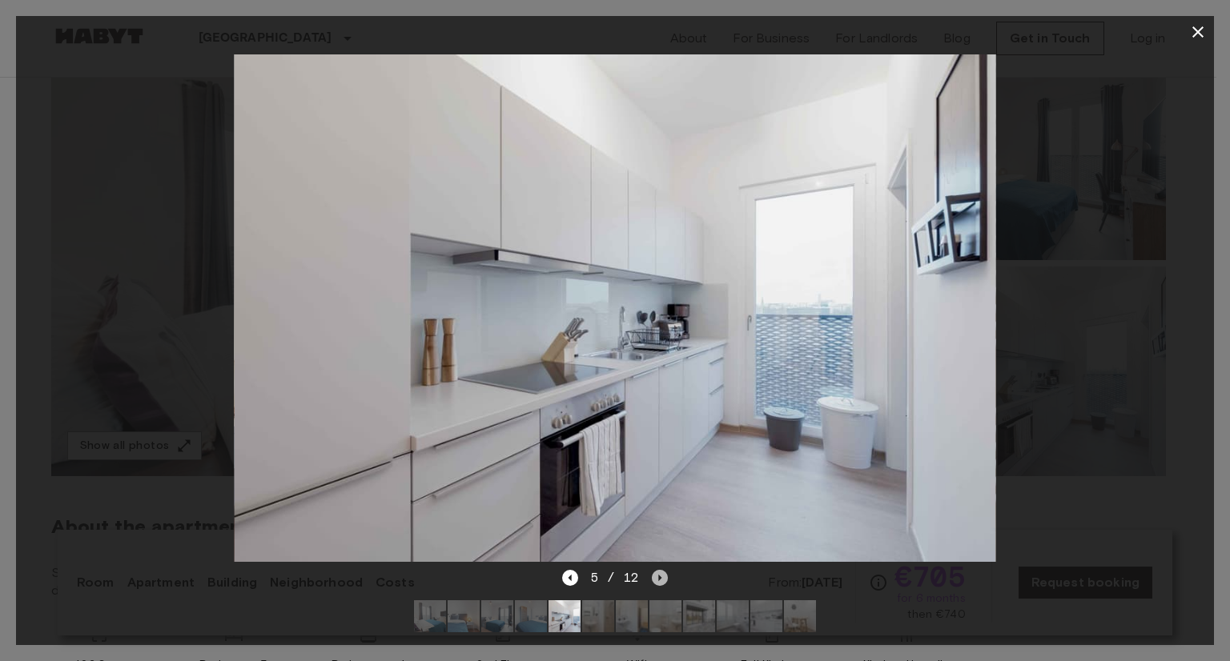
click at [660, 570] on icon "Next image" at bounding box center [660, 578] width 16 height 16
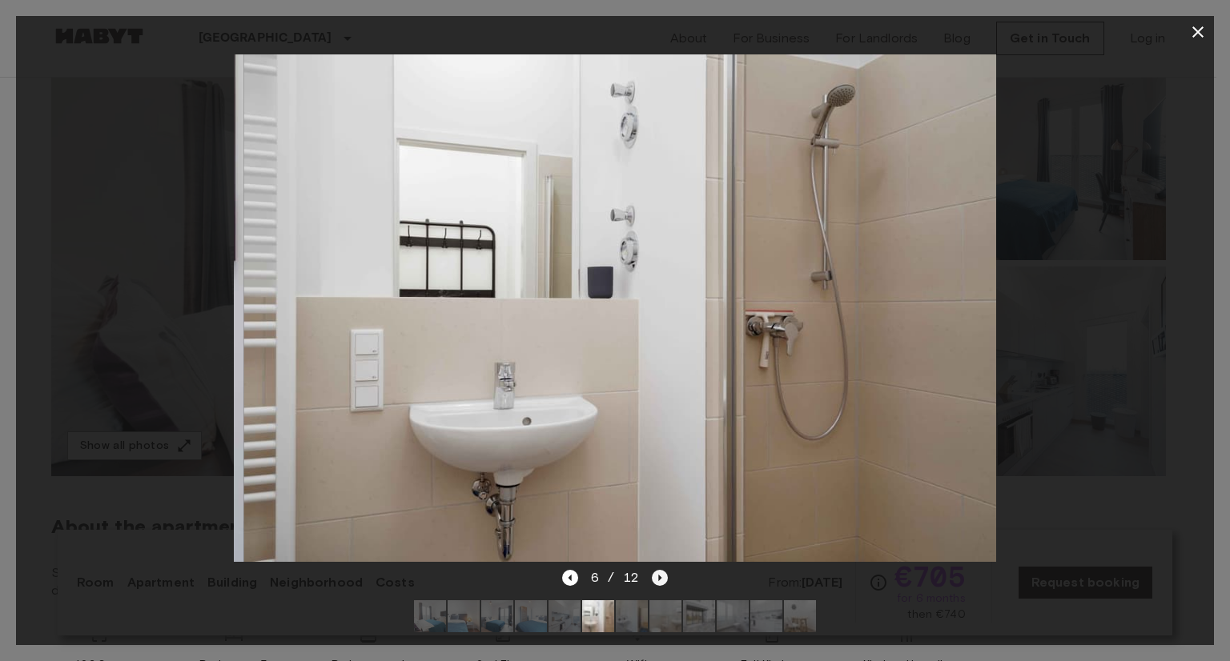
click at [660, 570] on icon "Next image" at bounding box center [660, 578] width 16 height 16
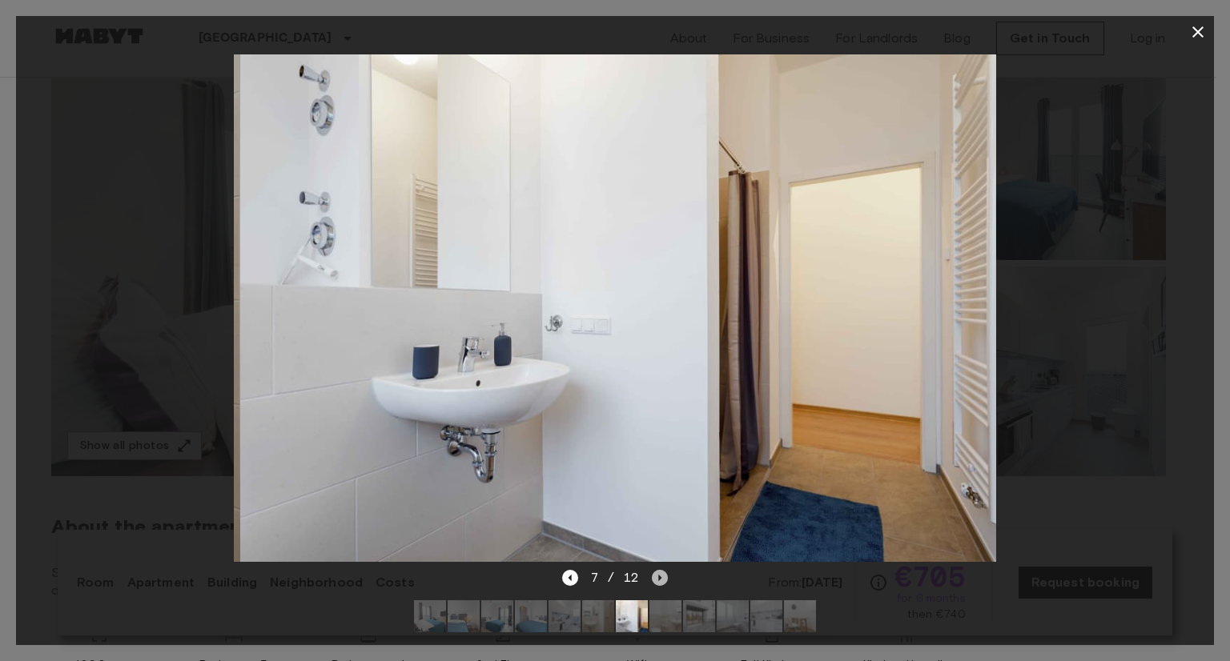
click at [660, 570] on icon "Next image" at bounding box center [660, 578] width 16 height 16
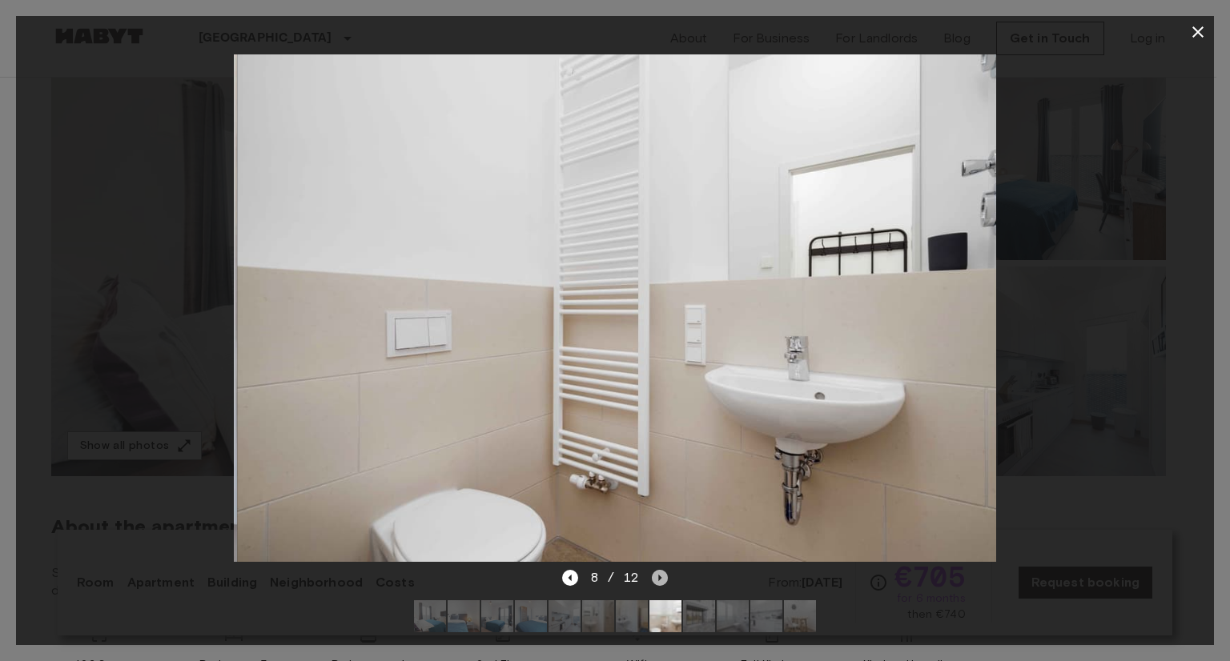
click at [660, 570] on icon "Next image" at bounding box center [660, 578] width 16 height 16
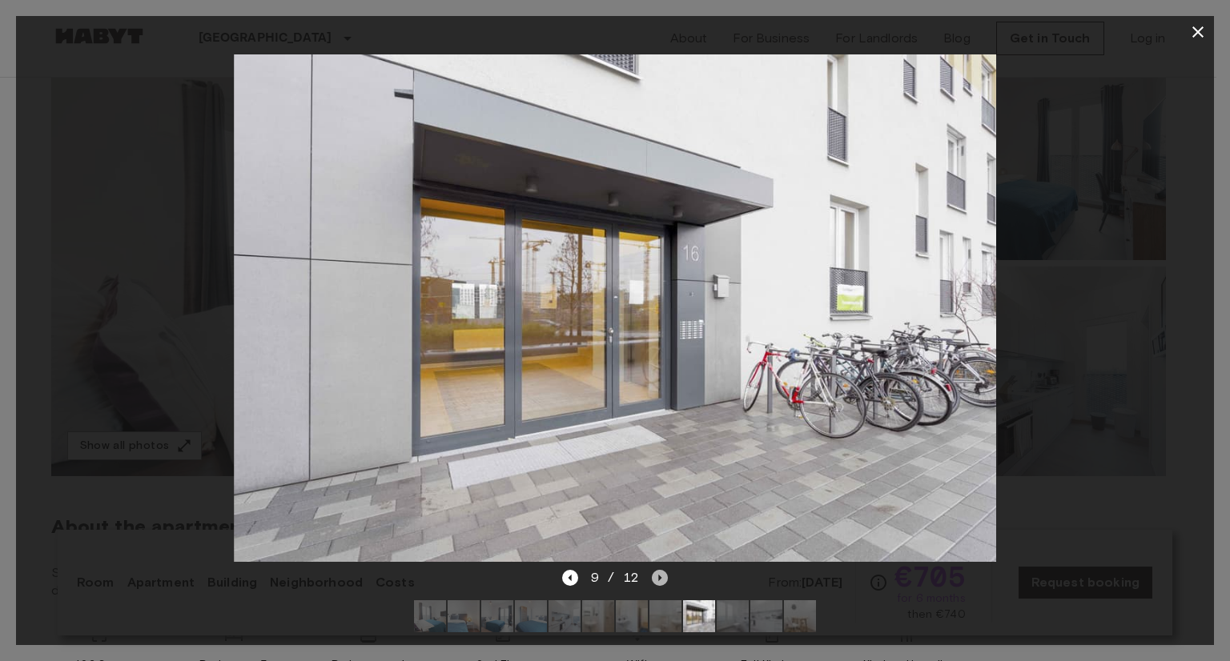
click at [660, 570] on icon "Next image" at bounding box center [660, 578] width 16 height 16
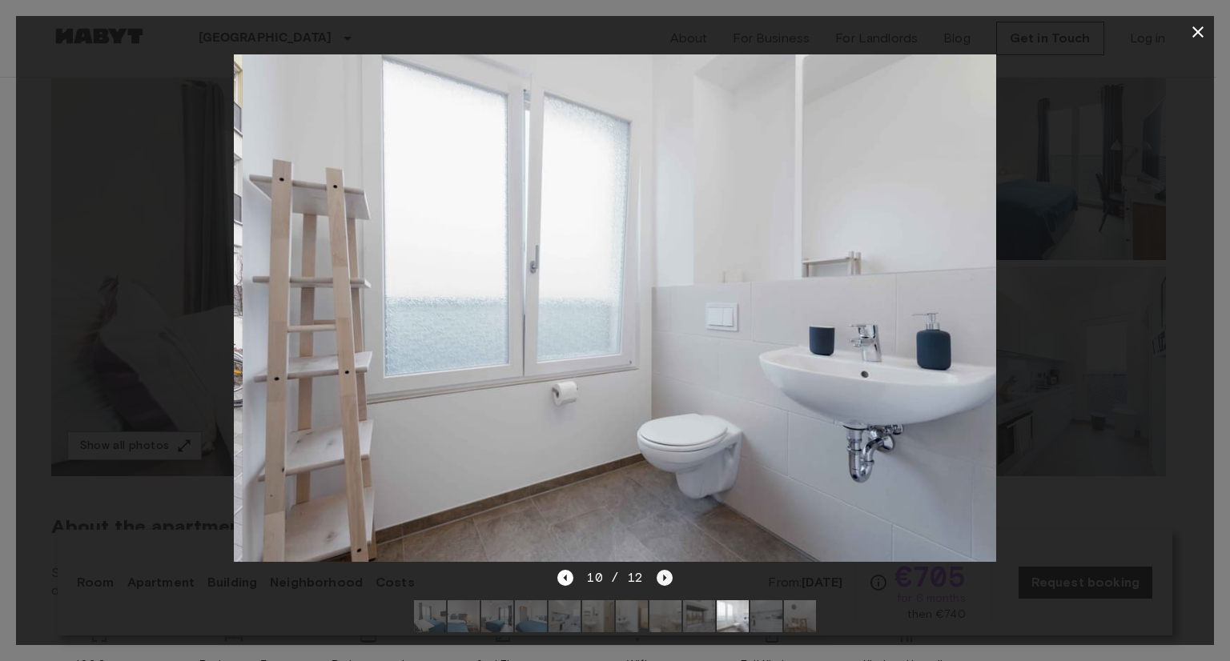
click at [660, 570] on icon "Next image" at bounding box center [665, 578] width 16 height 16
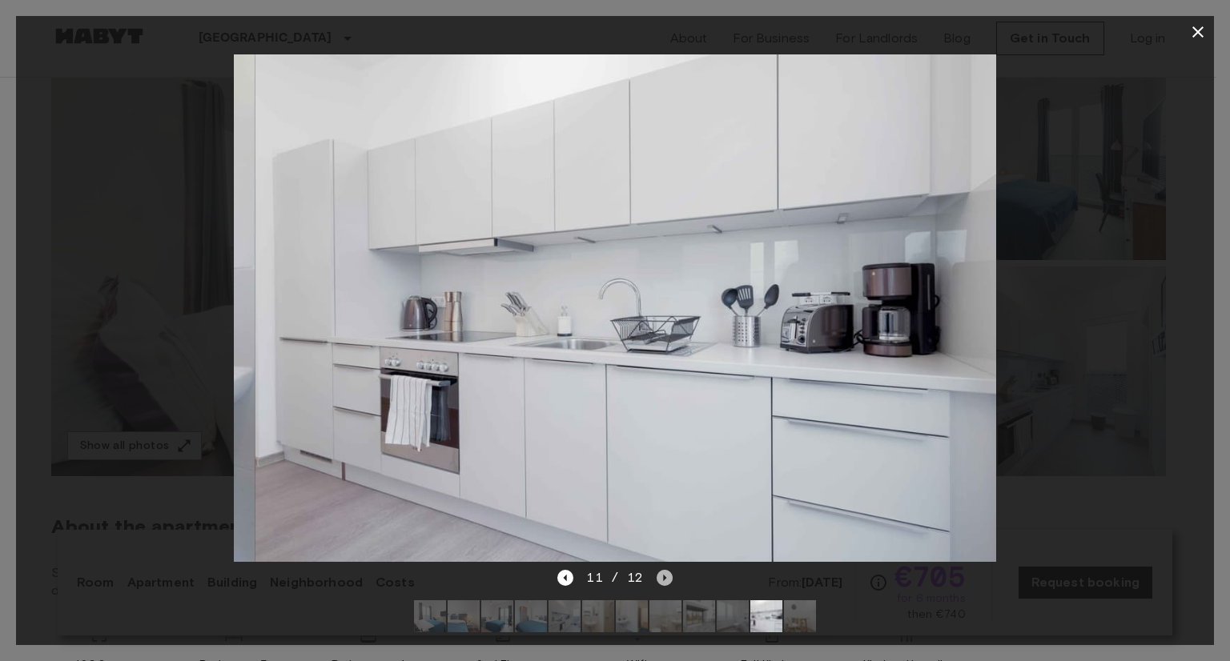
click at [660, 570] on icon "Next image" at bounding box center [665, 578] width 16 height 16
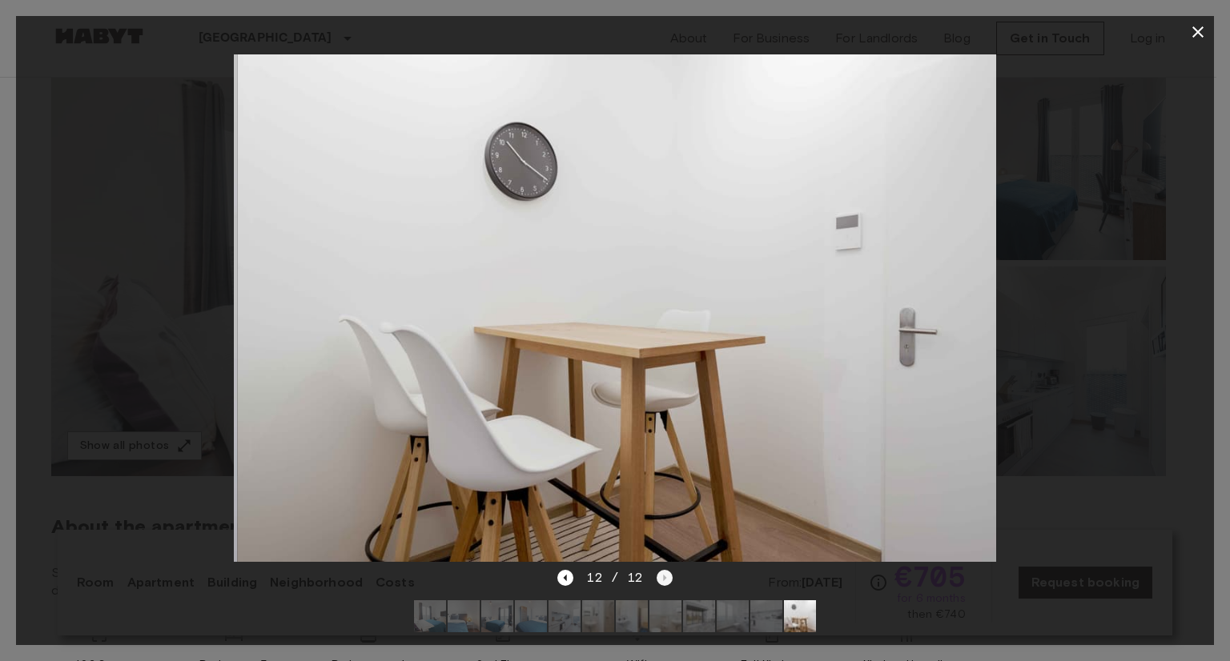
click at [660, 569] on div "12 / 12" at bounding box center [614, 578] width 115 height 19
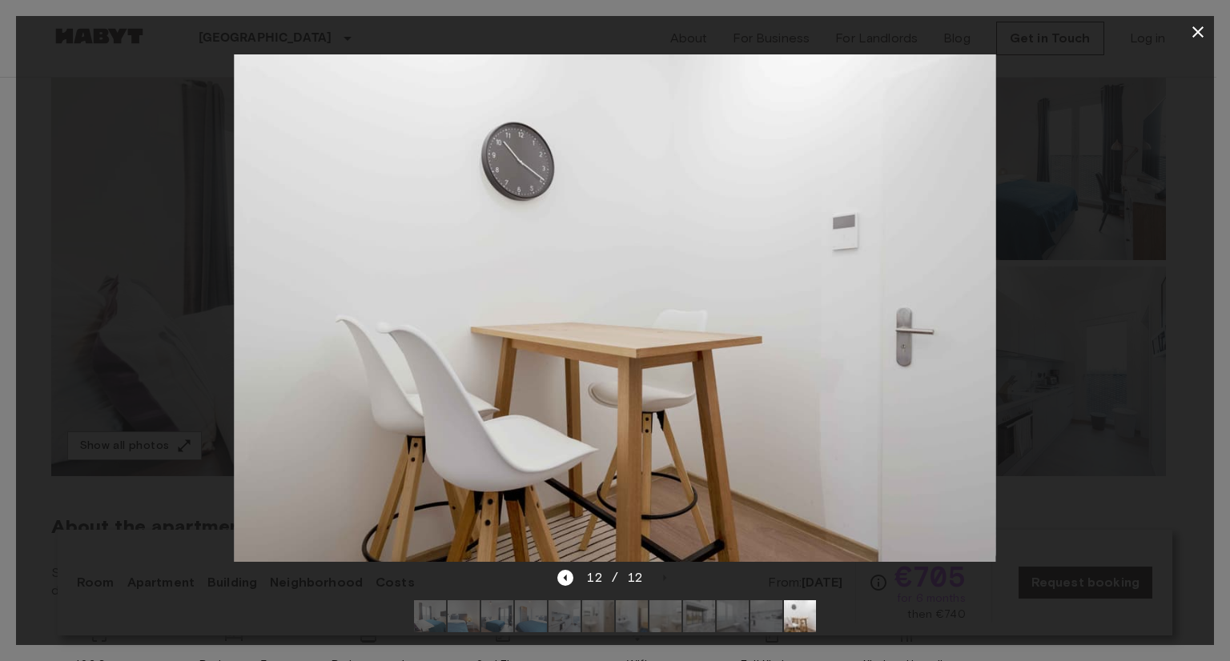
click at [1020, 404] on div at bounding box center [615, 308] width 1198 height 521
click at [1198, 26] on icon "button" at bounding box center [1197, 31] width 19 height 19
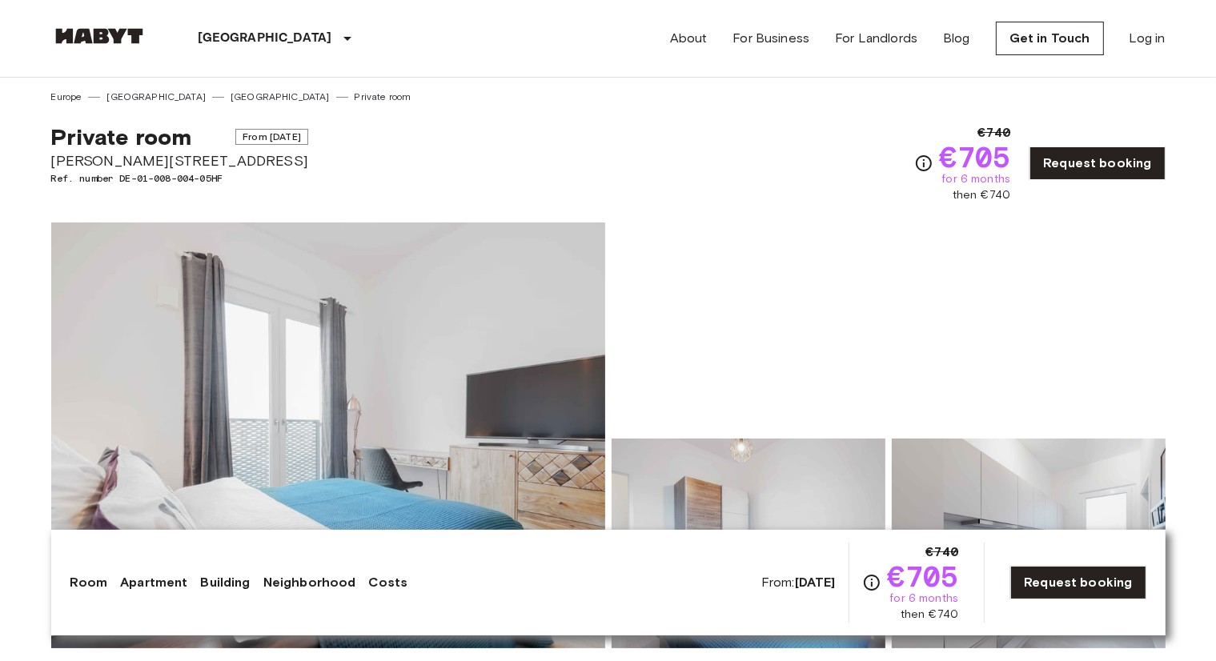
scroll to position [0, 0]
